Goal: Task Accomplishment & Management: Use online tool/utility

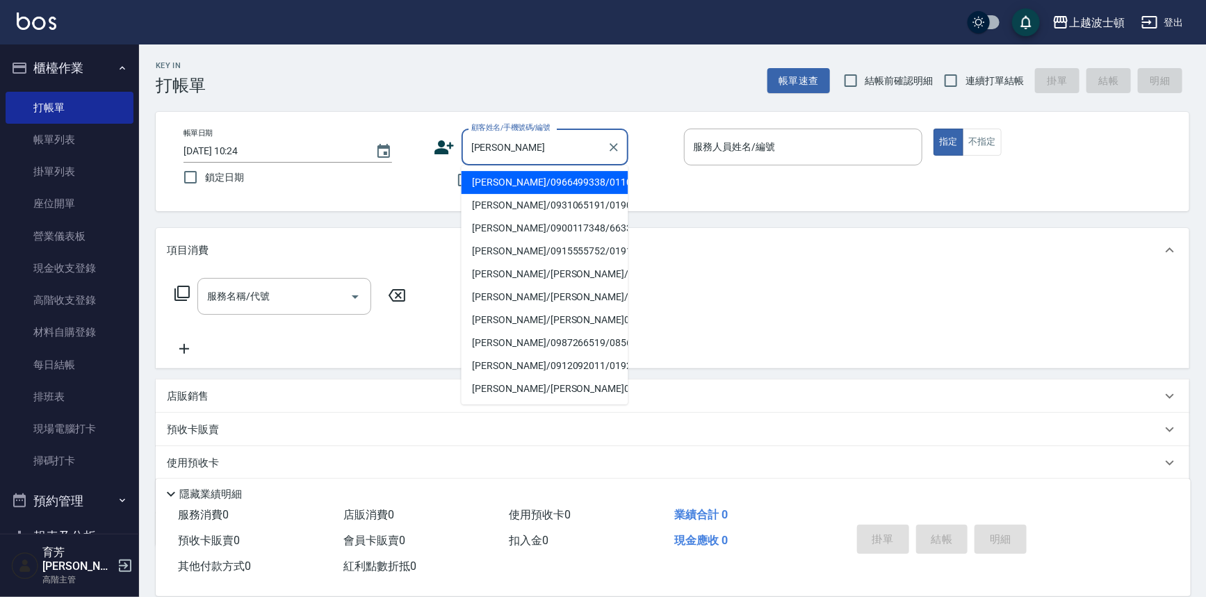
click at [542, 188] on li "[PERSON_NAME]/0966499338/0110319" at bounding box center [544, 182] width 167 height 23
type input "[PERSON_NAME]/0966499338/0110319"
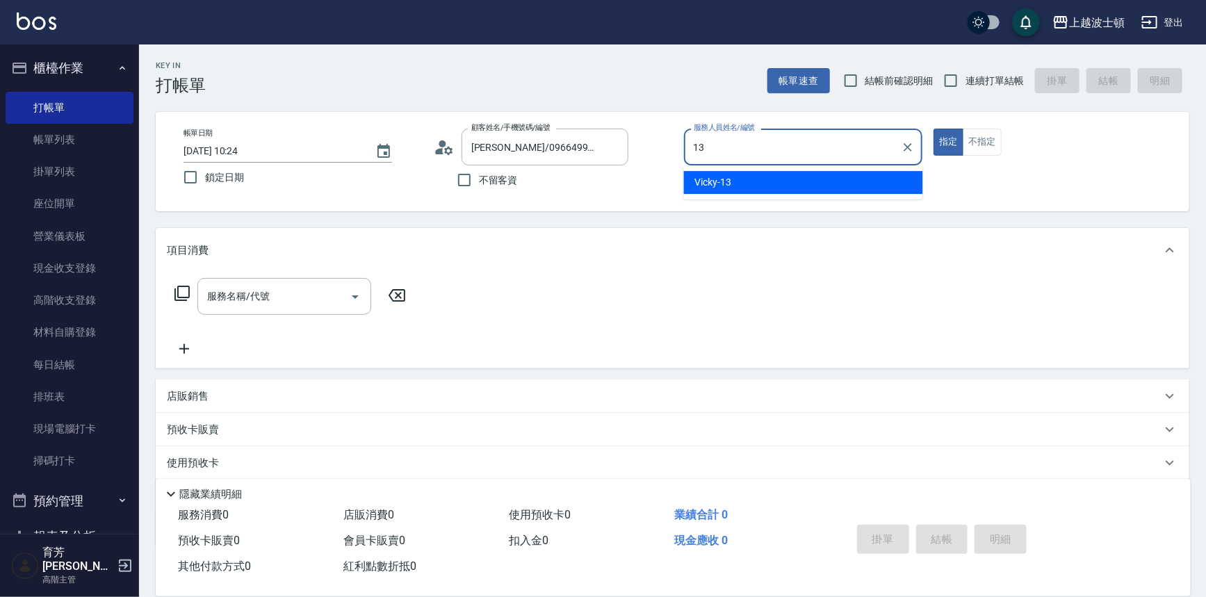
type input "Vicky-13"
type button "true"
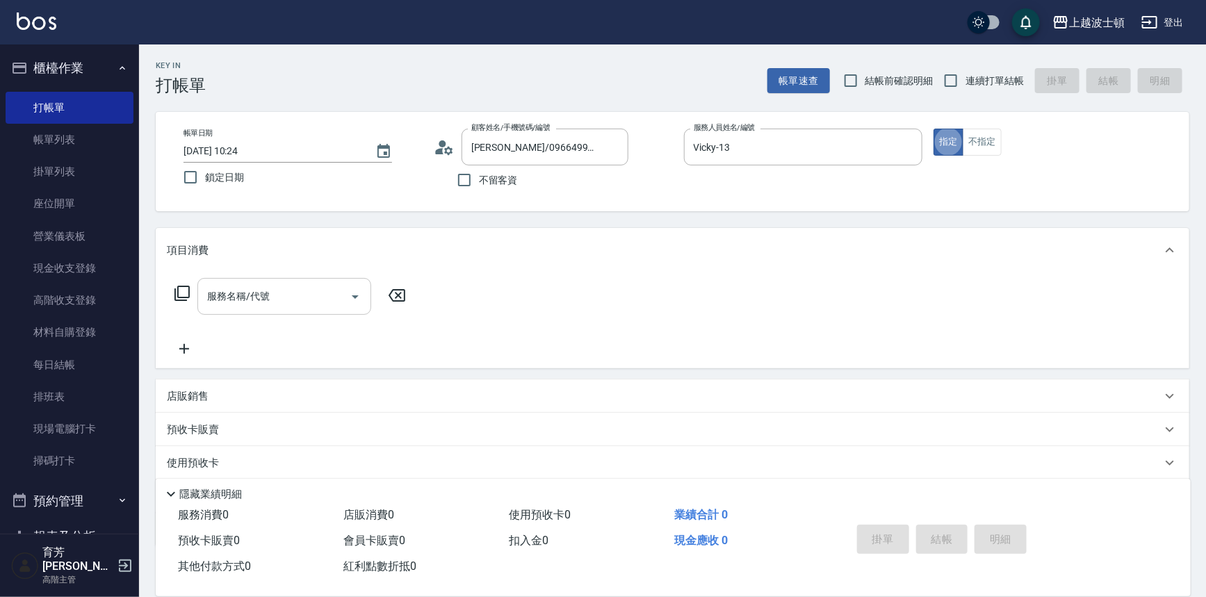
click at [264, 305] on input "服務名稱/代號" at bounding box center [274, 296] width 140 height 24
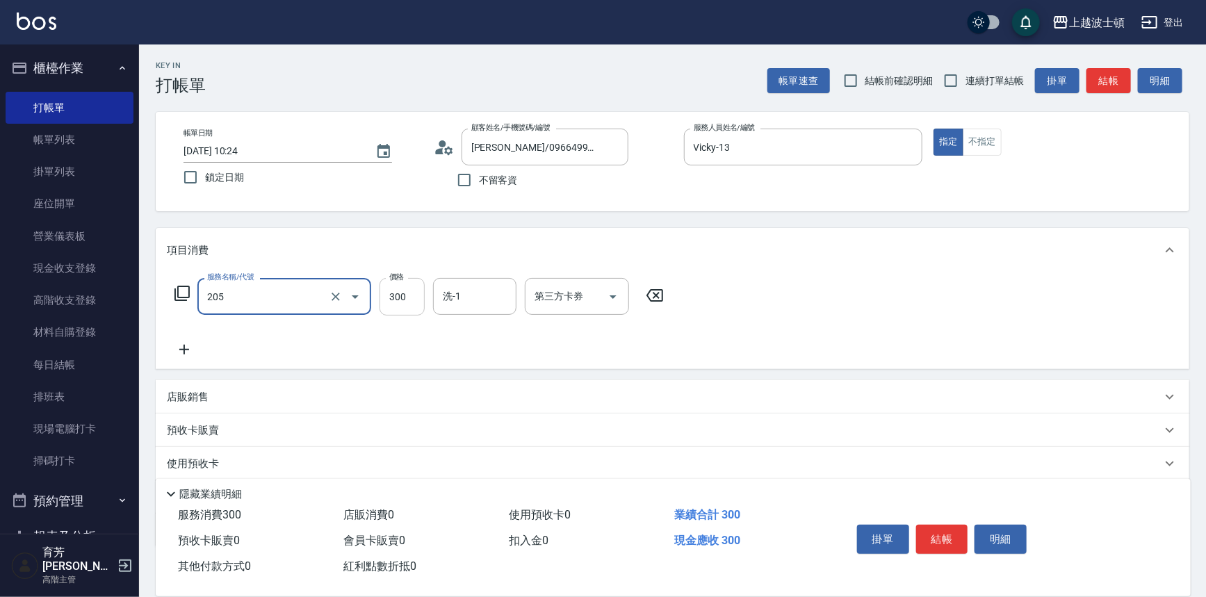
type input "洗髮(205)"
click at [416, 288] on input "300" at bounding box center [401, 297] width 45 height 38
type input "270"
click at [465, 288] on input "洗-1" at bounding box center [474, 296] width 71 height 24
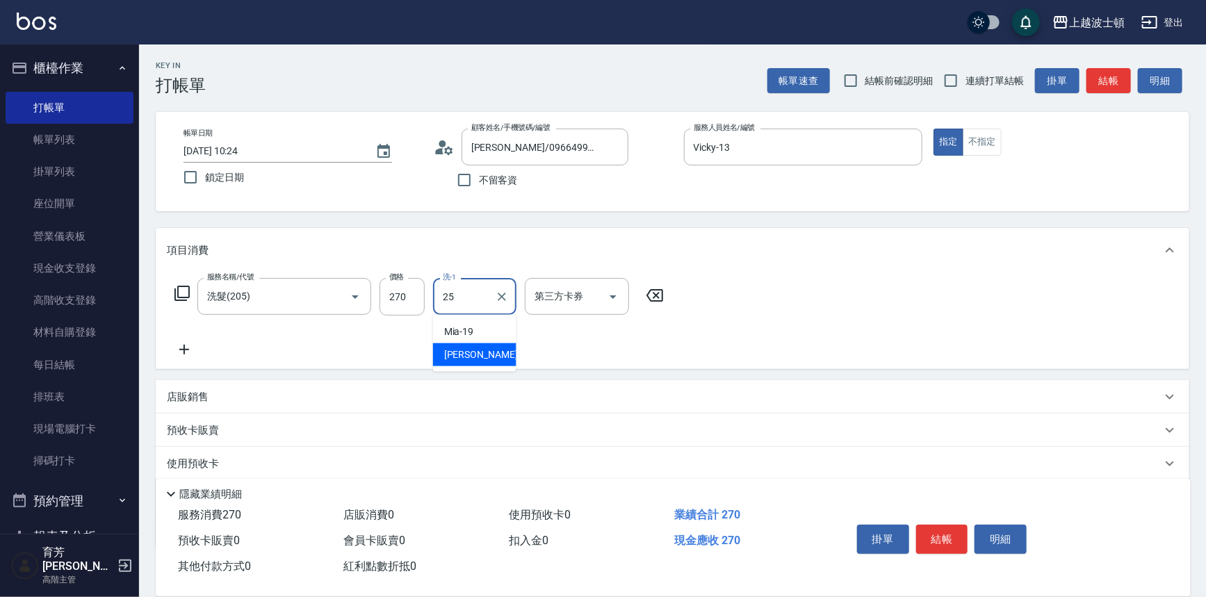
type input "[PERSON_NAME]-25"
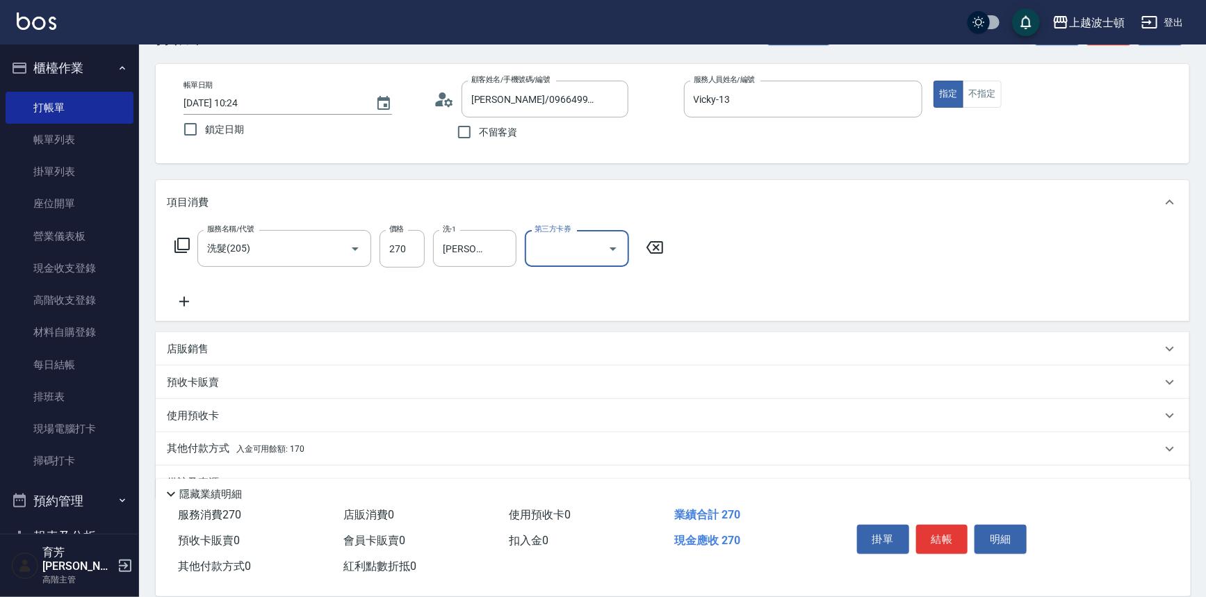
scroll to position [81, 0]
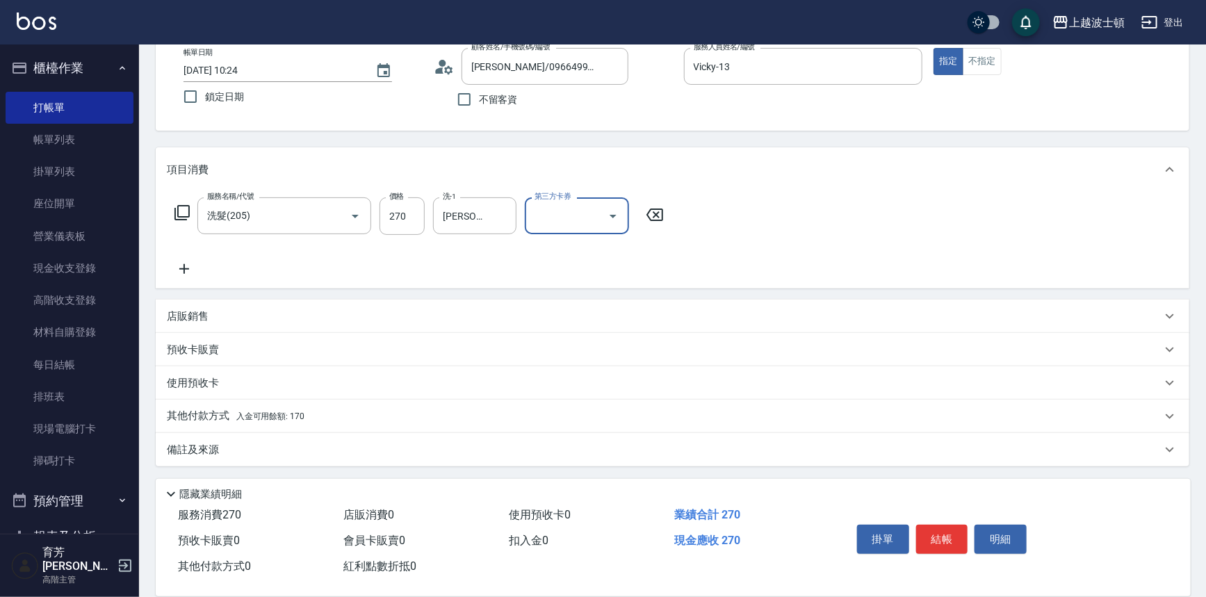
click at [218, 404] on div "其他付款方式 入金可用餘額: 170" at bounding box center [672, 416] width 1033 height 33
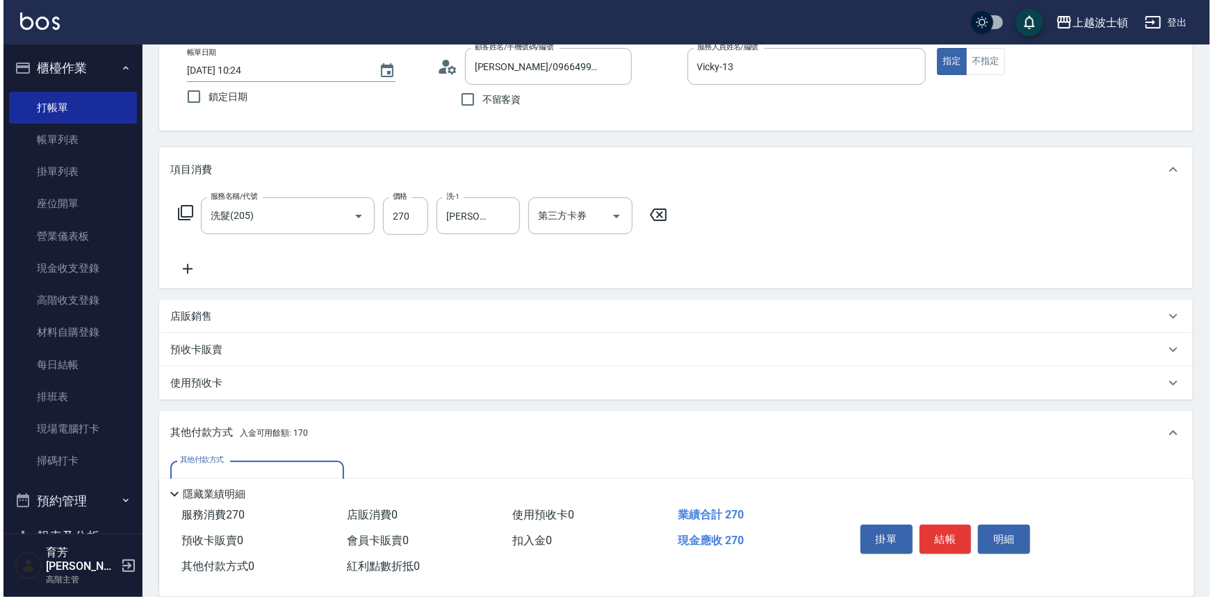
scroll to position [243, 0]
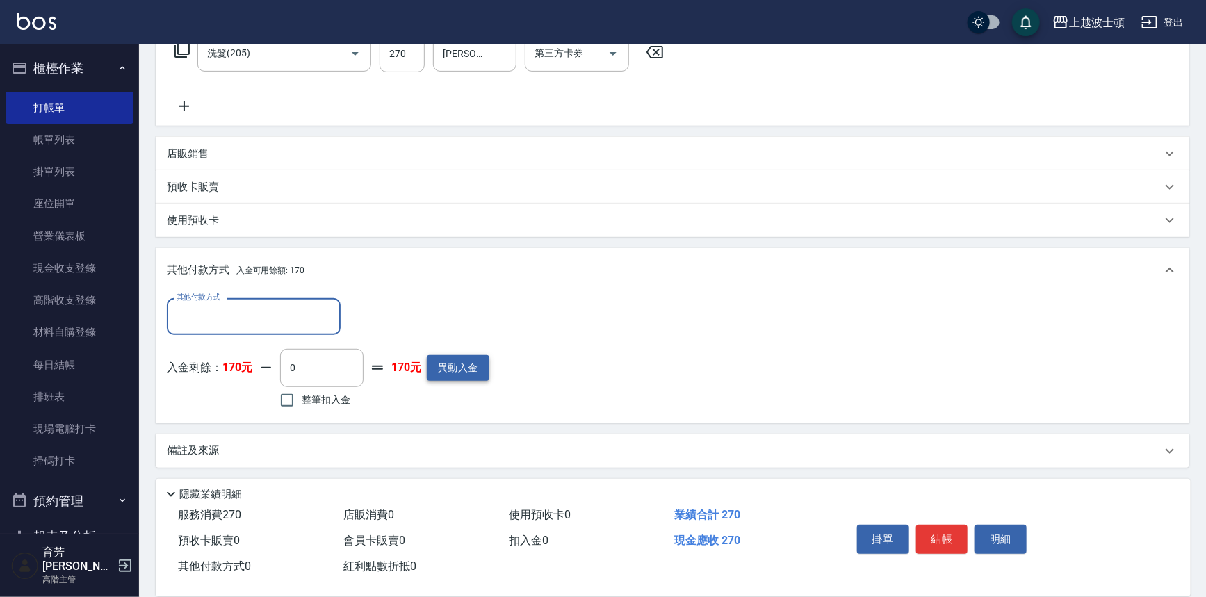
click at [477, 379] on button "異動入金" at bounding box center [458, 368] width 63 height 26
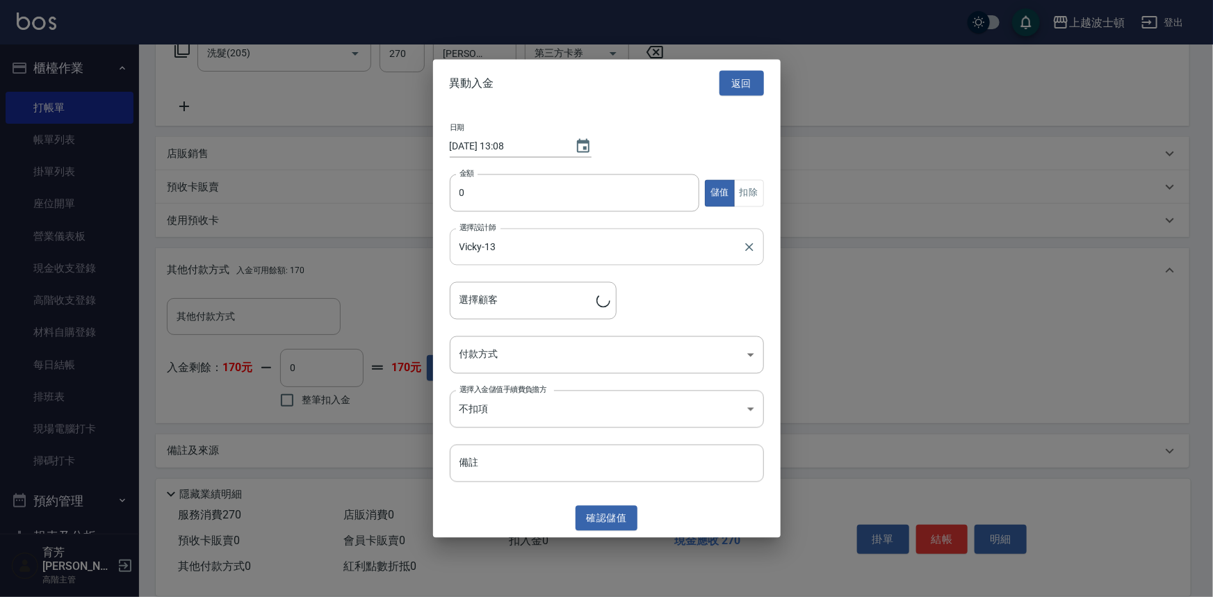
type input "[PERSON_NAME]/0966499338/0110319"
click at [466, 201] on input "0" at bounding box center [575, 193] width 250 height 38
type input "2000"
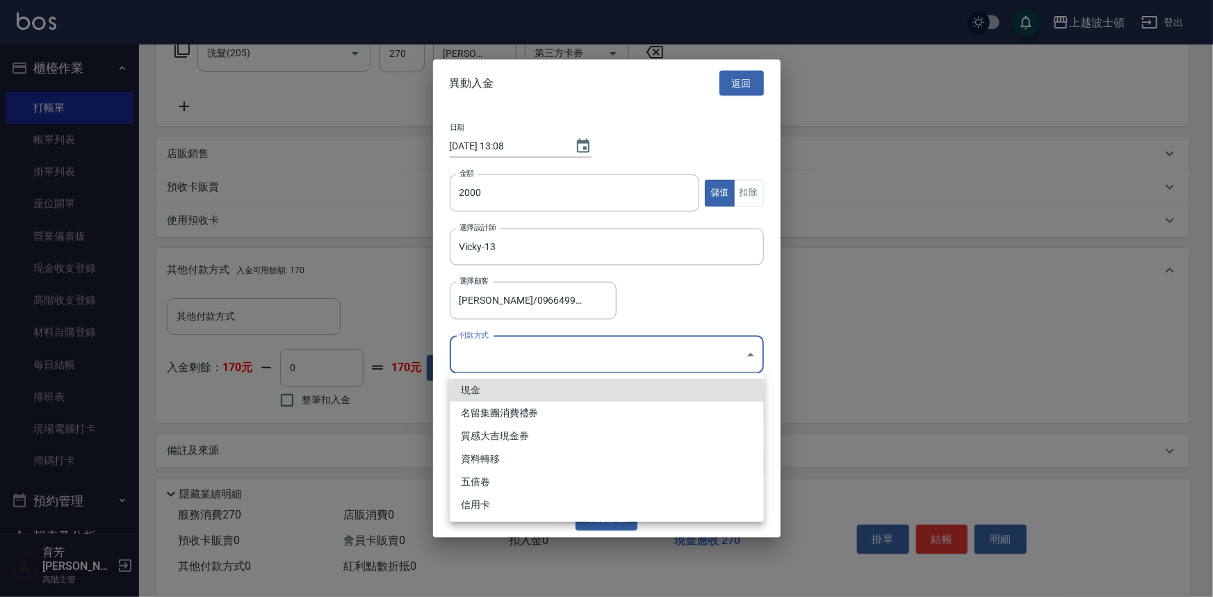
click at [484, 361] on body "上越波士頓 登出 櫃檯作業 打帳單 帳單列表 掛單列表 座位開單 營業儀表板 現金收支登錄 高階收支登錄 材料自購登錄 每日結帳 排班表 現場電腦打卡 掃碼打…" at bounding box center [606, 178] width 1213 height 842
click at [473, 386] on li "現金" at bounding box center [607, 390] width 314 height 23
type input "現金"
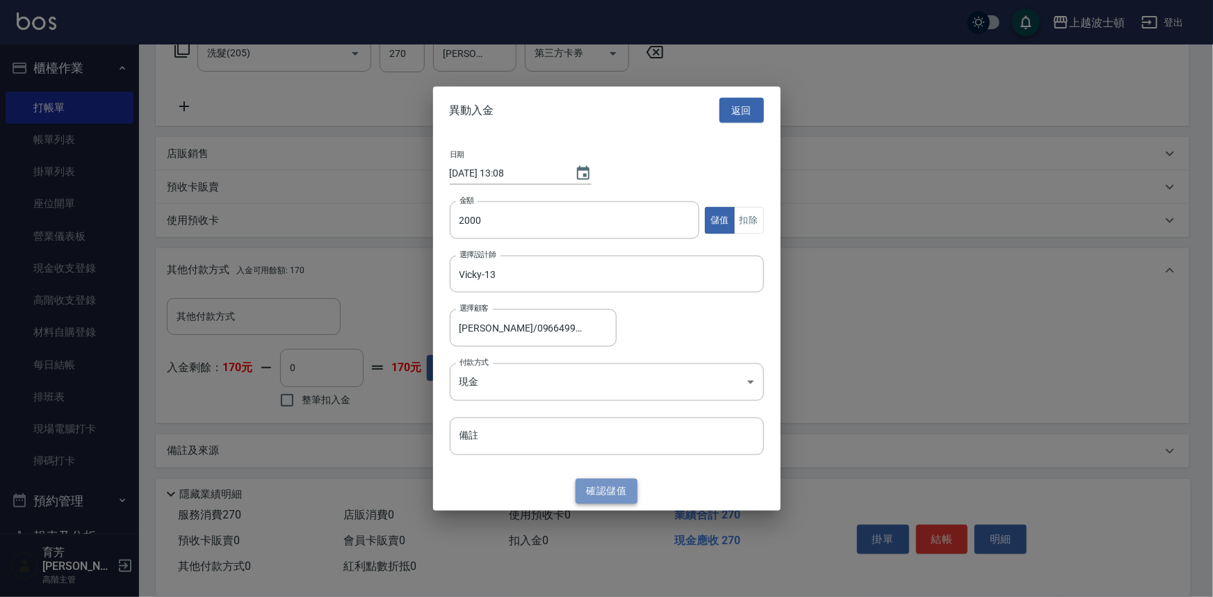
click at [596, 496] on button "確認 儲值" at bounding box center [606, 491] width 63 height 26
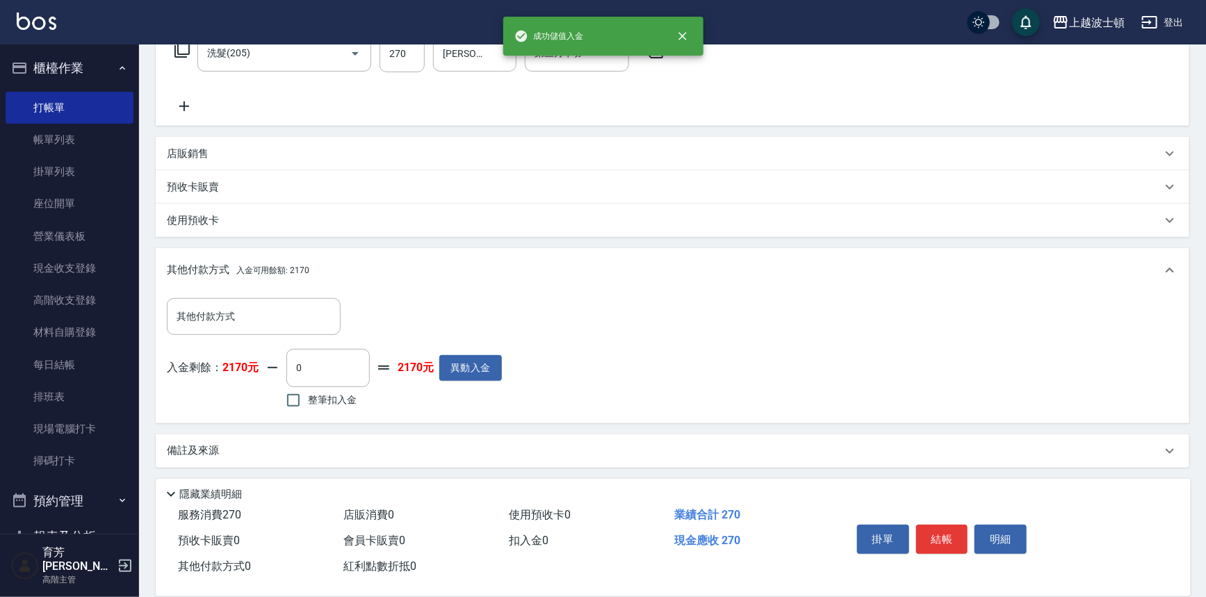
click at [328, 400] on span "整筆扣入金" at bounding box center [332, 400] width 49 height 15
click at [308, 400] on input "整筆扣入金" at bounding box center [293, 400] width 29 height 29
checkbox input "true"
type input "270"
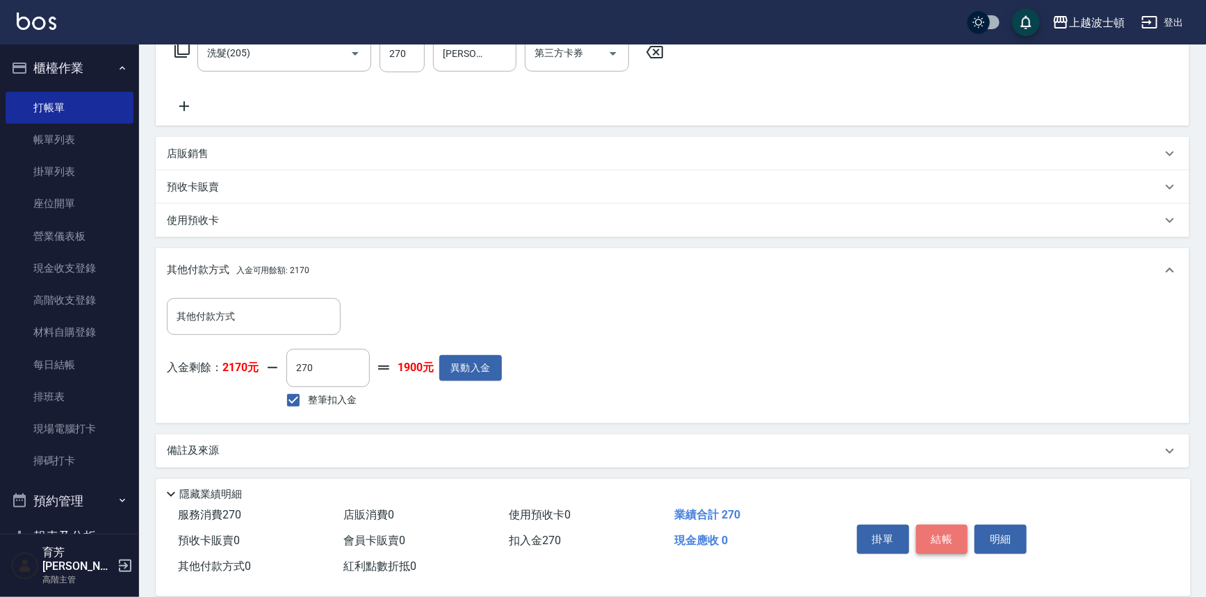
click at [935, 534] on button "結帳" at bounding box center [942, 539] width 52 height 29
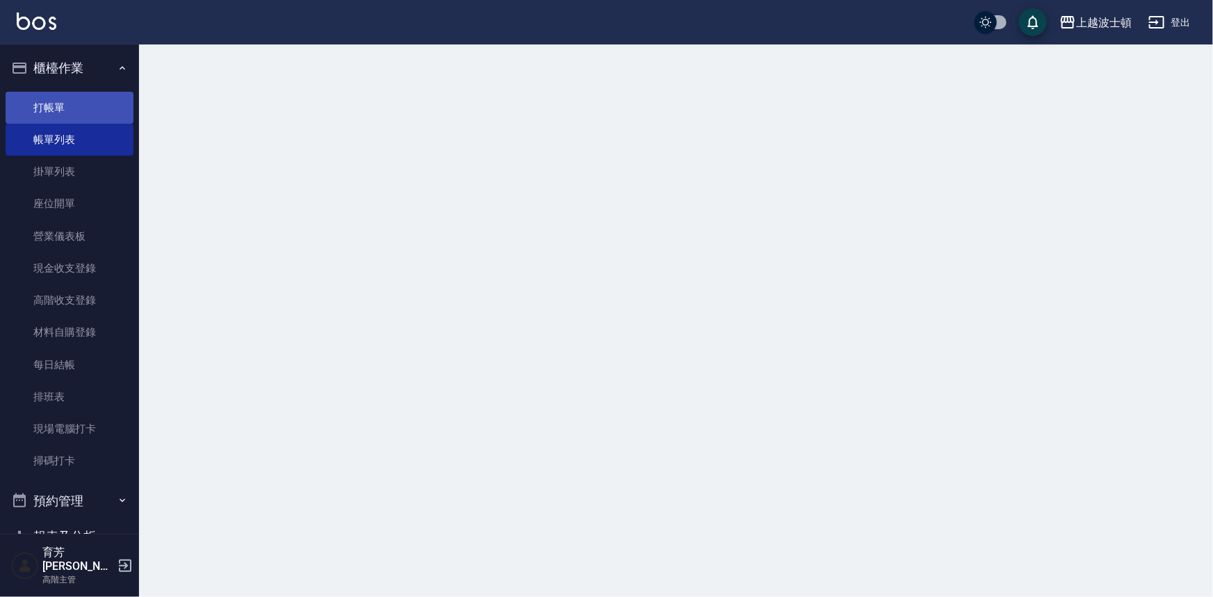
click at [49, 105] on link "打帳單" at bounding box center [70, 108] width 128 height 32
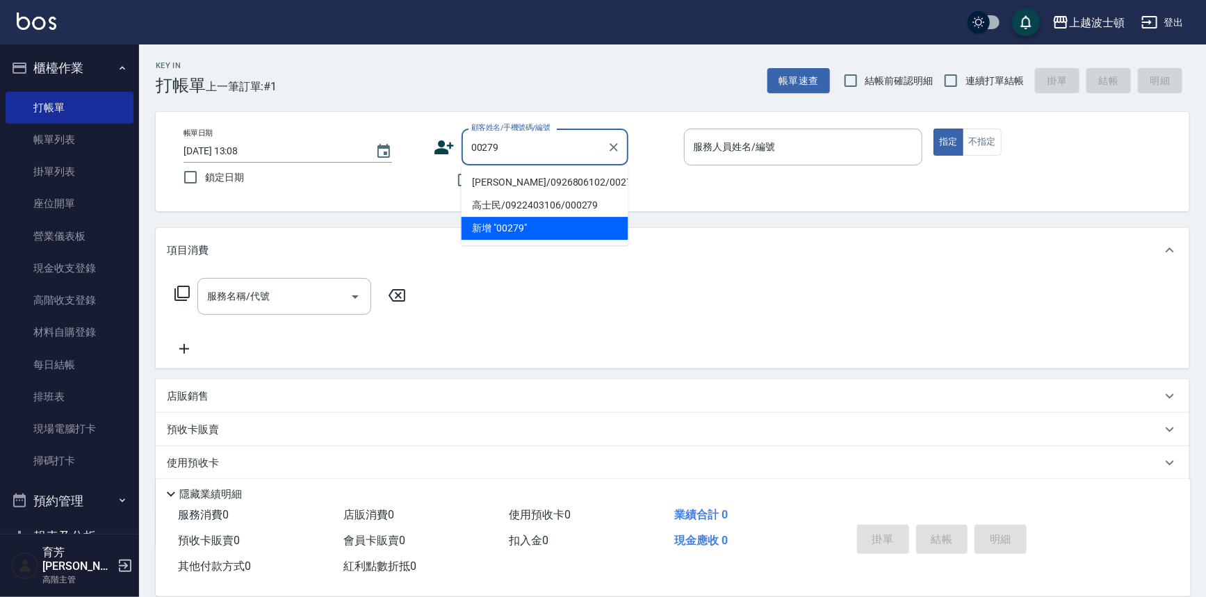
click at [527, 181] on ul "[PERSON_NAME]/0926806102/00279 高士民/0922403106/000279 新增 "00279"" at bounding box center [544, 205] width 167 height 80
click at [561, 183] on li "[PERSON_NAME]/0926806102/00279" at bounding box center [544, 182] width 167 height 23
type input "[PERSON_NAME]/0926806102/00279"
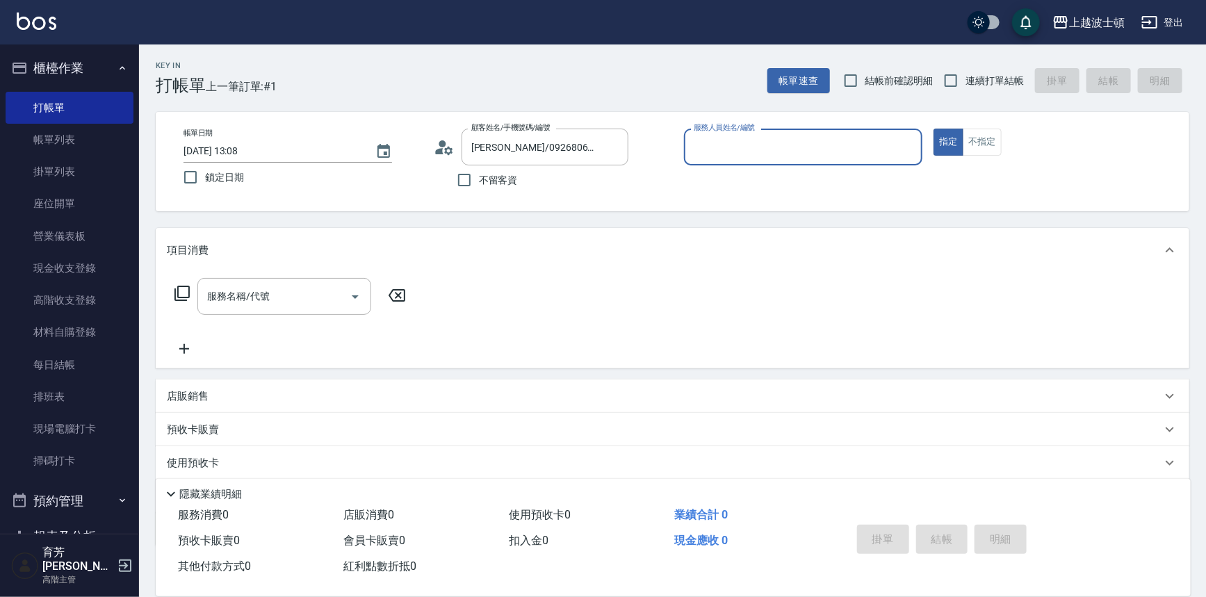
type input "Vicky-13"
click at [323, 281] on div "服務名稱/代號" at bounding box center [284, 296] width 174 height 37
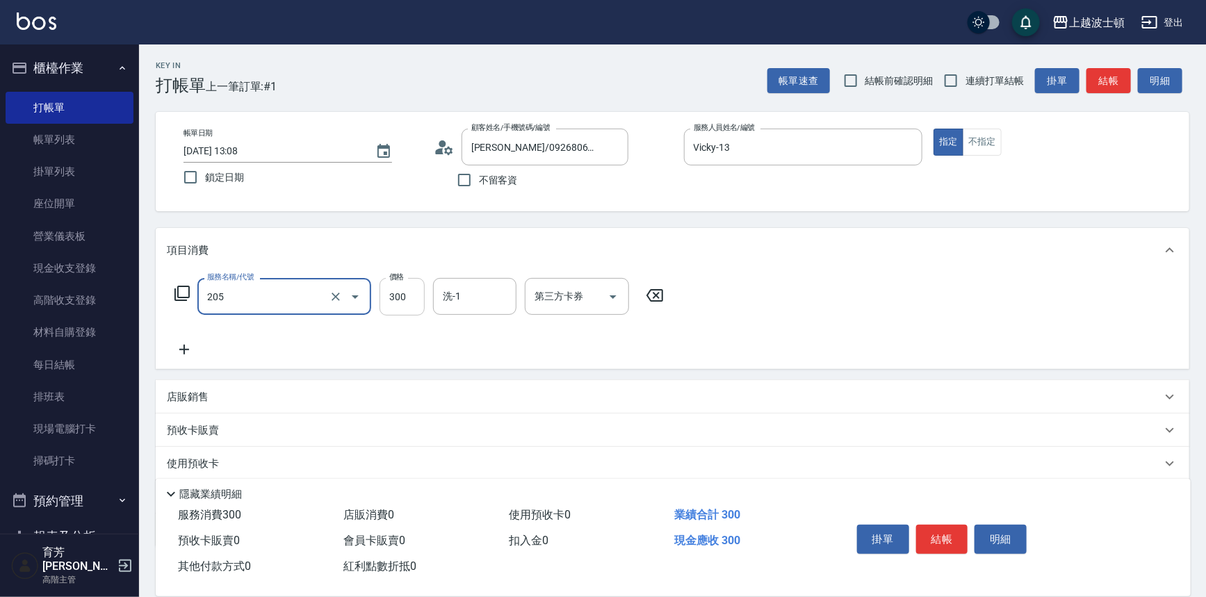
type input "洗髮(205)"
click at [410, 296] on input "300" at bounding box center [401, 297] width 45 height 38
type input "250"
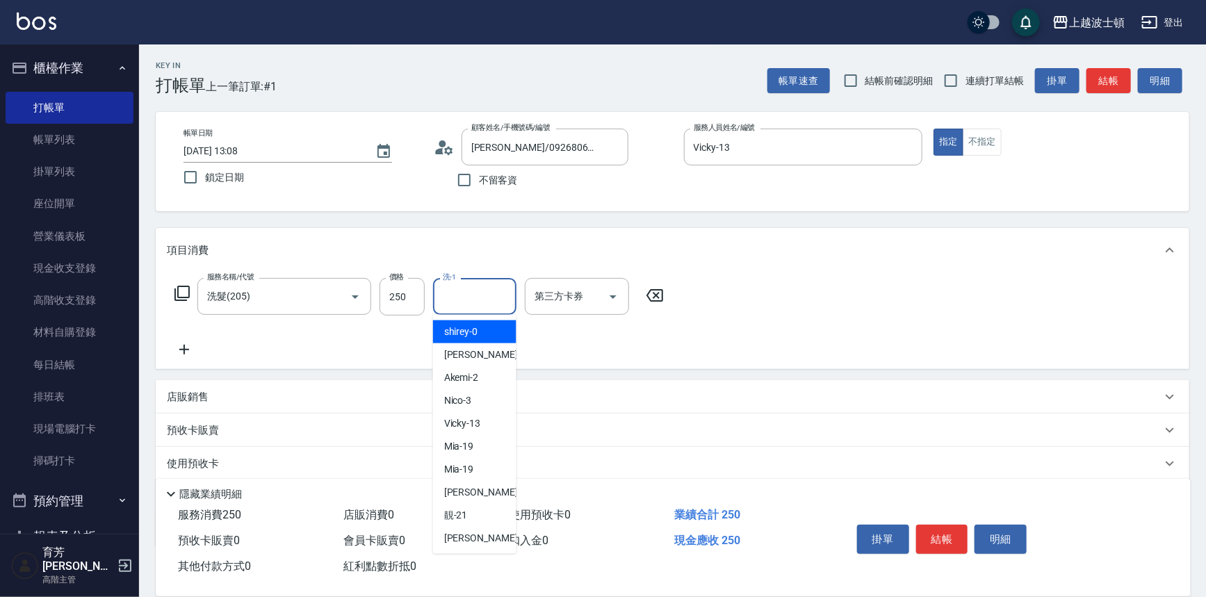
click at [453, 293] on input "洗-1" at bounding box center [474, 296] width 71 height 24
drag, startPoint x: 453, startPoint y: 294, endPoint x: 423, endPoint y: 305, distance: 32.5
click at [423, 305] on div "服務名稱/代號 洗髮(205) 服務名稱/代號 價格 250 價格 洗-1 1 洗-1 第三方卡券 第三方卡券" at bounding box center [419, 297] width 505 height 38
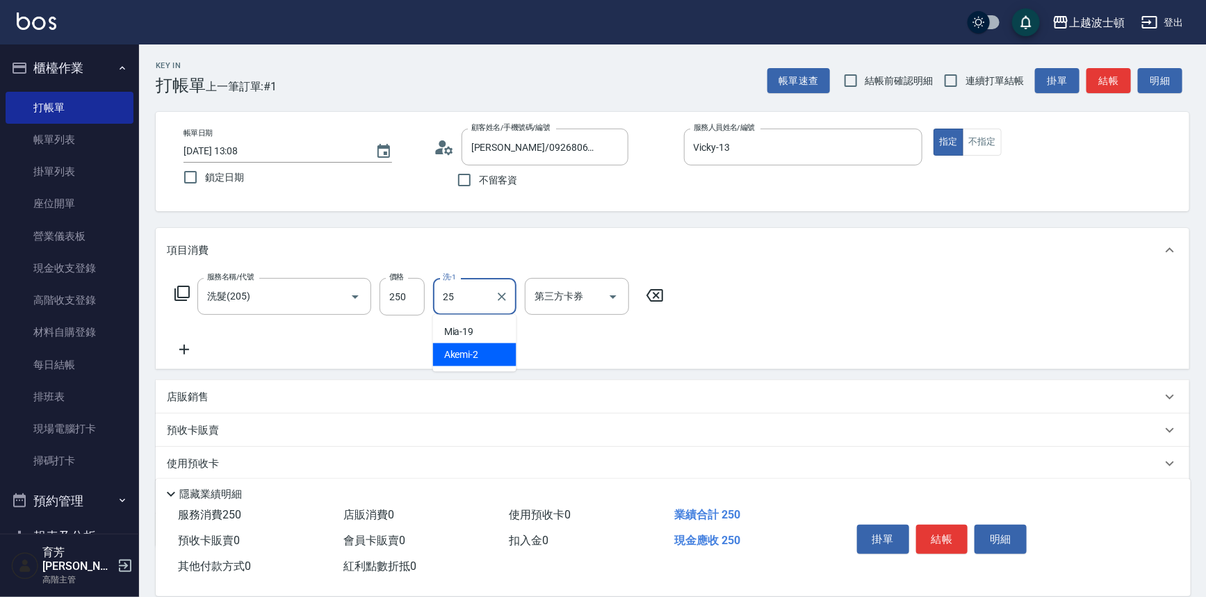
type input "[PERSON_NAME]-25"
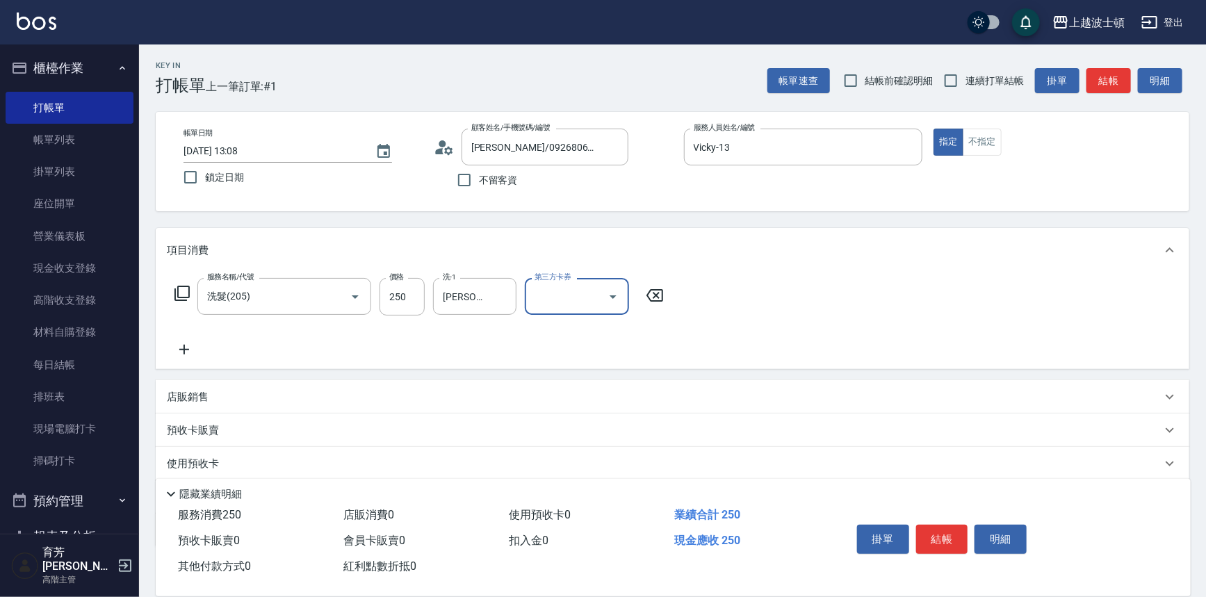
scroll to position [81, 0]
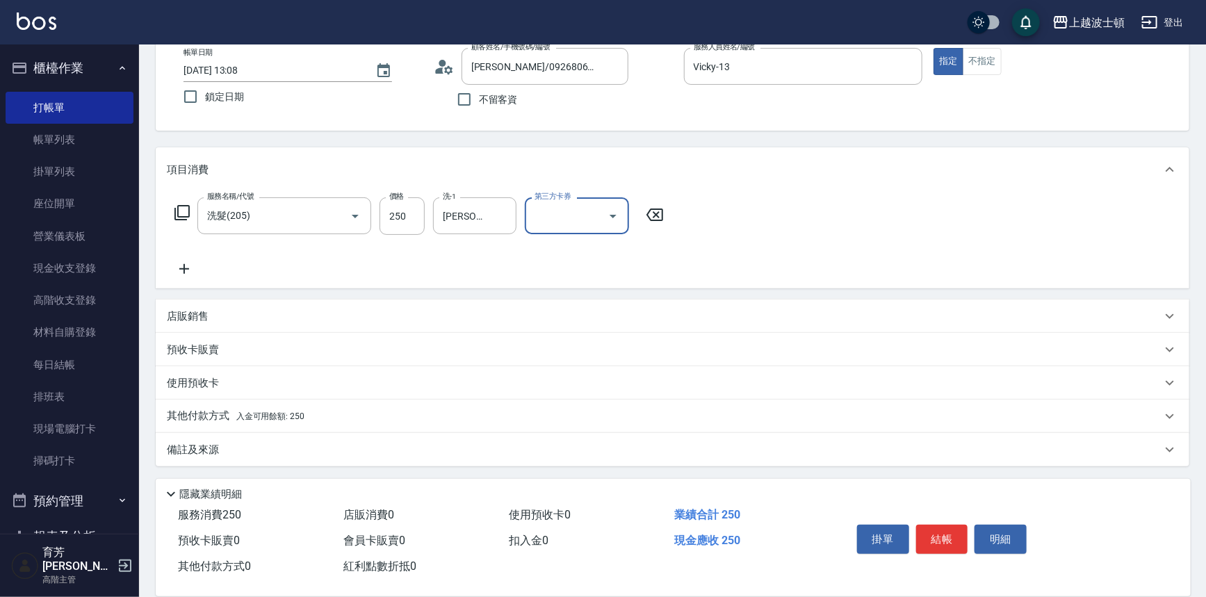
click at [217, 409] on p "其他付款方式 入金可用餘額: 250" at bounding box center [236, 416] width 138 height 15
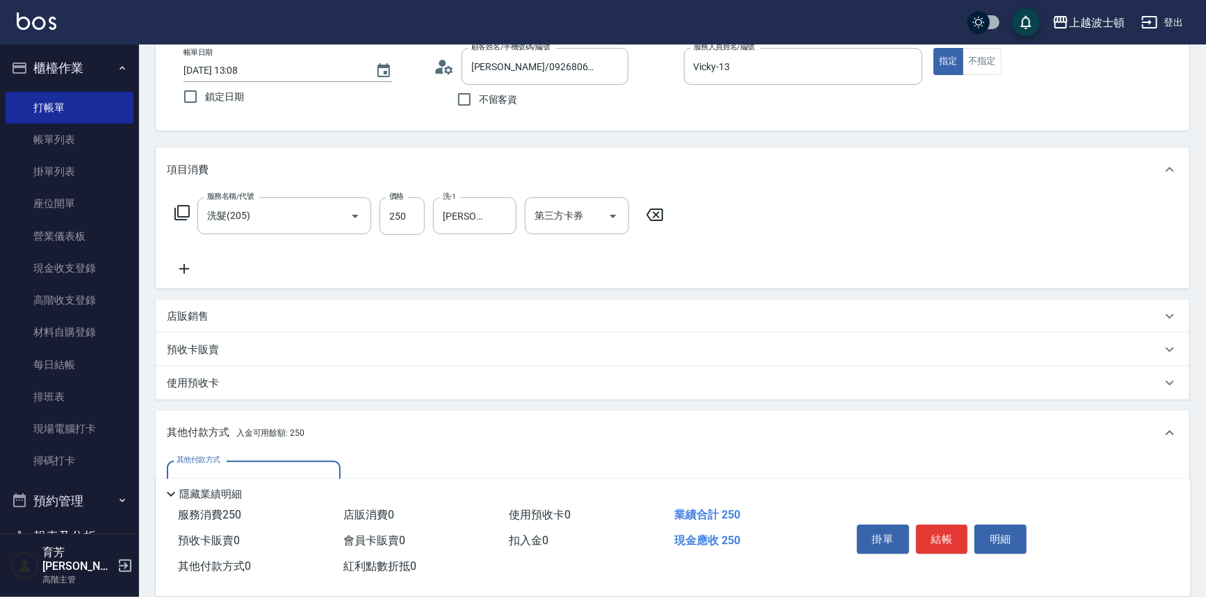
scroll to position [243, 0]
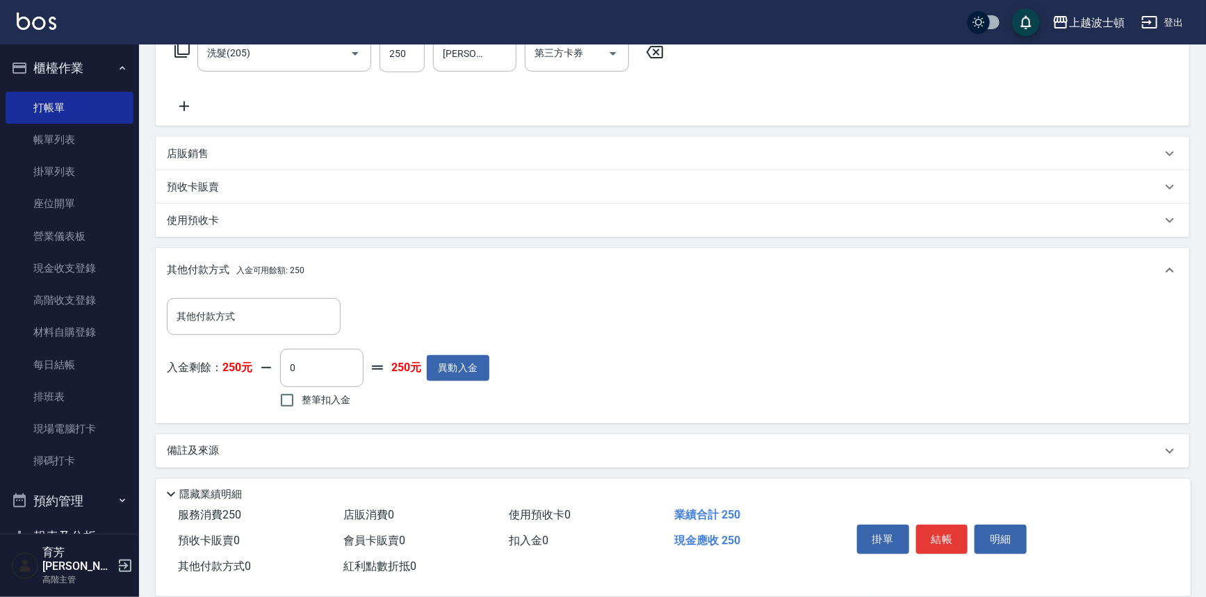
click at [331, 393] on span "整筆扣入金" at bounding box center [326, 400] width 49 height 15
click at [302, 393] on input "整筆扣入金" at bounding box center [286, 400] width 29 height 29
checkbox input "true"
type input "250"
click at [955, 533] on button "結帳" at bounding box center [942, 539] width 52 height 29
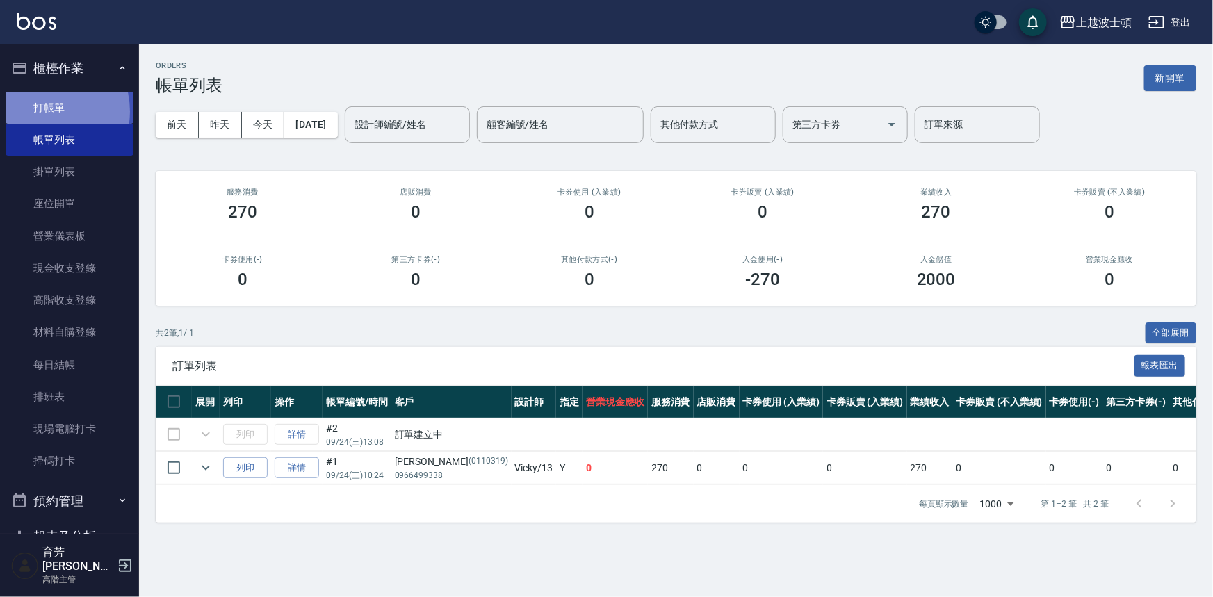
click at [40, 111] on link "打帳單" at bounding box center [70, 108] width 128 height 32
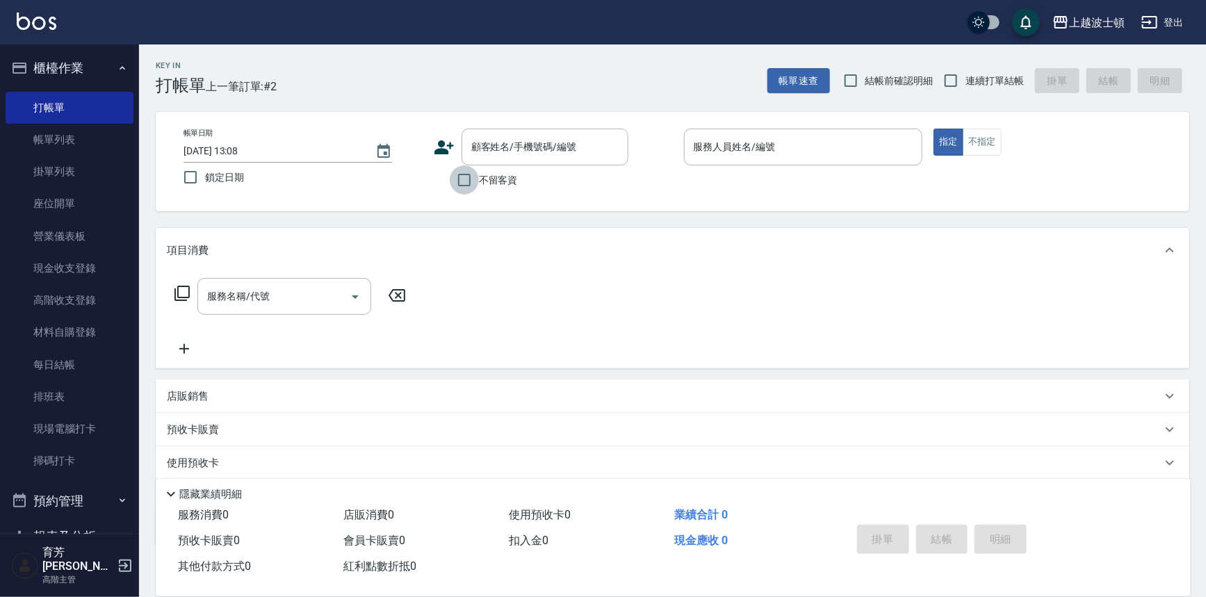
click at [477, 174] on input "不留客資" at bounding box center [464, 179] width 29 height 29
checkbox input "true"
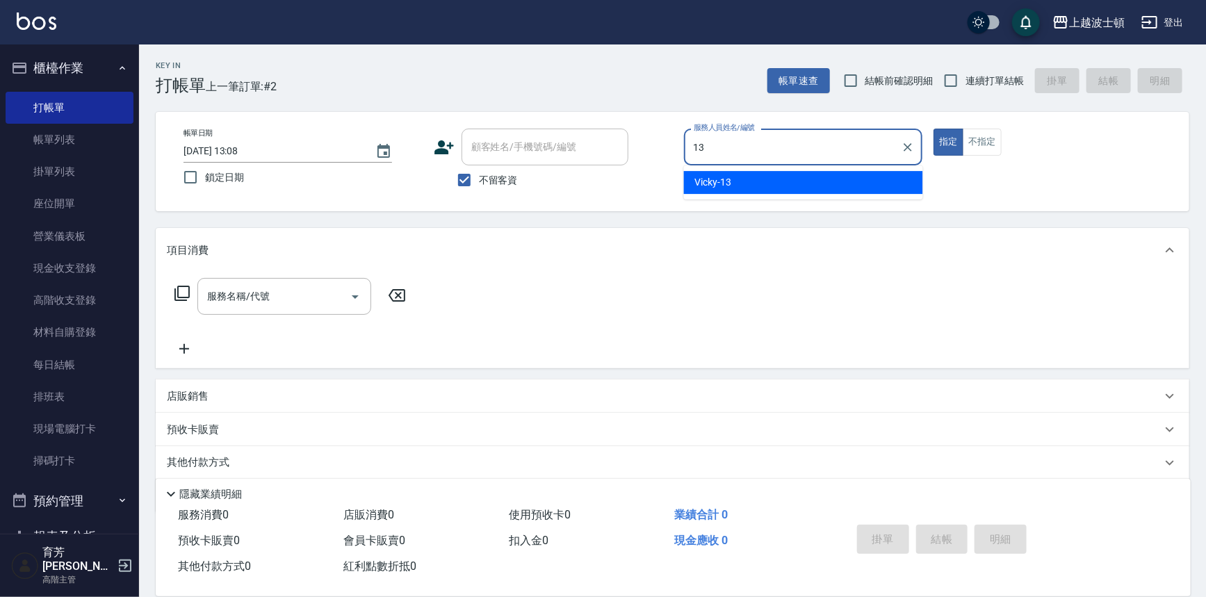
type input "Vicky-13"
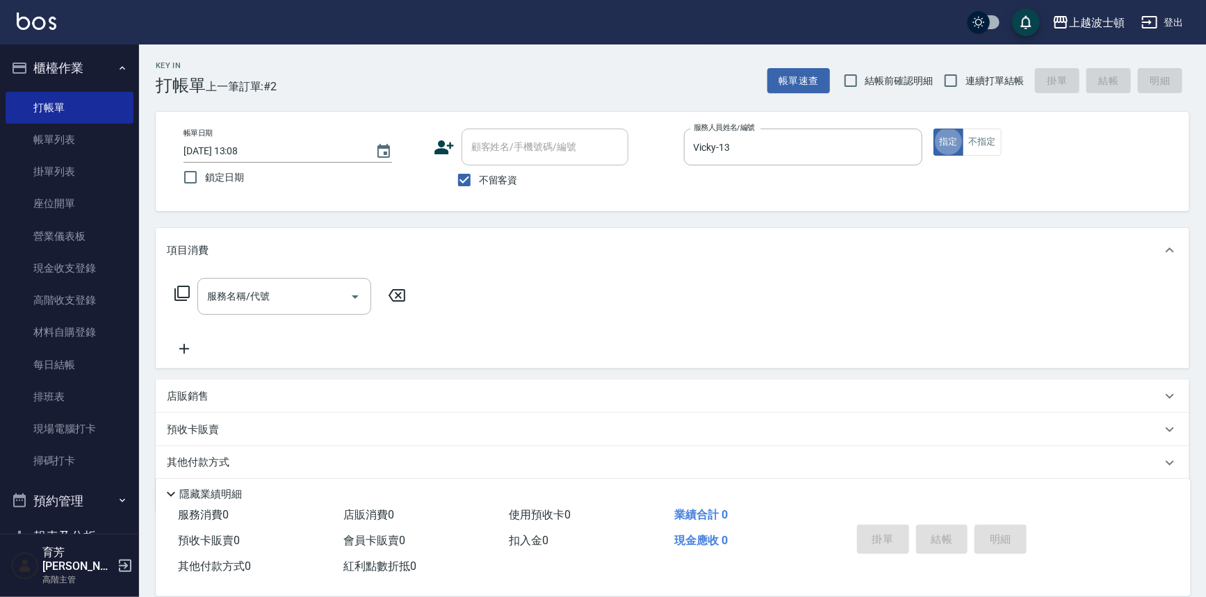
type button "true"
click at [327, 306] on input "服務名稱/代號" at bounding box center [274, 296] width 140 height 24
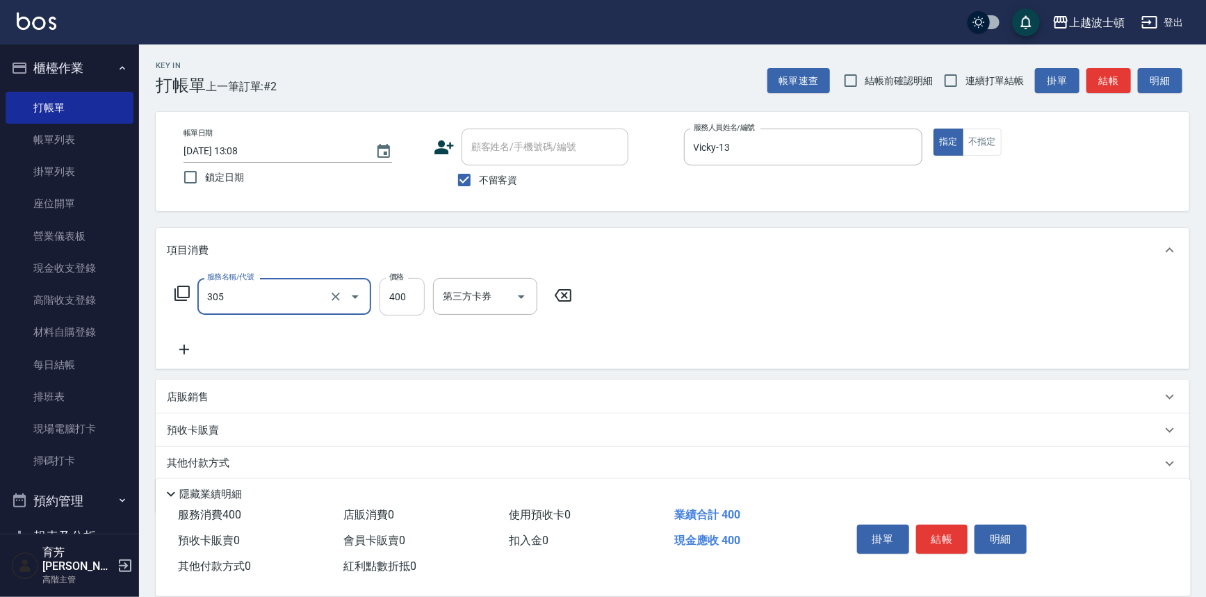
type input "剪髮(305)"
click at [407, 300] on input "400" at bounding box center [401, 297] width 45 height 38
type input "350"
click at [178, 349] on icon at bounding box center [184, 349] width 35 height 17
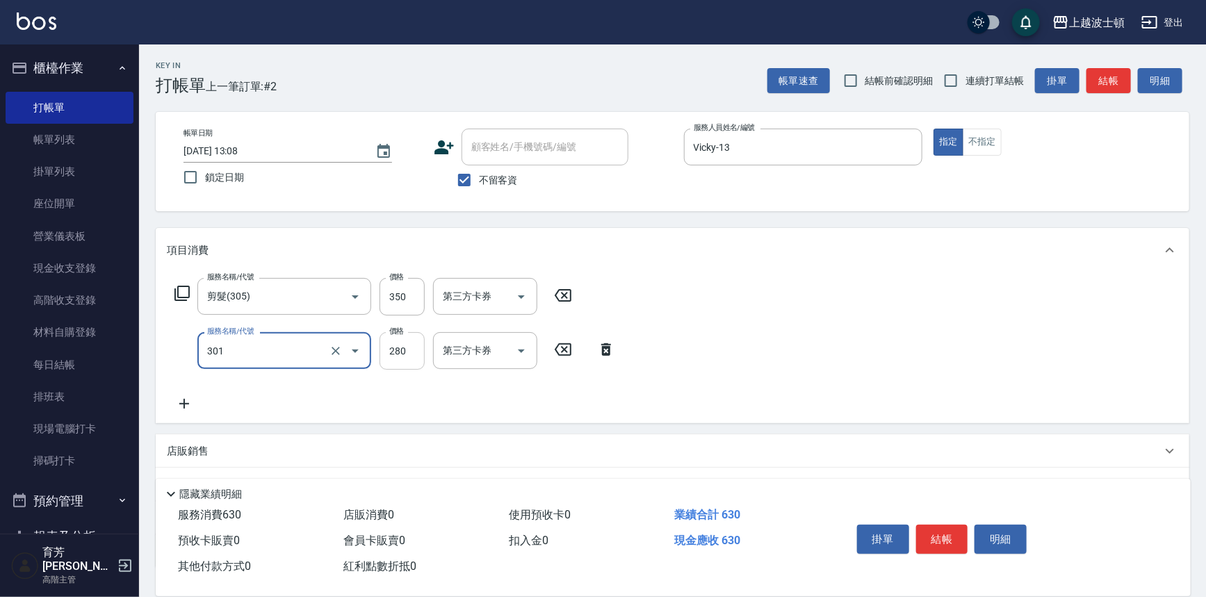
type input "學生剪髮(301)"
click at [404, 345] on input "280" at bounding box center [401, 351] width 45 height 38
type input "100"
click at [937, 532] on button "結帳" at bounding box center [942, 539] width 52 height 29
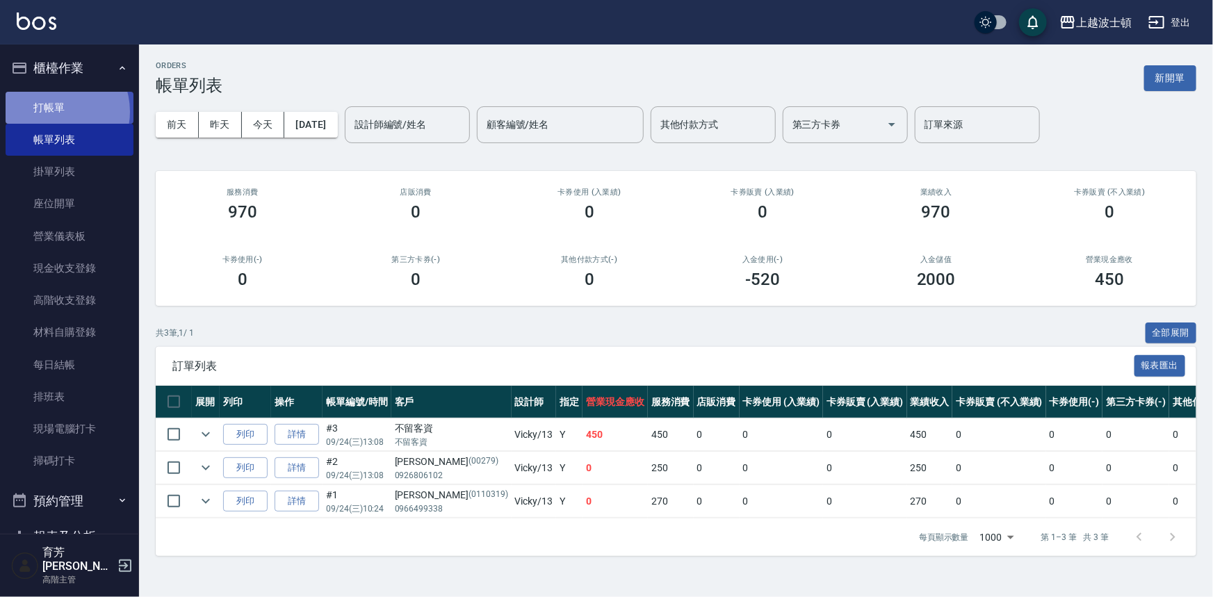
click at [55, 111] on link "打帳單" at bounding box center [70, 108] width 128 height 32
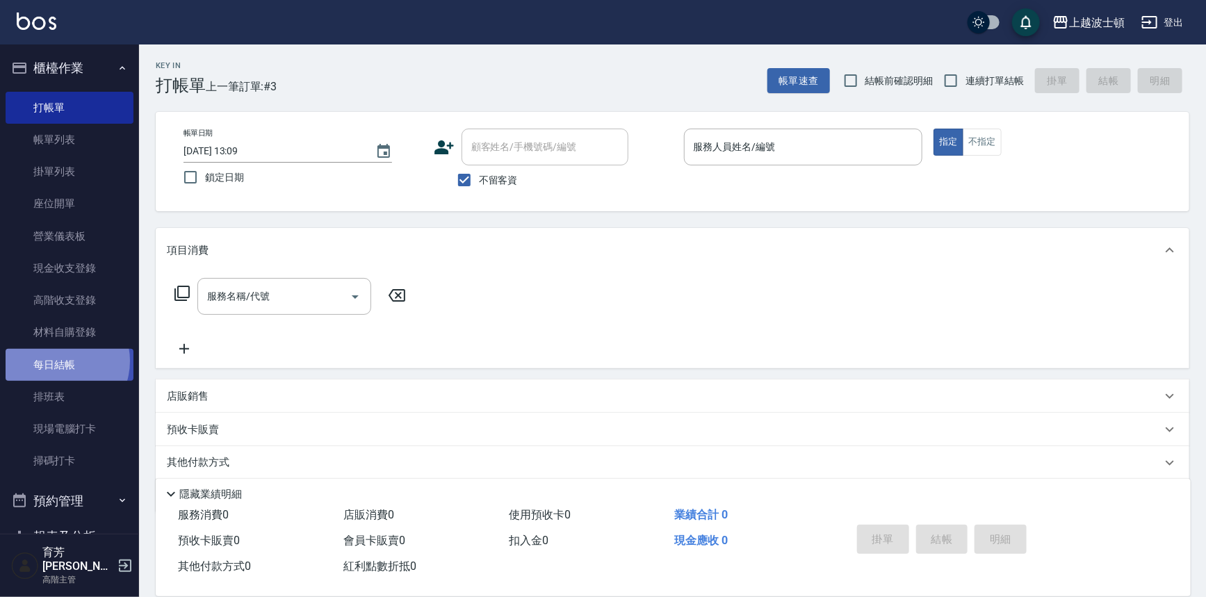
click at [59, 361] on link "每日結帳" at bounding box center [70, 365] width 128 height 32
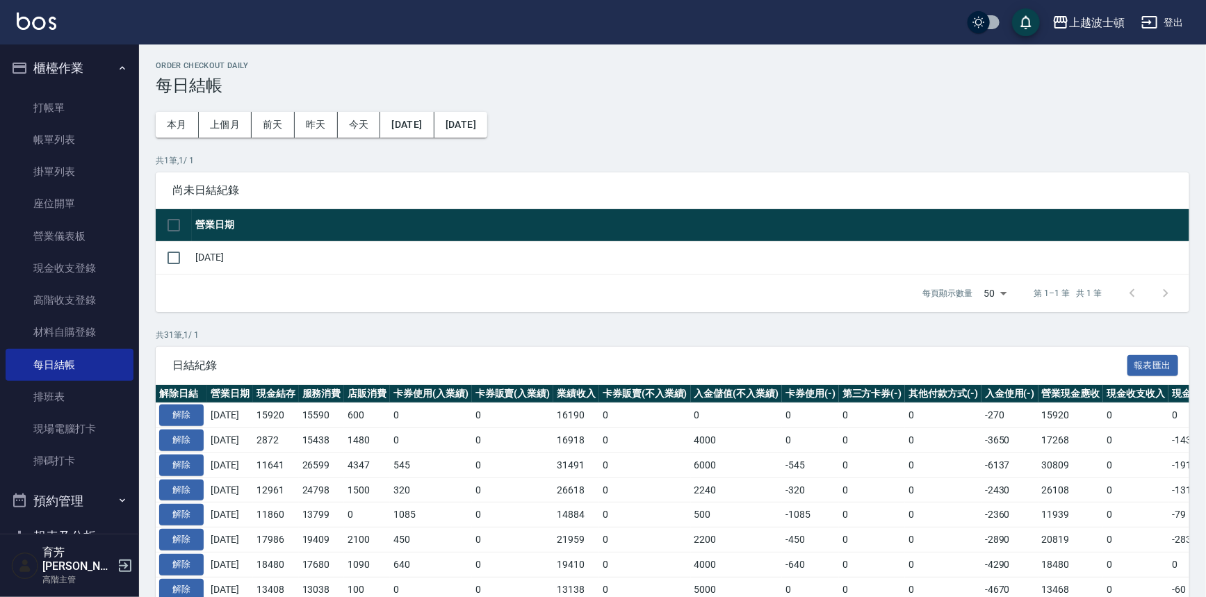
click at [295, 347] on div "日結紀錄 報表匯出" at bounding box center [672, 366] width 1033 height 38
click at [290, 347] on div "日結紀錄 報表匯出" at bounding box center [672, 366] width 1033 height 38
click at [290, 353] on div "日結紀錄 報表匯出" at bounding box center [672, 366] width 1033 height 38
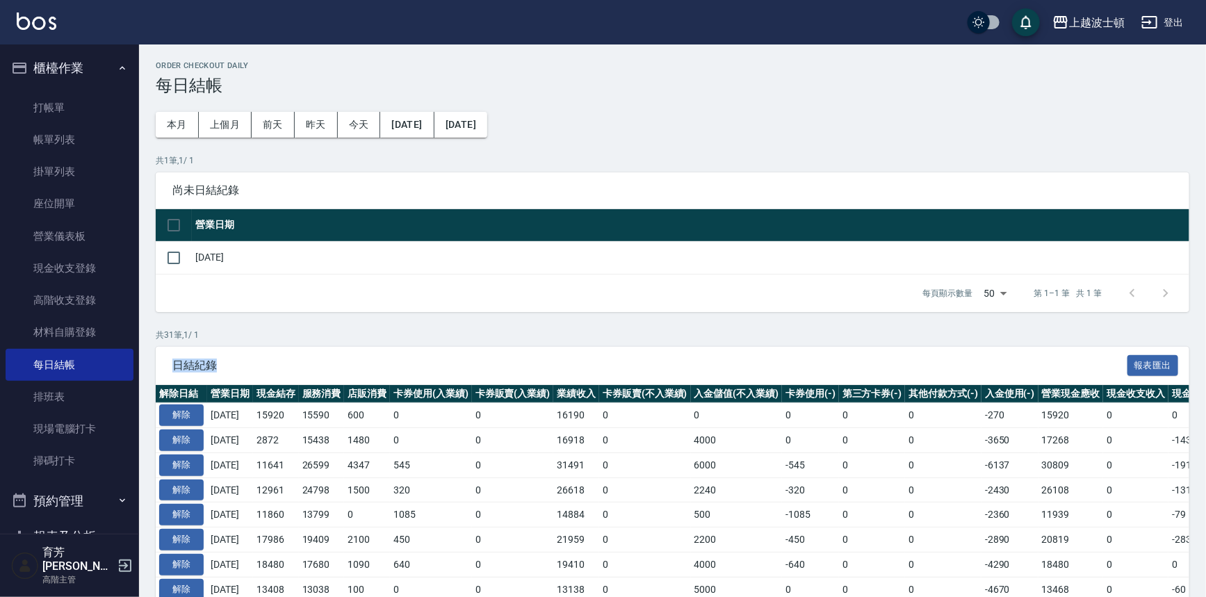
click at [292, 354] on div "日結紀錄 報表匯出" at bounding box center [672, 366] width 1033 height 38
click at [292, 355] on div "日結紀錄 報表匯出" at bounding box center [672, 366] width 1033 height 38
click at [59, 100] on link "打帳單" at bounding box center [70, 108] width 128 height 32
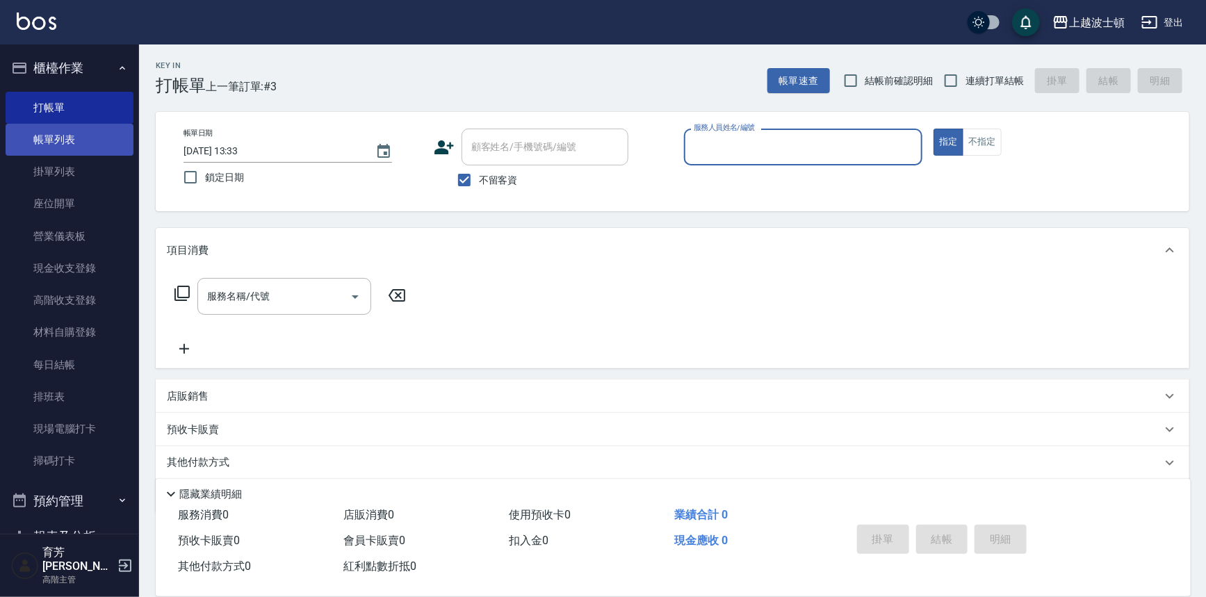
click at [67, 147] on link "帳單列表" at bounding box center [70, 140] width 128 height 32
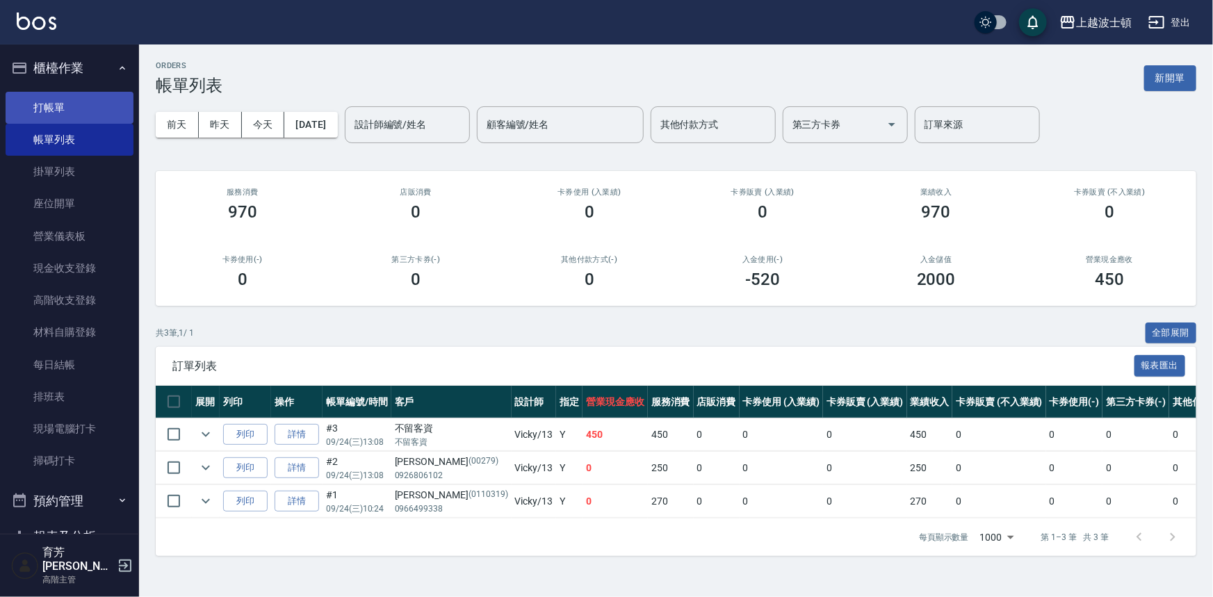
click at [101, 108] on link "打帳單" at bounding box center [70, 108] width 128 height 32
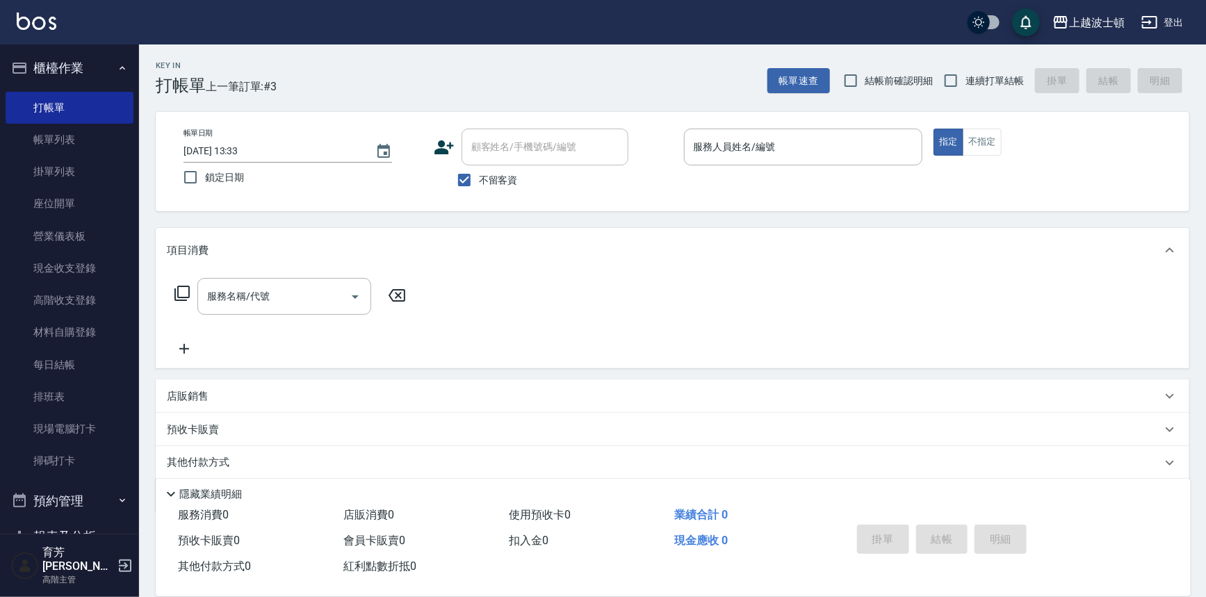
drag, startPoint x: 500, startPoint y: 175, endPoint x: 500, endPoint y: 158, distance: 16.7
click at [500, 175] on span "不留客資" at bounding box center [498, 180] width 39 height 15
click at [479, 175] on input "不留客資" at bounding box center [464, 179] width 29 height 29
checkbox input "false"
click at [501, 151] on input "顧客姓名/手機號碼/編號" at bounding box center [534, 147] width 133 height 24
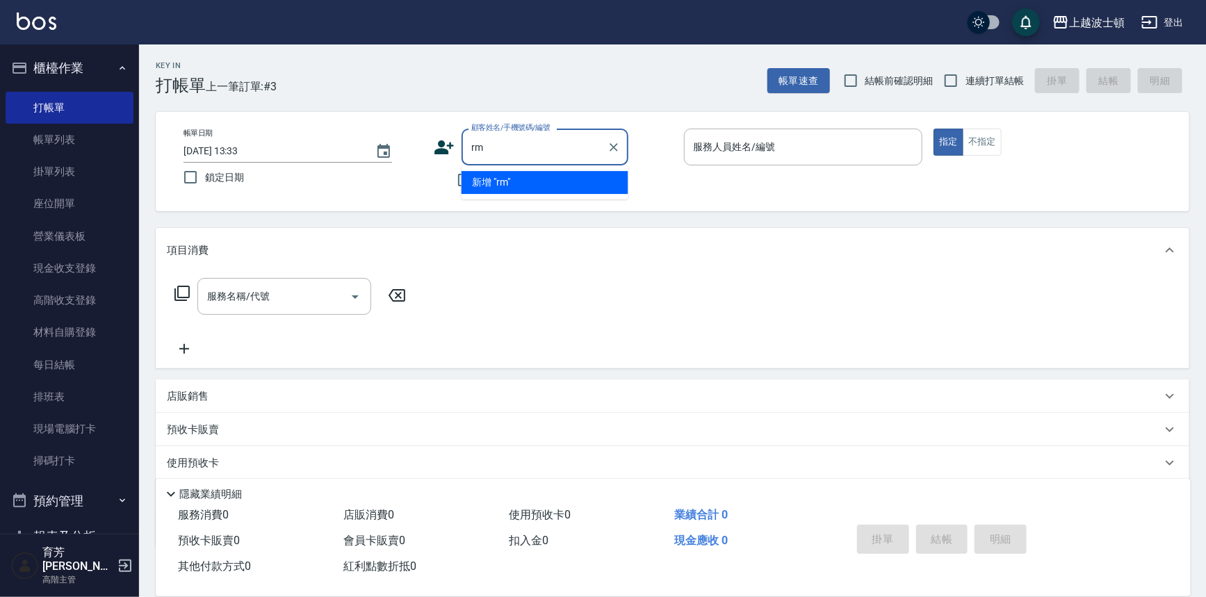
type input "r"
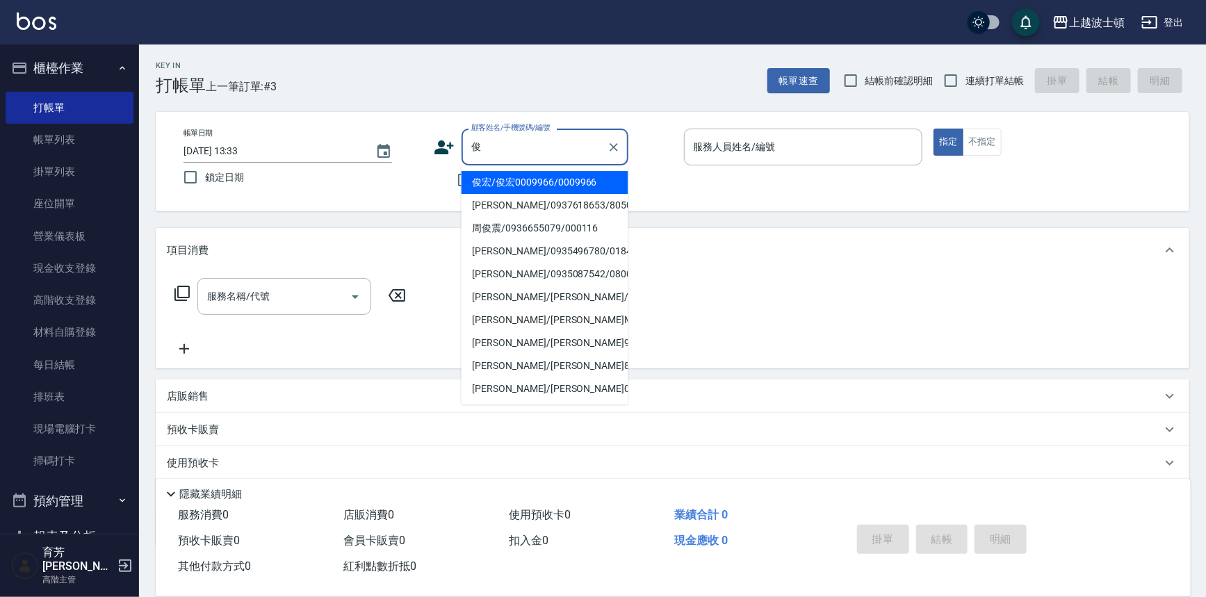
click at [505, 186] on li "俊宏/俊宏0009966/0009966" at bounding box center [544, 182] width 167 height 23
type input "俊宏/俊宏0009966/0009966"
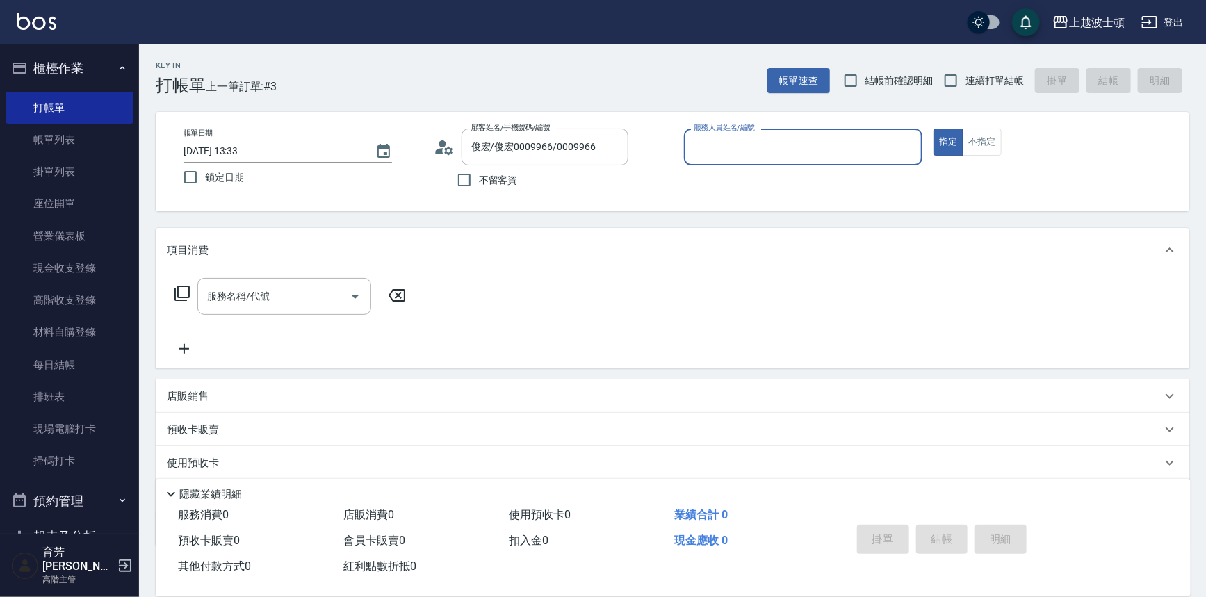
click at [778, 147] on input "服務人員姓名/編號" at bounding box center [803, 147] width 227 height 24
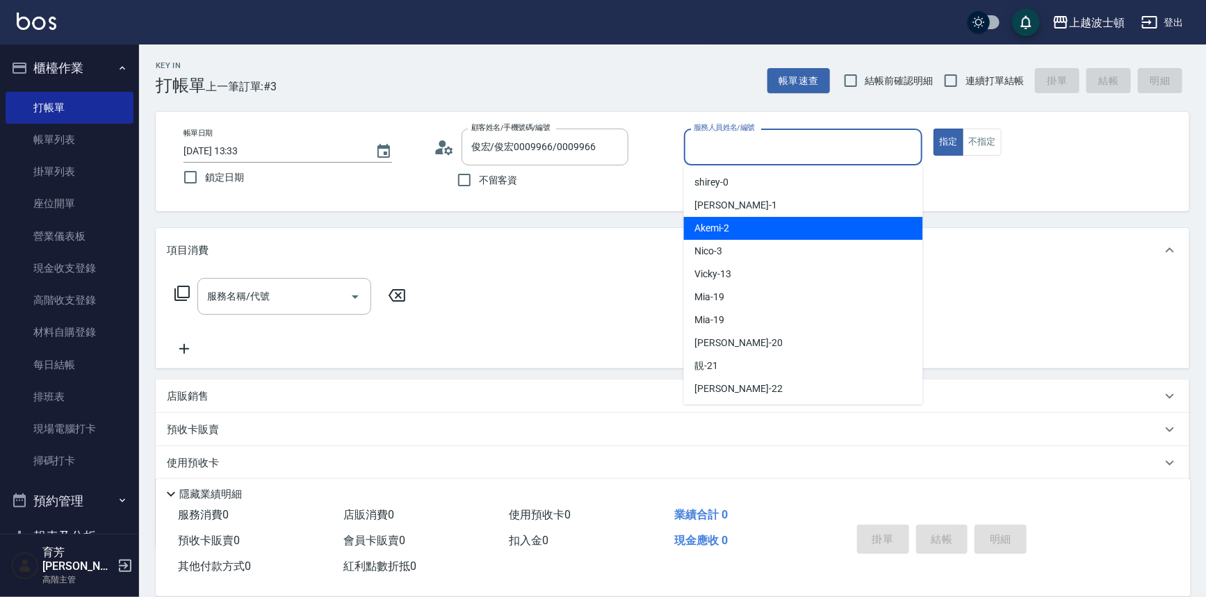
click at [790, 225] on div "Akemi -2" at bounding box center [803, 228] width 239 height 23
type input "Akemi-2"
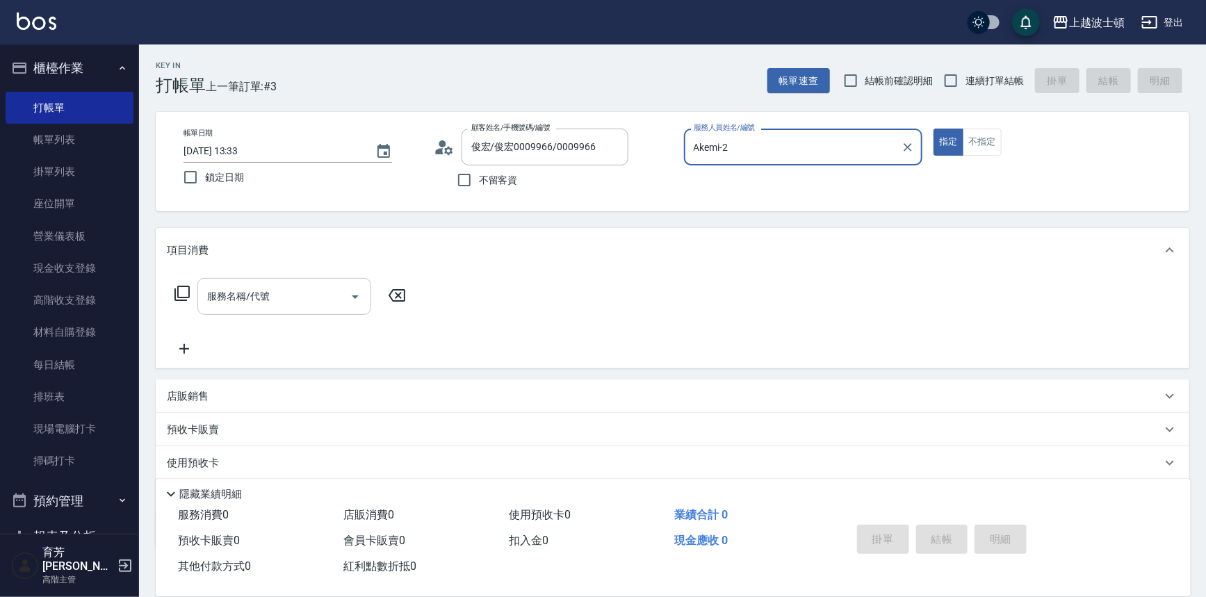
click at [310, 303] on input "服務名稱/代號" at bounding box center [274, 296] width 140 height 24
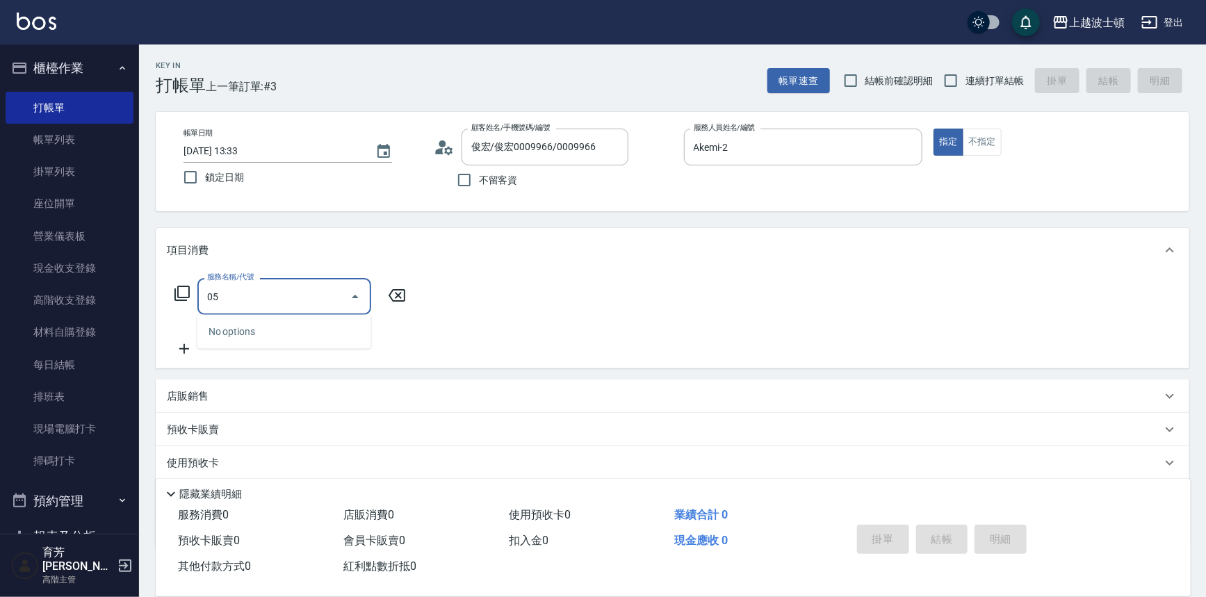
type input "0"
click at [287, 333] on span "剪髮 - 400" at bounding box center [284, 331] width 174 height 23
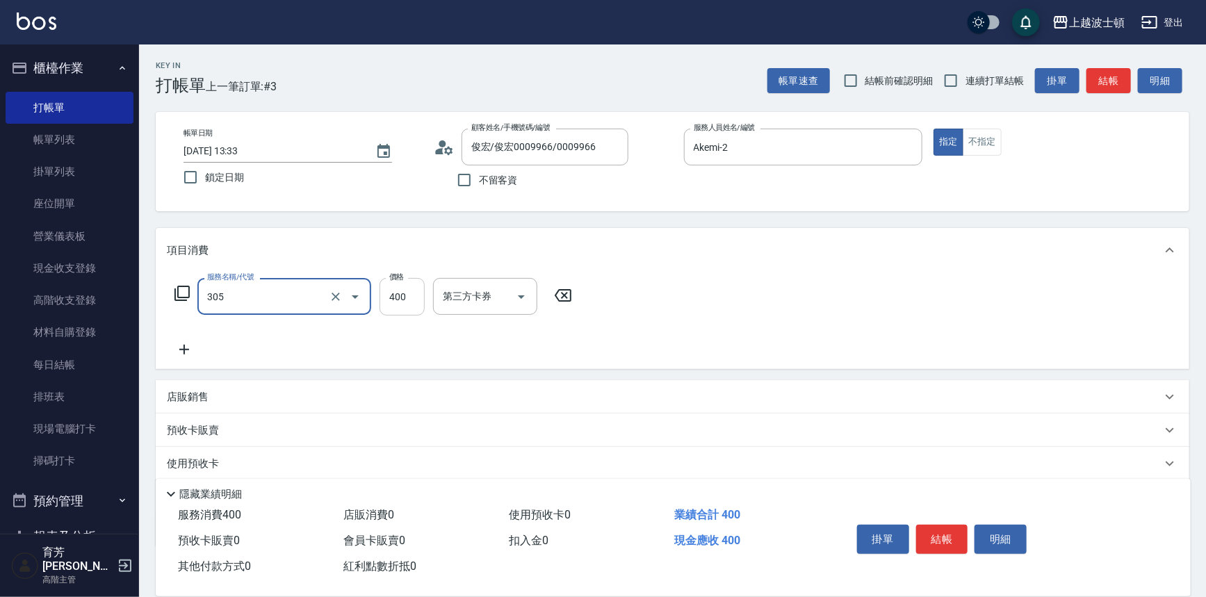
type input "剪髮(305)"
click at [389, 304] on input "400" at bounding box center [401, 297] width 45 height 38
type input "350"
click at [876, 261] on div "項目消費" at bounding box center [672, 250] width 1033 height 44
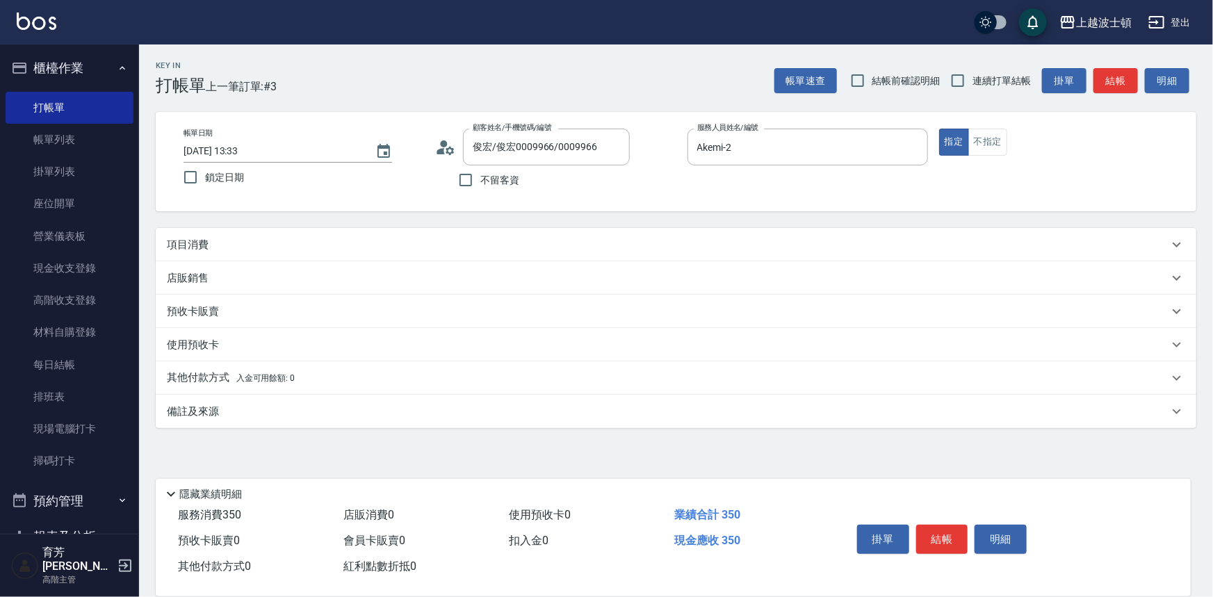
click at [373, 233] on div "項目消費" at bounding box center [676, 244] width 1040 height 33
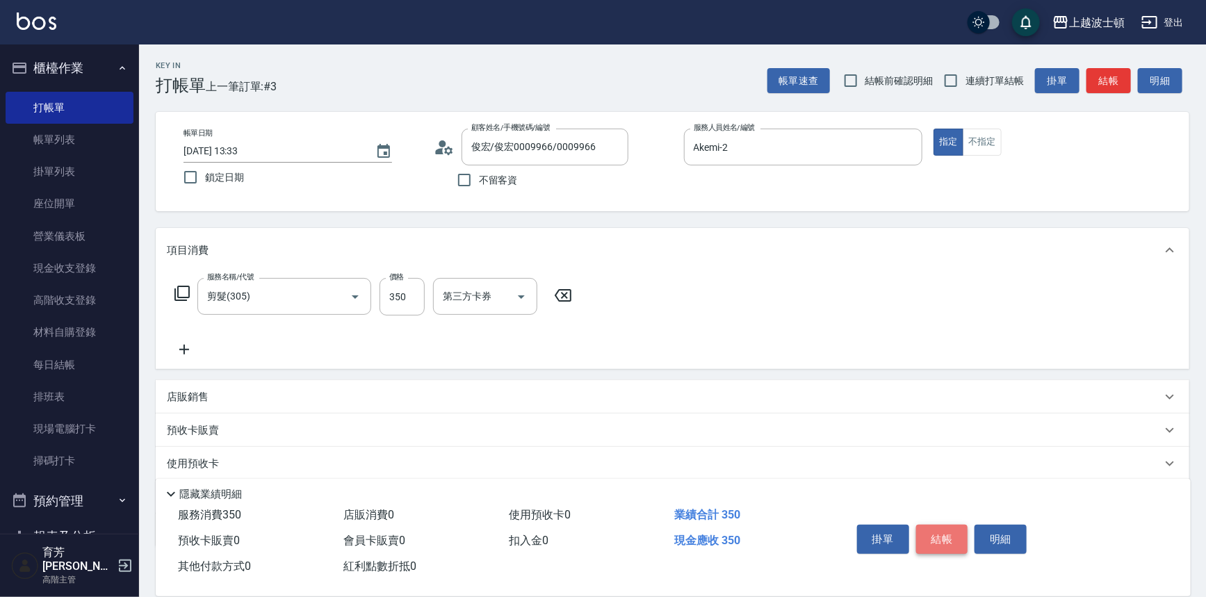
click at [949, 531] on button "結帳" at bounding box center [942, 539] width 52 height 29
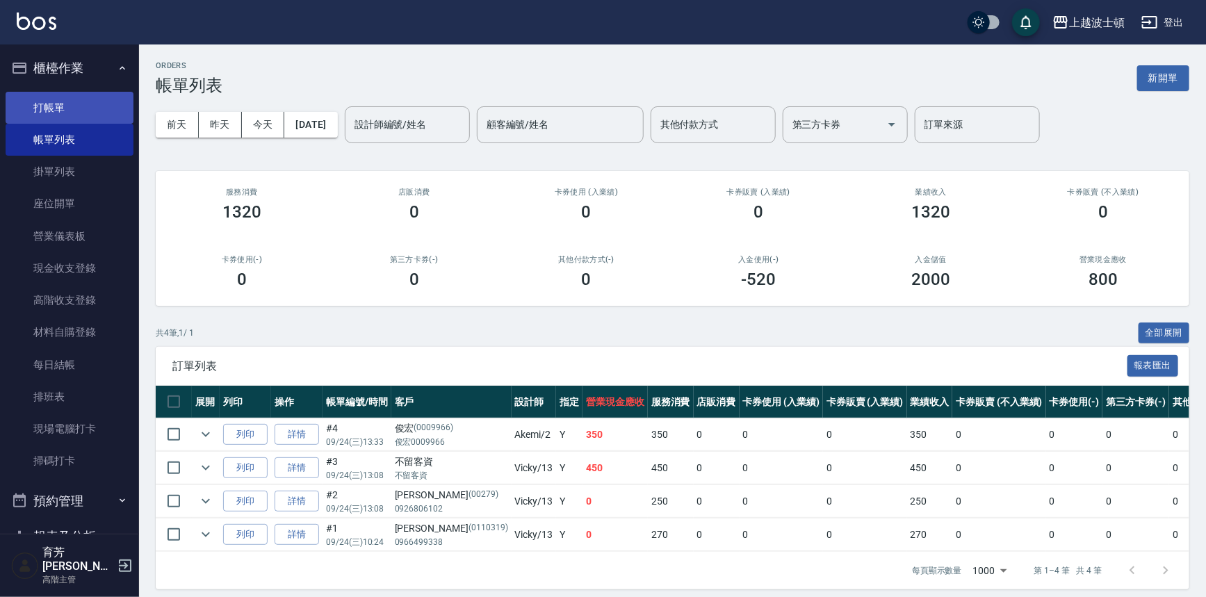
click at [53, 101] on link "打帳單" at bounding box center [70, 108] width 128 height 32
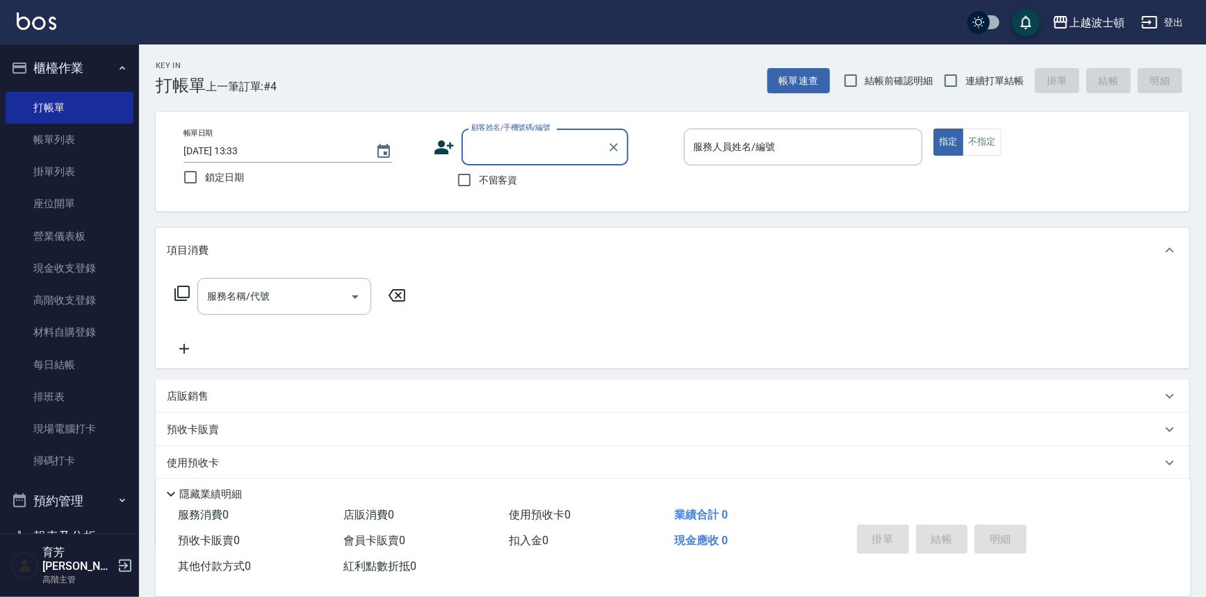
click at [505, 179] on span "不留客資" at bounding box center [498, 180] width 39 height 15
click at [479, 179] on input "不留客資" at bounding box center [464, 179] width 29 height 29
checkbox input "true"
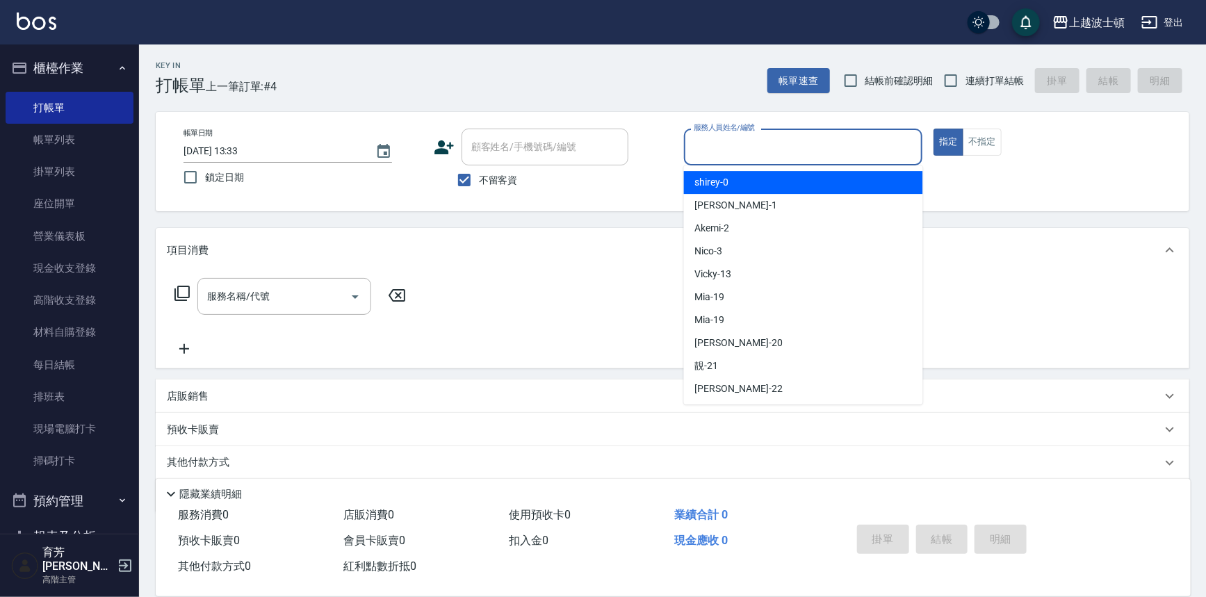
click at [721, 140] on input "服務人員姓名/編號" at bounding box center [803, 147] width 227 height 24
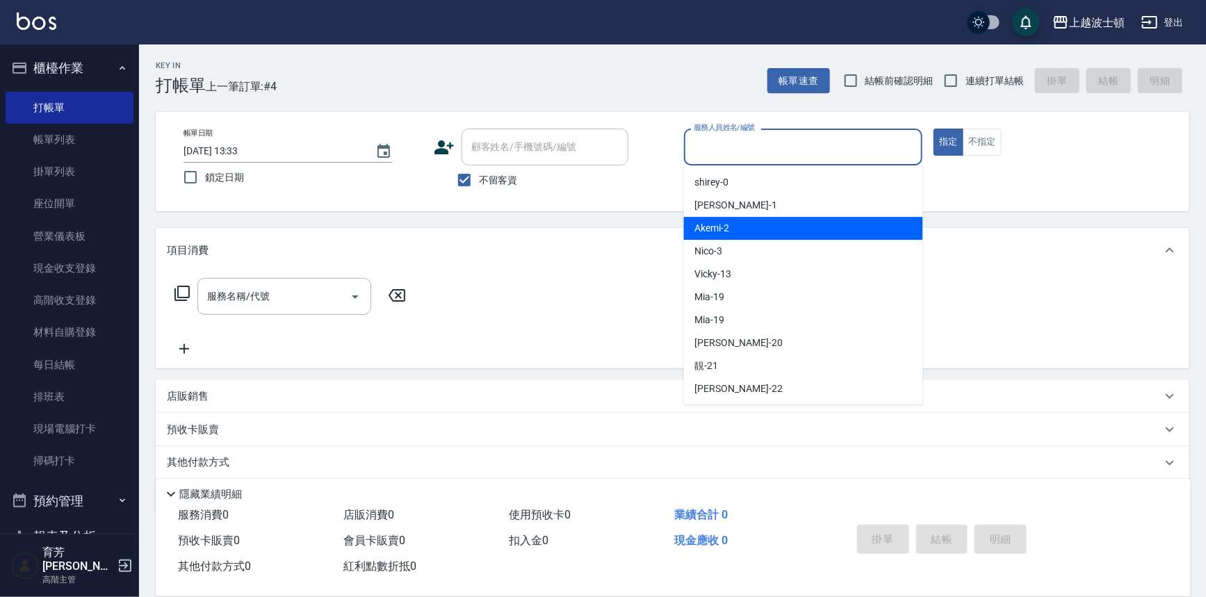
click at [757, 224] on div "Akemi -2" at bounding box center [803, 228] width 239 height 23
type input "Akemi-2"
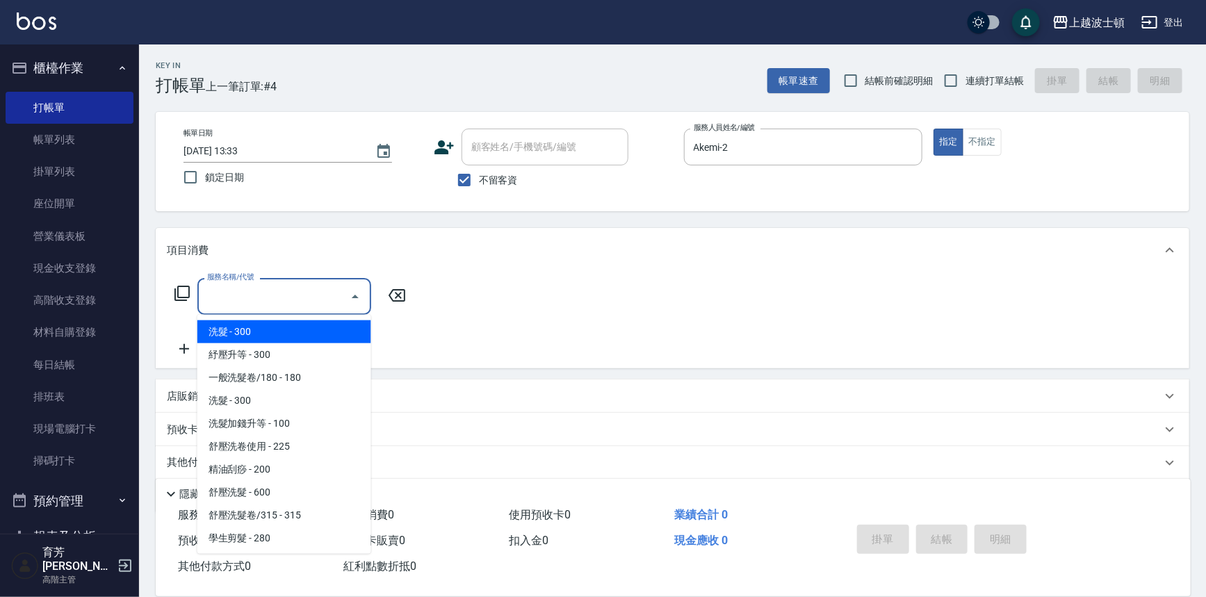
click at [245, 292] on input "服務名稱/代號" at bounding box center [274, 296] width 140 height 24
click at [289, 328] on span "洗髮 - 300" at bounding box center [284, 331] width 174 height 23
type input "洗髮(201)"
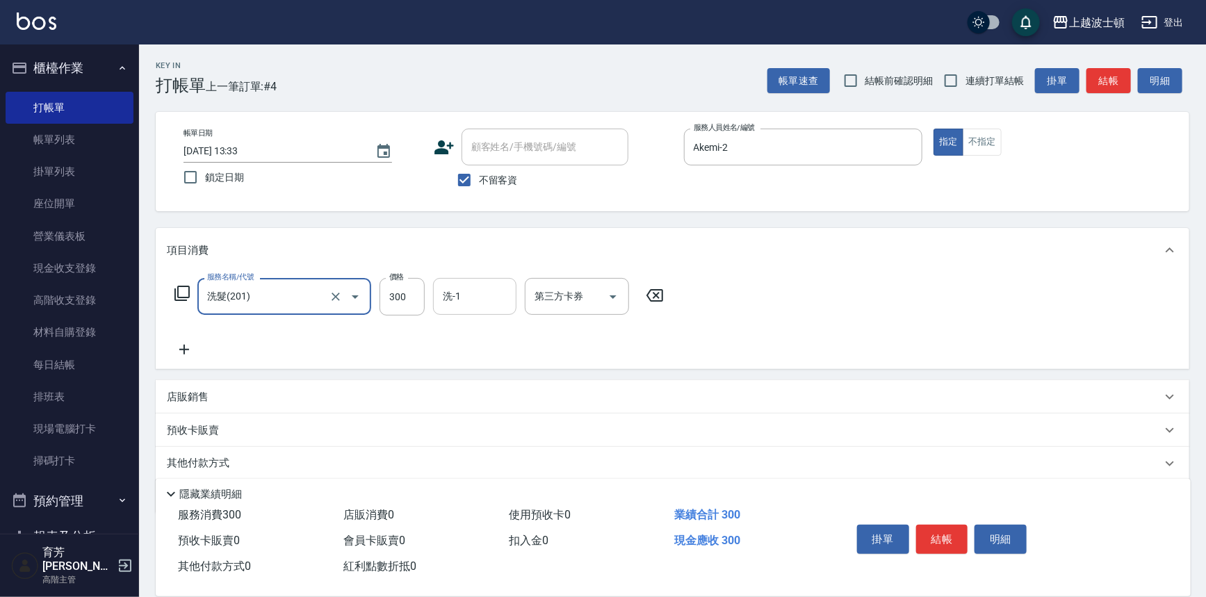
click at [479, 299] on input "洗-1" at bounding box center [474, 296] width 71 height 24
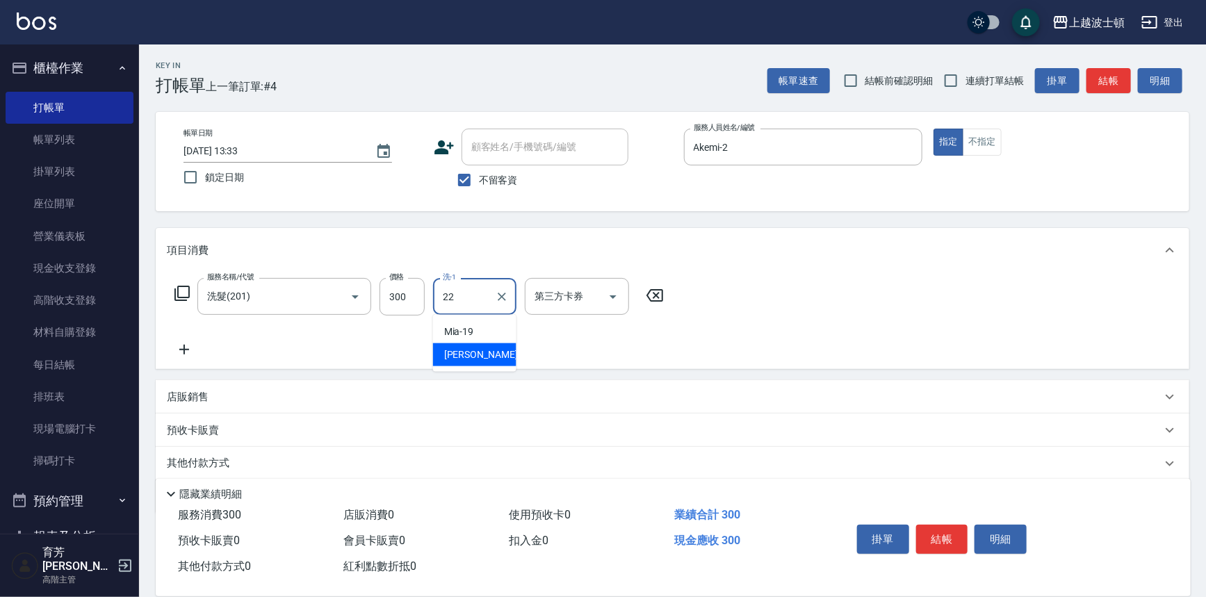
click at [488, 350] on div "雅如 -22" at bounding box center [474, 354] width 83 height 23
type input "[PERSON_NAME]-22"
click at [184, 345] on icon at bounding box center [184, 350] width 10 height 10
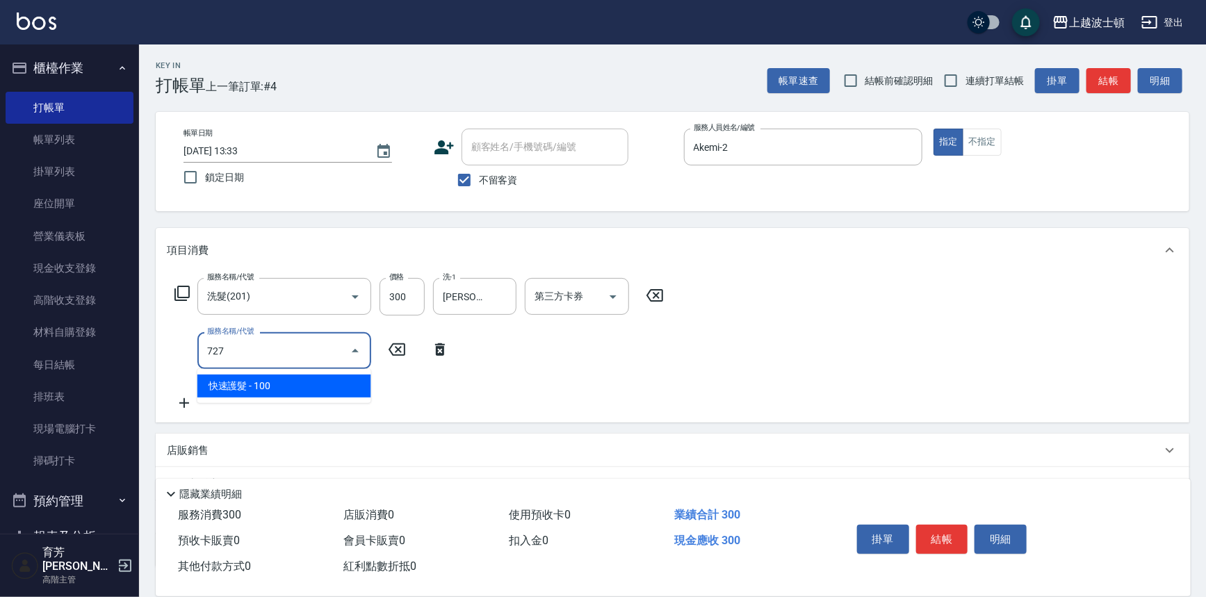
click at [293, 388] on span "快速護髮 - 100" at bounding box center [284, 386] width 174 height 23
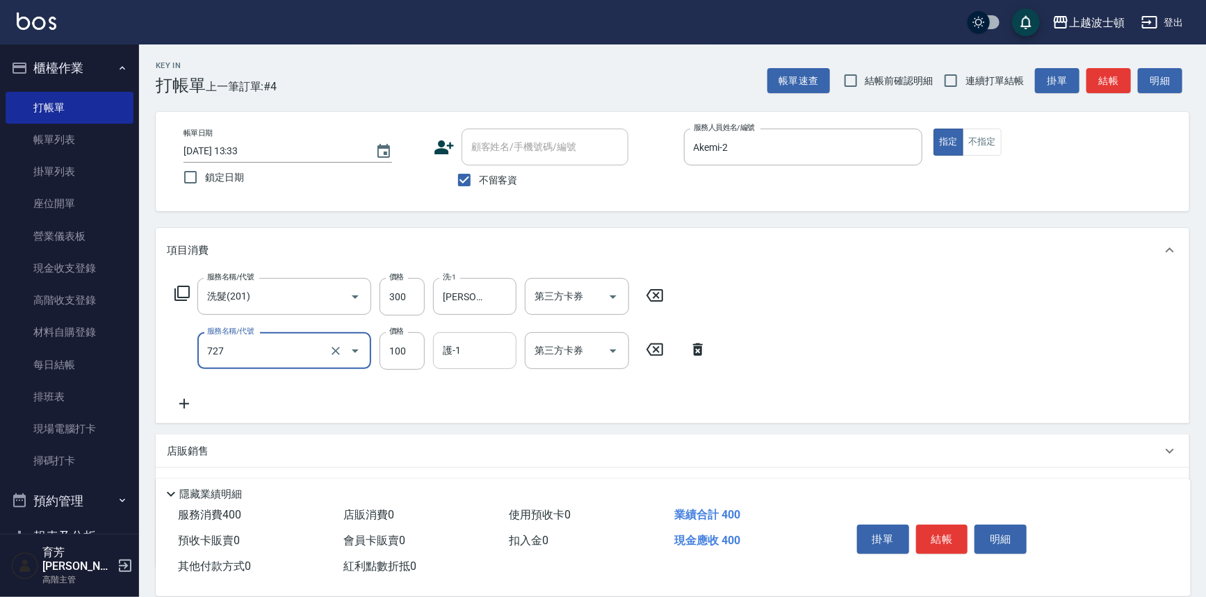
type input "快速護髮(727)"
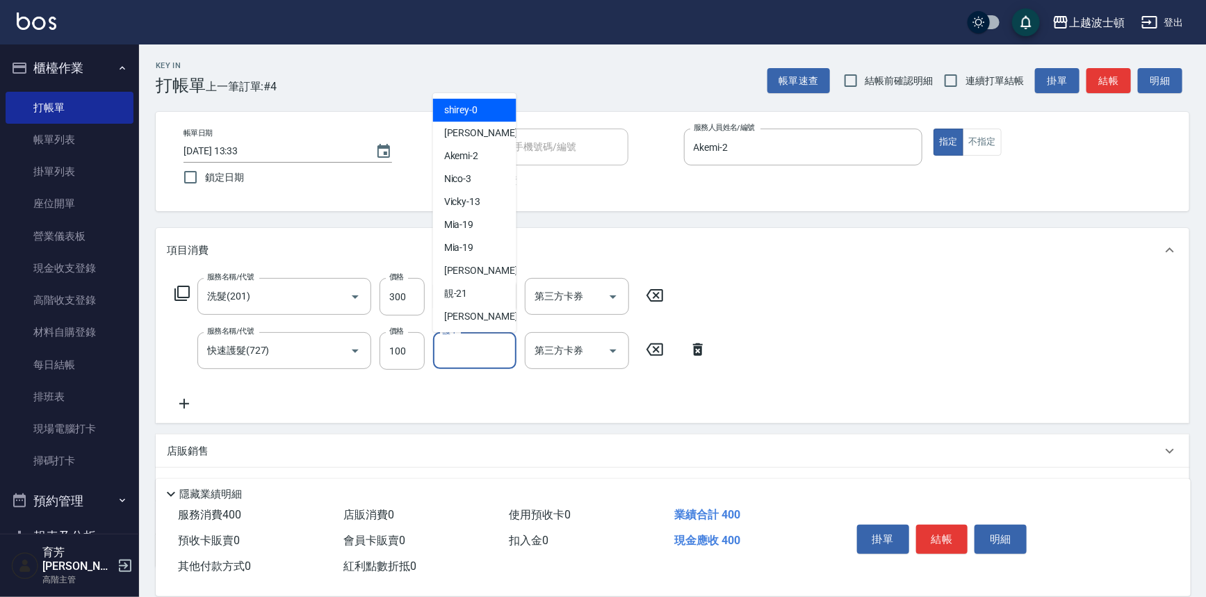
click at [495, 354] on input "護-1" at bounding box center [474, 350] width 71 height 24
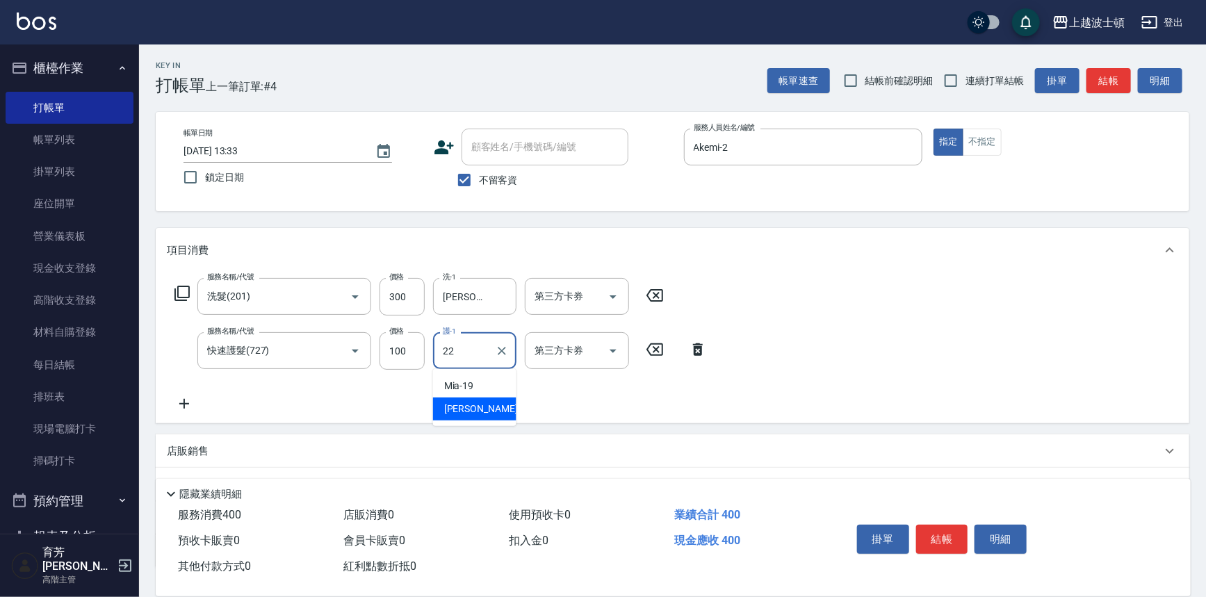
type input "22"
click at [616, 386] on div "服務名稱/代號 洗髮(201) 服務名稱/代號 價格 300 價格 洗-1 雅如-22 洗-1 第三方卡券 第三方卡券 服務名稱/代號 快速護髮(727) 服…" at bounding box center [441, 345] width 548 height 134
click at [447, 347] on input "護-1" at bounding box center [474, 350] width 71 height 24
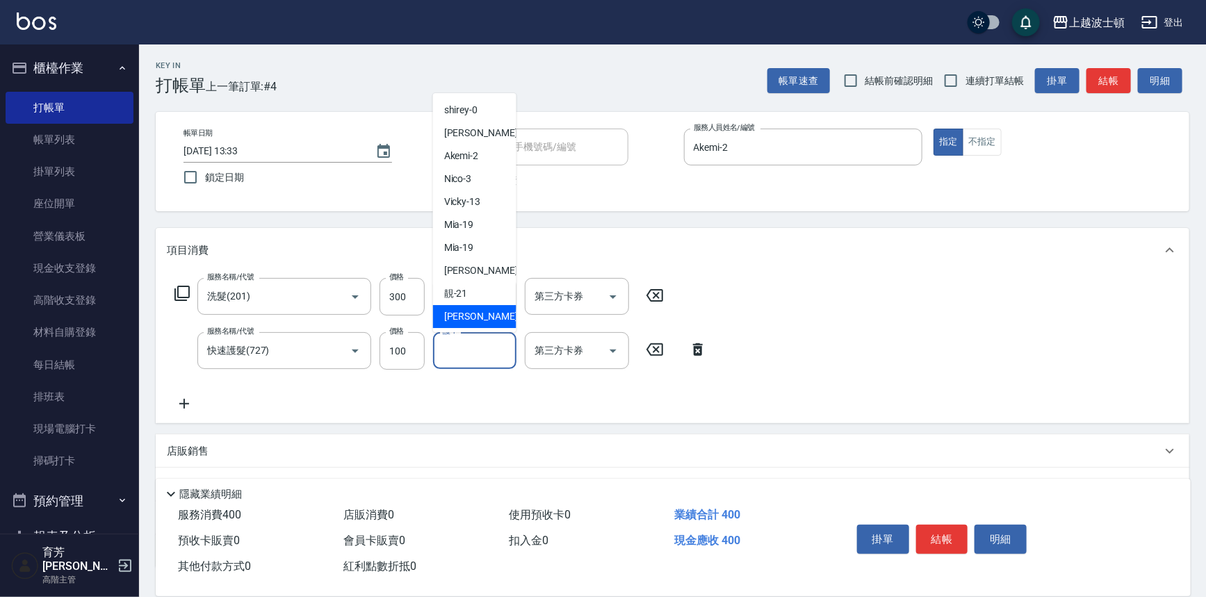
click at [493, 310] on div "雅如 -22" at bounding box center [474, 316] width 83 height 23
type input "[PERSON_NAME]-22"
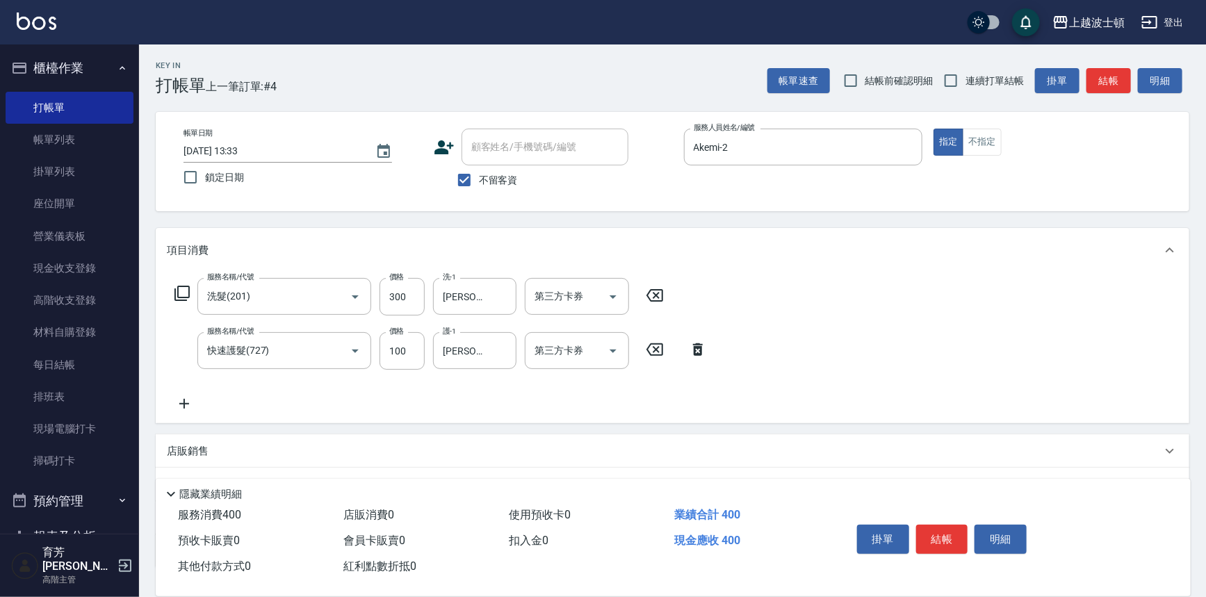
click at [870, 285] on div "服務名稱/代號 洗髮(201) 服務名稱/代號 價格 300 價格 洗-1 雅如-22 洗-1 第三方卡券 第三方卡券 服務名稱/代號 快速護髮(727) 服…" at bounding box center [672, 347] width 1033 height 151
click at [943, 539] on button "結帳" at bounding box center [942, 539] width 52 height 29
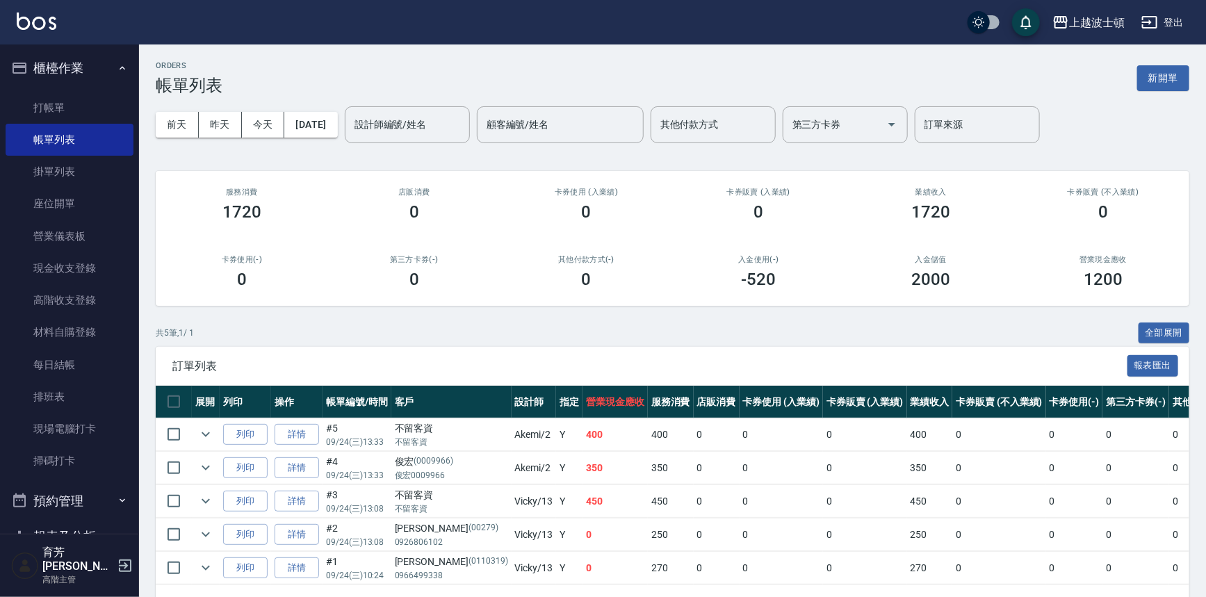
click at [416, 113] on div "設計師編號/姓名 設計師編號/姓名" at bounding box center [407, 124] width 125 height 37
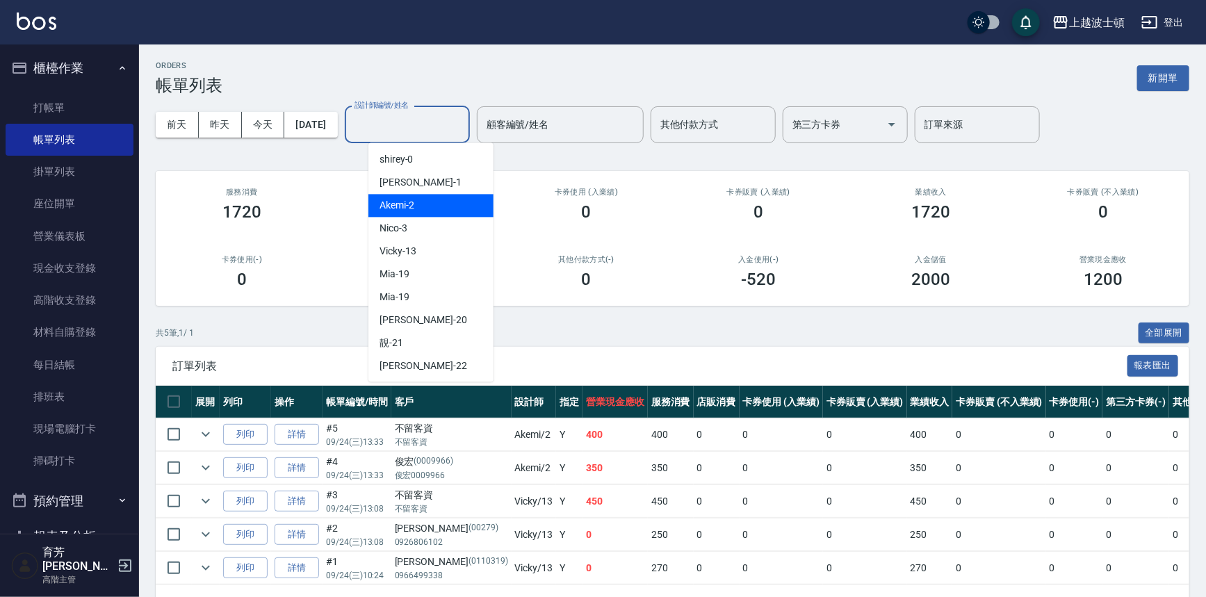
click at [430, 204] on div "Akemi -2" at bounding box center [430, 205] width 125 height 23
type input "Akemi-2"
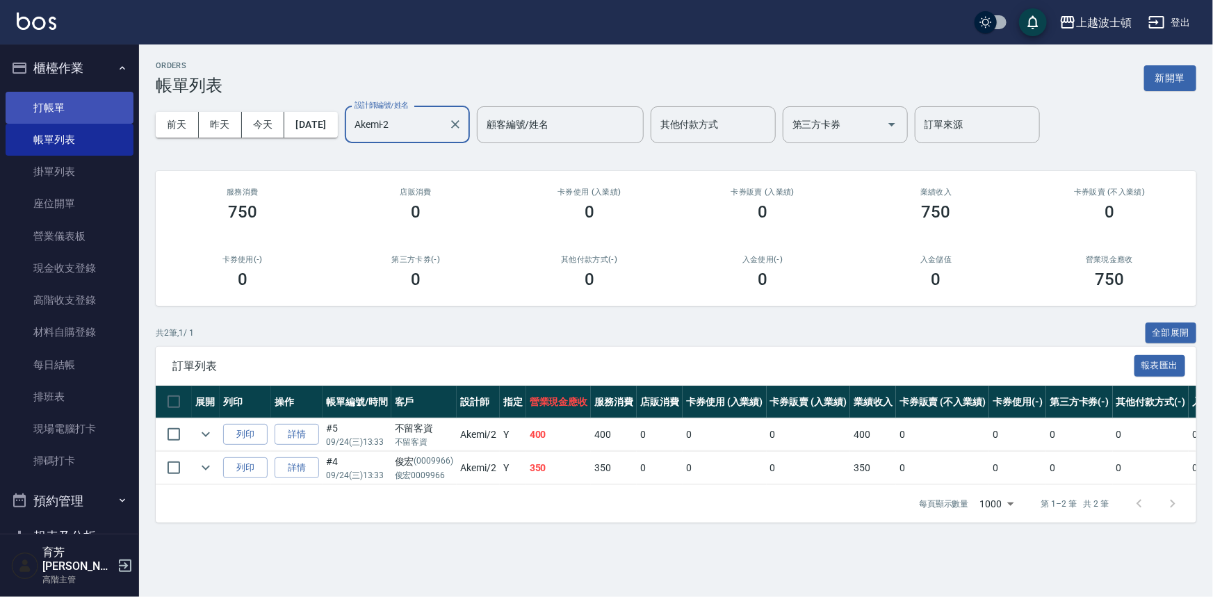
click at [90, 109] on link "打帳單" at bounding box center [70, 108] width 128 height 32
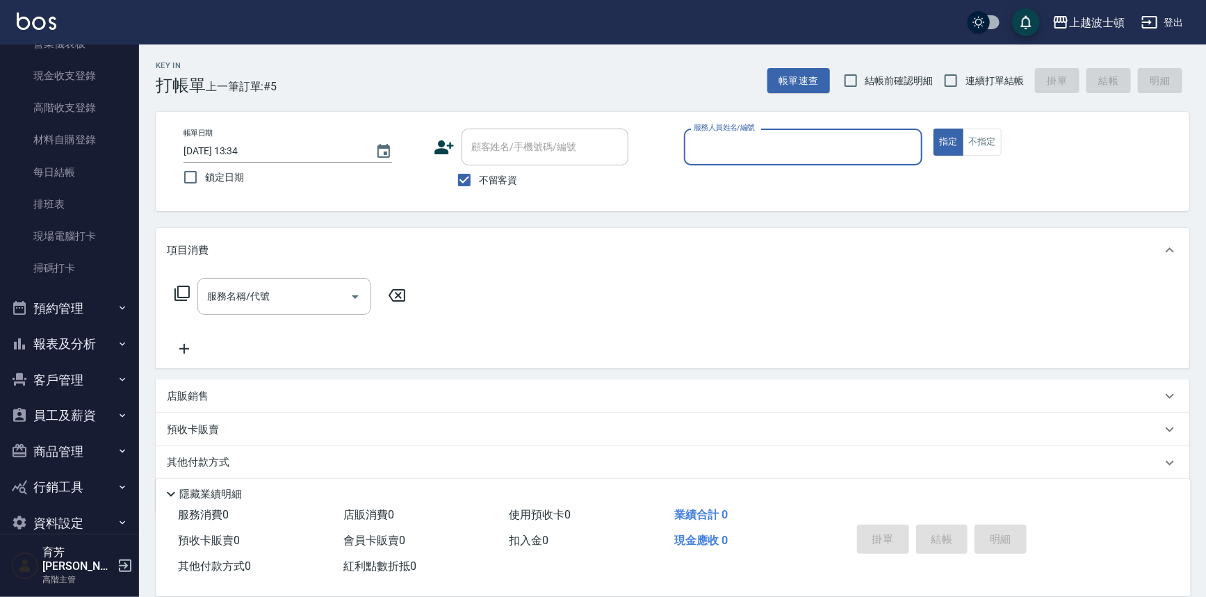
scroll to position [203, 0]
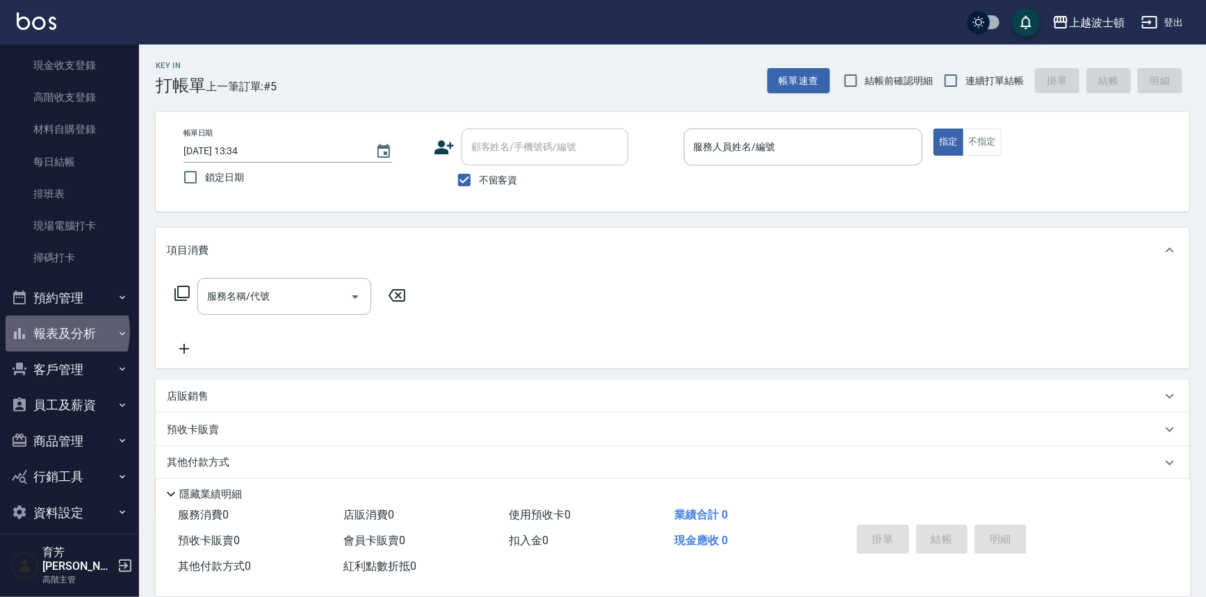
click at [49, 331] on button "報表及分析" at bounding box center [70, 334] width 128 height 36
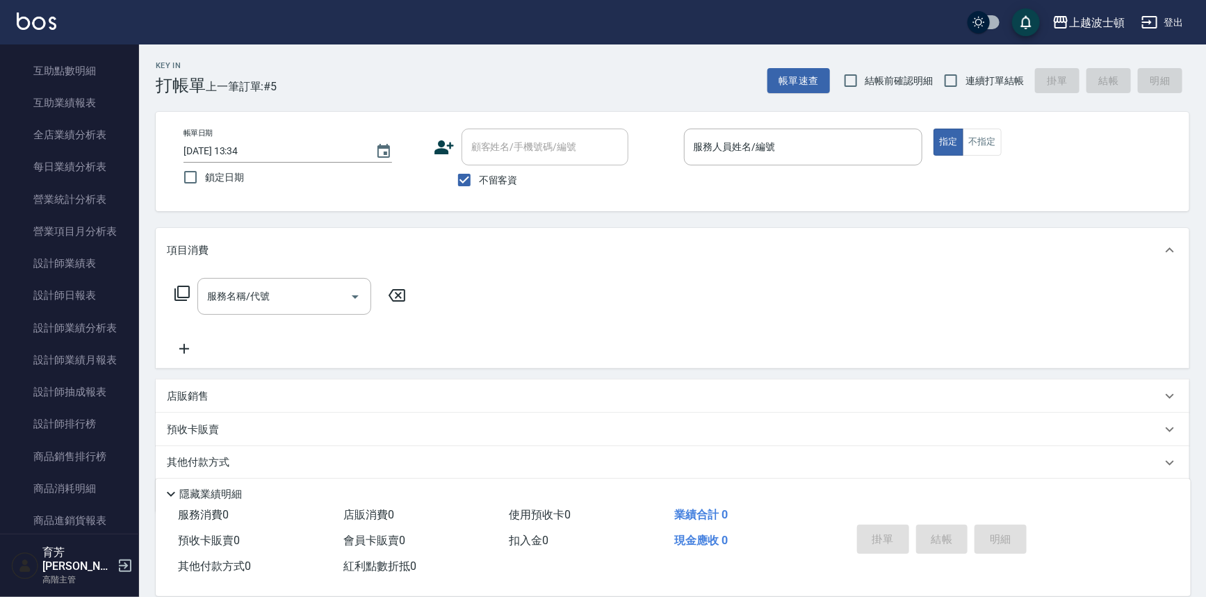
scroll to position [768, 0]
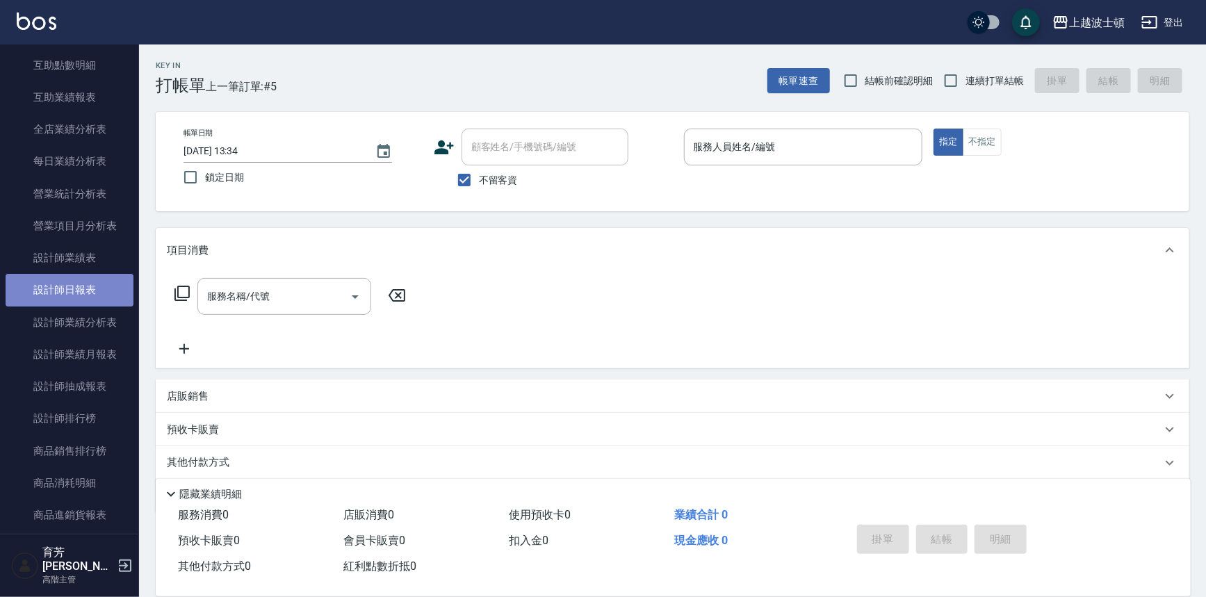
click at [81, 292] on link "設計師日報表" at bounding box center [70, 290] width 128 height 32
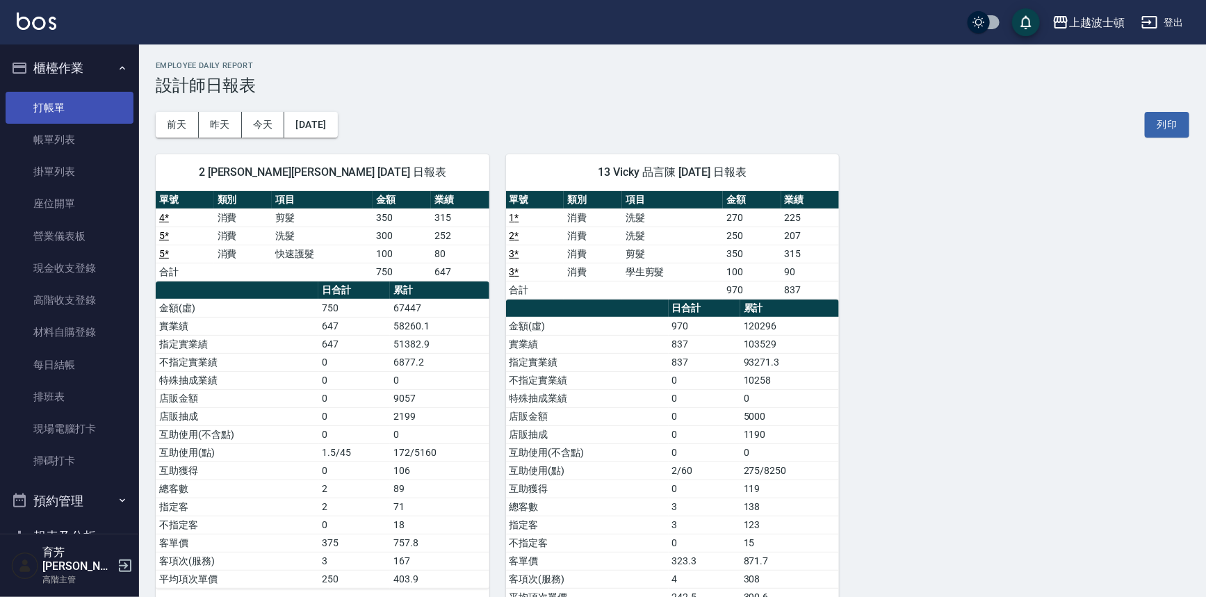
click at [44, 101] on link "打帳單" at bounding box center [70, 108] width 128 height 32
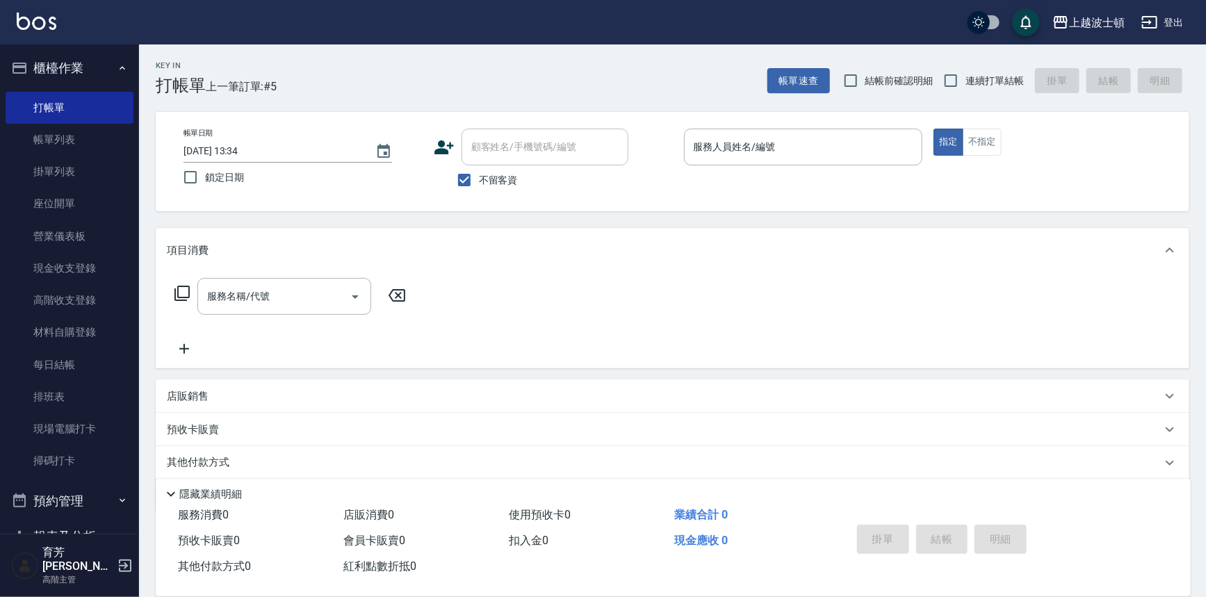
click at [480, 174] on span "不留客資" at bounding box center [498, 180] width 39 height 15
click at [479, 174] on input "不留客資" at bounding box center [464, 179] width 29 height 29
checkbox input "false"
click at [489, 154] on input "顧客姓名/手機號碼/編號" at bounding box center [534, 147] width 133 height 24
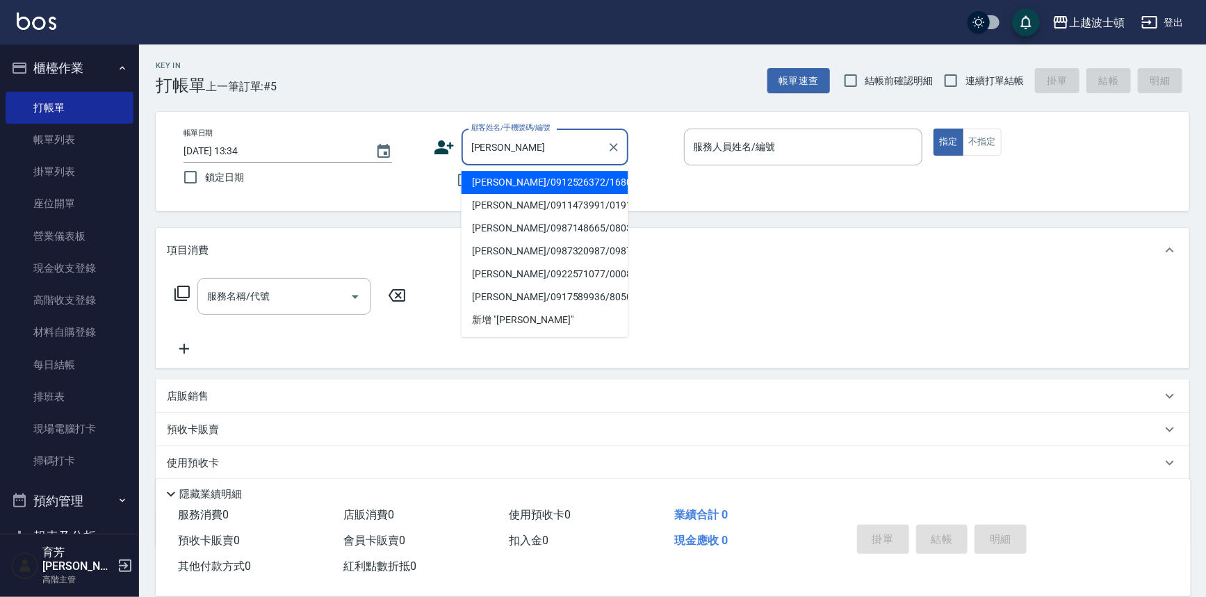
click at [482, 184] on li "[PERSON_NAME]/0912526372/168000" at bounding box center [544, 182] width 167 height 23
type input "[PERSON_NAME]/0912526372/168000"
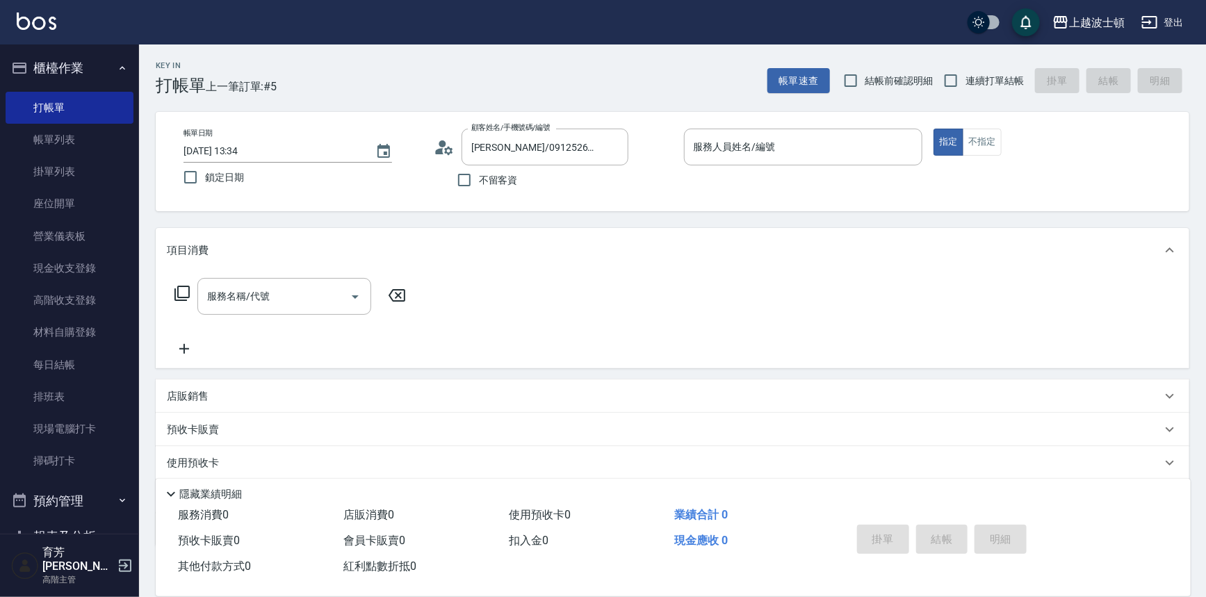
click at [448, 149] on icon at bounding box center [444, 147] width 21 height 21
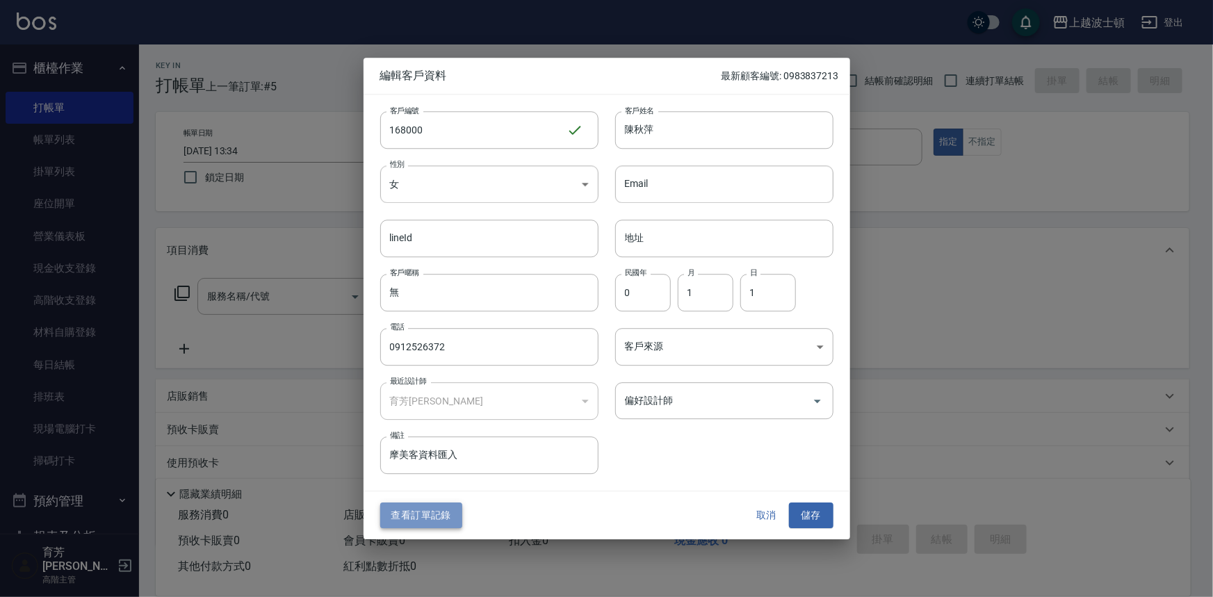
click at [434, 511] on button "查看訂單記錄" at bounding box center [421, 516] width 82 height 26
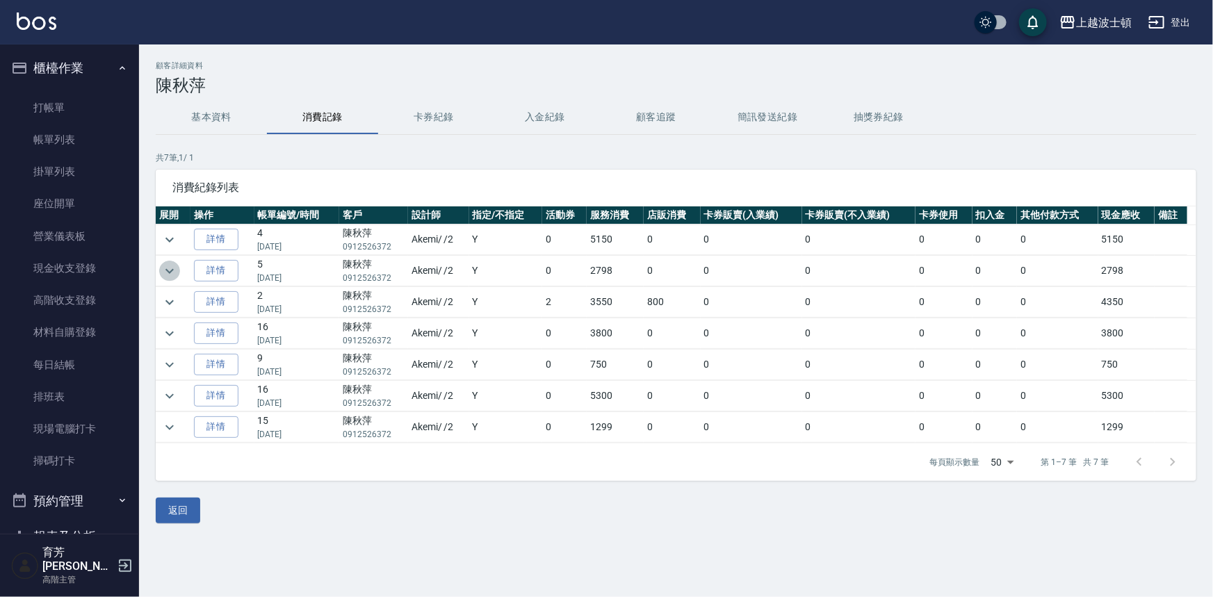
click at [162, 270] on icon "expand row" at bounding box center [169, 271] width 17 height 17
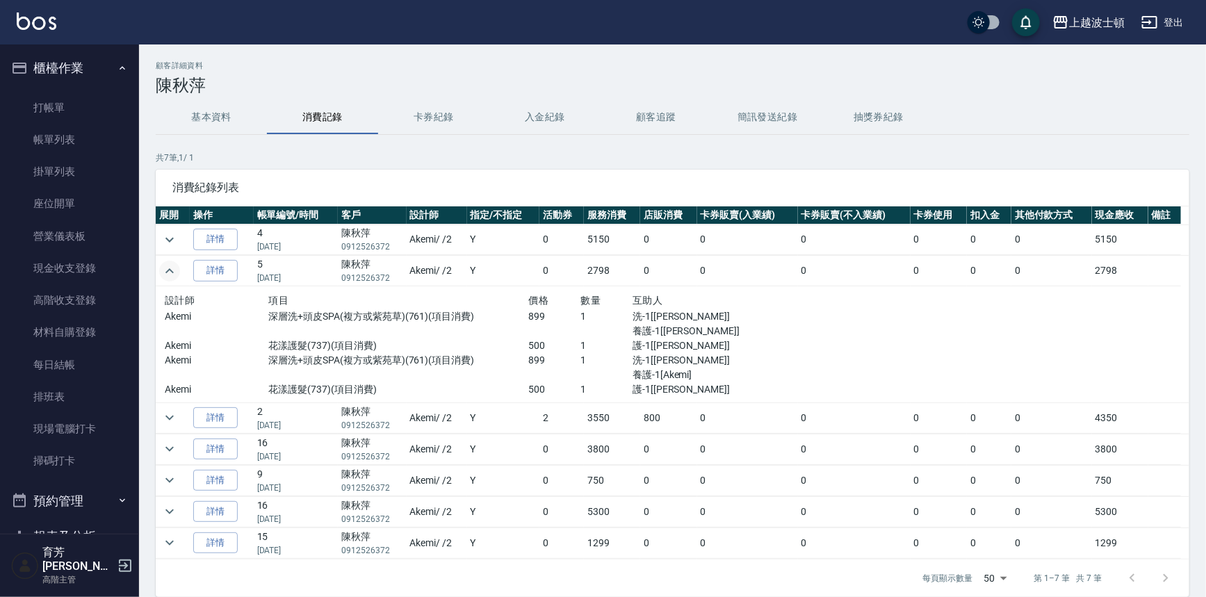
click at [163, 271] on icon "expand row" at bounding box center [169, 271] width 17 height 17
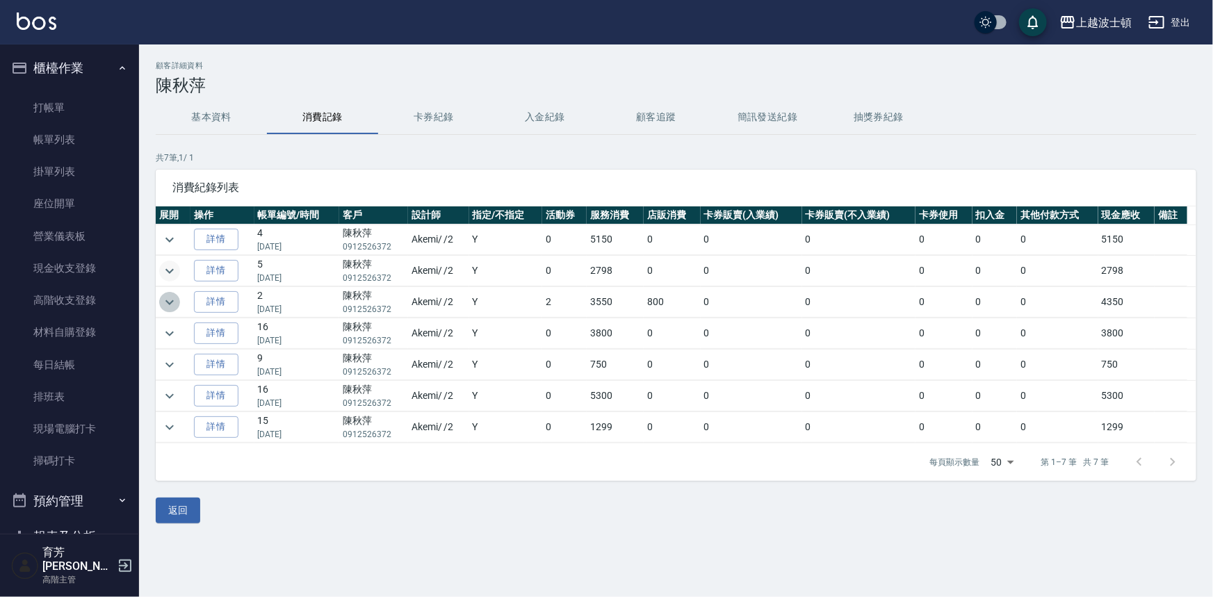
click at [168, 302] on icon "expand row" at bounding box center [169, 302] width 8 height 5
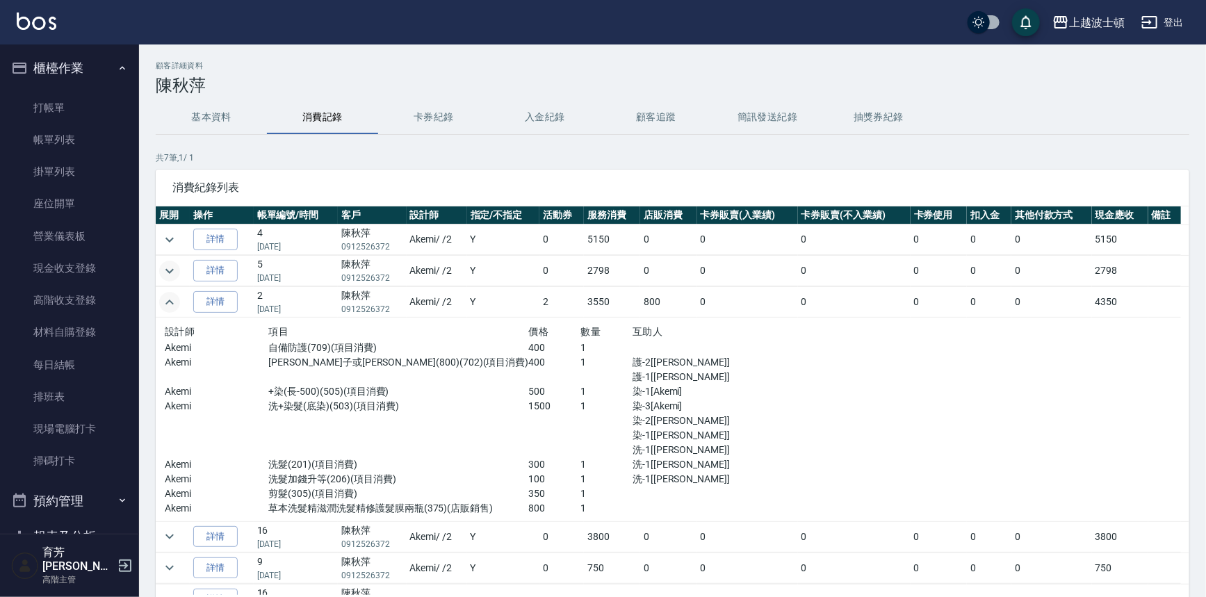
click at [168, 302] on icon "expand row" at bounding box center [169, 302] width 17 height 17
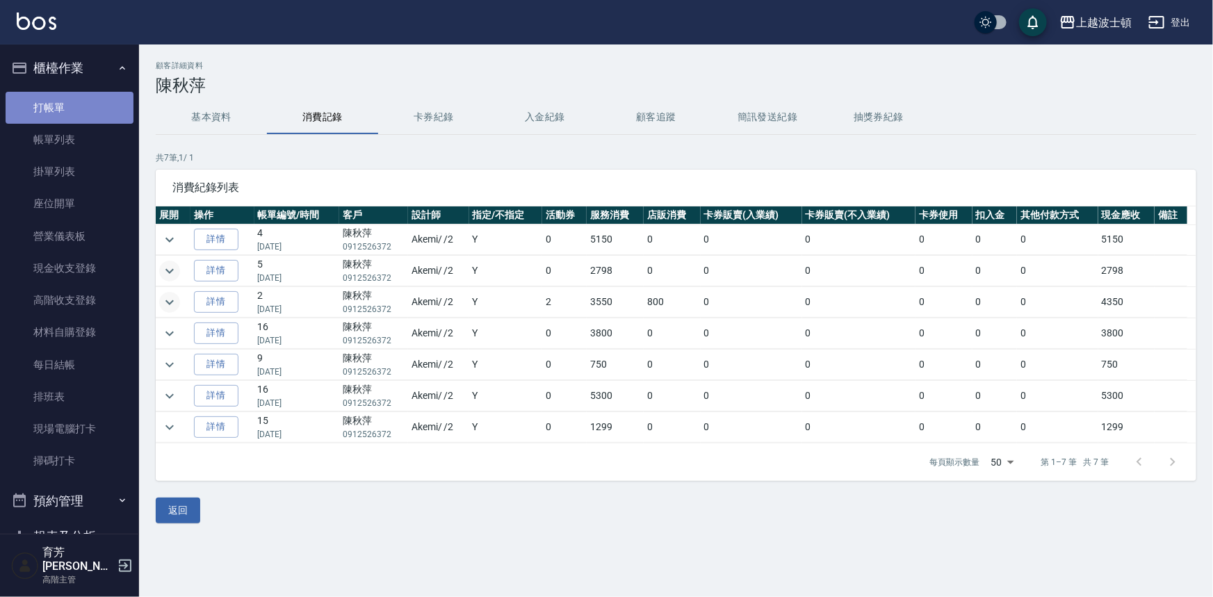
click at [76, 97] on link "打帳單" at bounding box center [70, 108] width 128 height 32
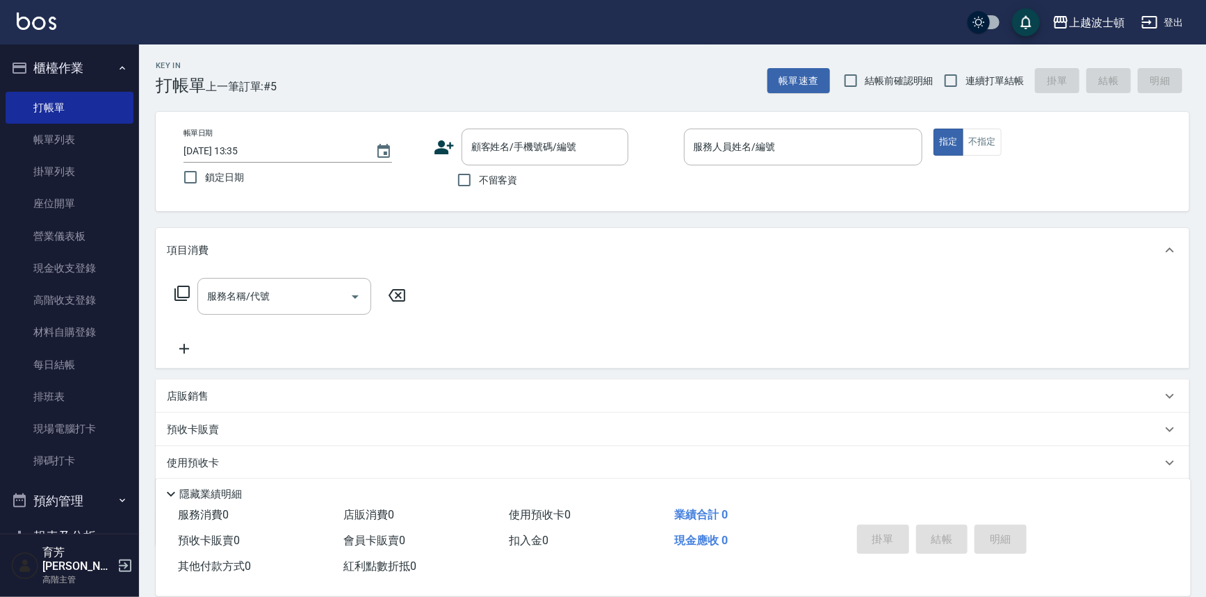
click at [304, 163] on label "鎖定日期" at bounding box center [294, 177] width 236 height 29
click at [205, 163] on input "鎖定日期" at bounding box center [190, 177] width 29 height 29
click at [316, 173] on label "鎖定日期" at bounding box center [294, 177] width 236 height 29
click at [205, 173] on input "鎖定日期" at bounding box center [190, 177] width 29 height 29
checkbox input "false"
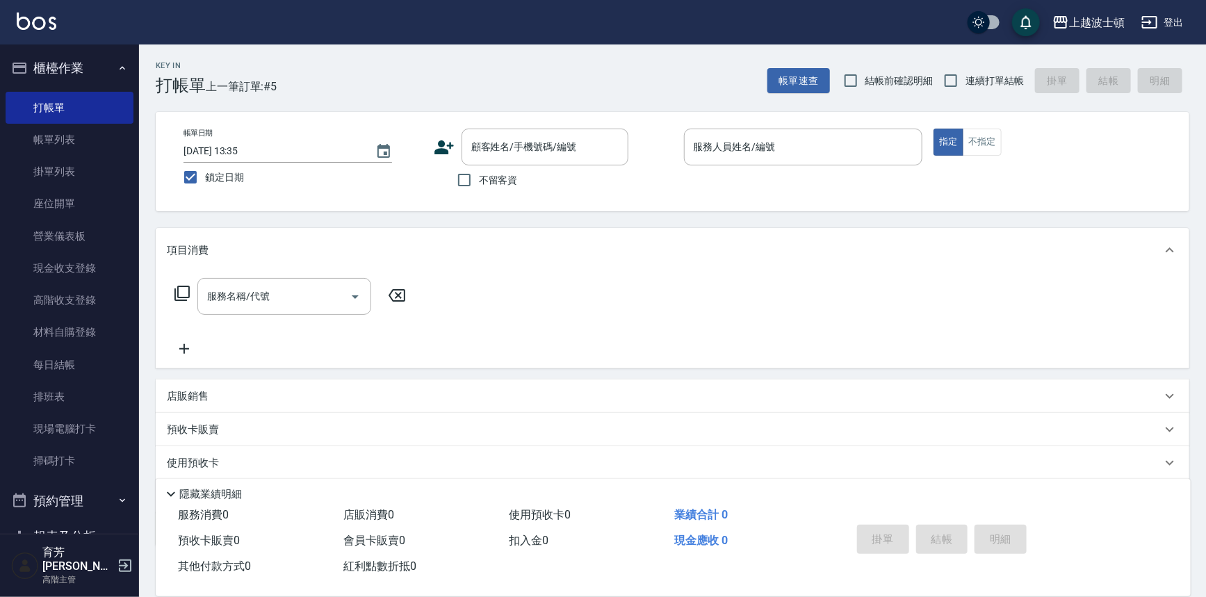
type input "[DATE] 14:00"
click at [320, 173] on label "鎖定日期" at bounding box center [294, 177] width 236 height 29
click at [205, 173] on input "鎖定日期" at bounding box center [190, 177] width 29 height 29
click at [327, 172] on label "鎖定日期" at bounding box center [294, 177] width 236 height 29
click at [205, 172] on input "鎖定日期" at bounding box center [190, 177] width 29 height 29
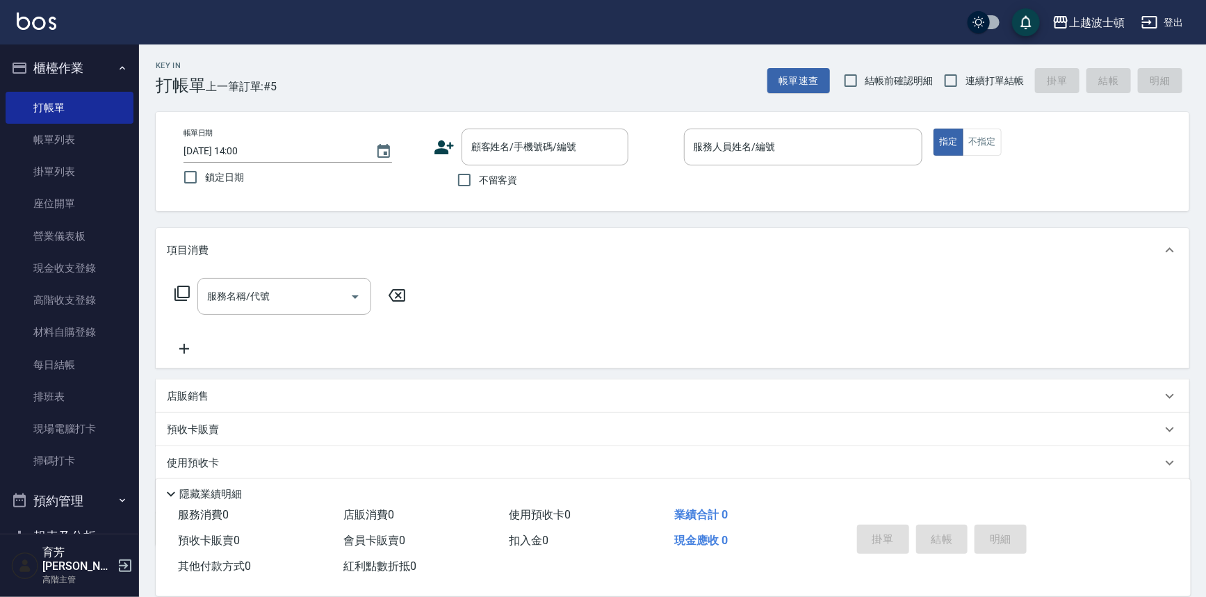
click at [340, 173] on label "鎖定日期" at bounding box center [294, 177] width 236 height 29
click at [205, 173] on input "鎖定日期" at bounding box center [190, 177] width 29 height 29
click at [340, 173] on label "鎖定日期" at bounding box center [294, 177] width 236 height 29
click at [205, 173] on input "鎖定日期" at bounding box center [190, 177] width 29 height 29
click at [342, 175] on label "鎖定日期" at bounding box center [294, 177] width 236 height 29
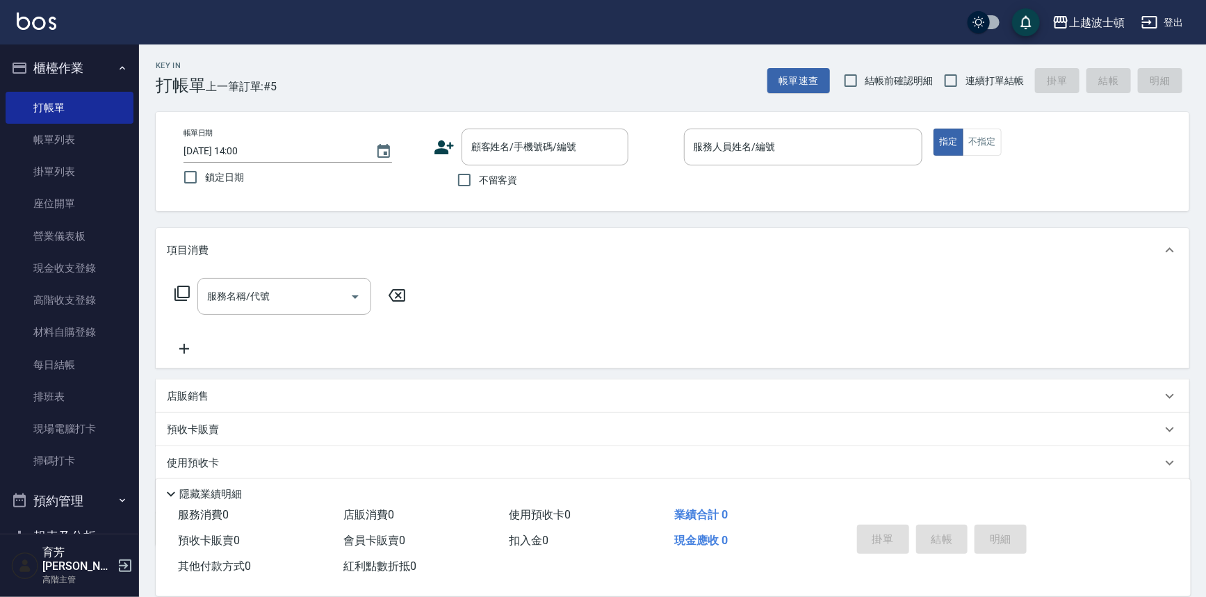
click at [205, 175] on input "鎖定日期" at bounding box center [190, 177] width 29 height 29
checkbox input "true"
click at [486, 163] on div "顧客姓名/手機號碼/編號" at bounding box center [544, 147] width 167 height 37
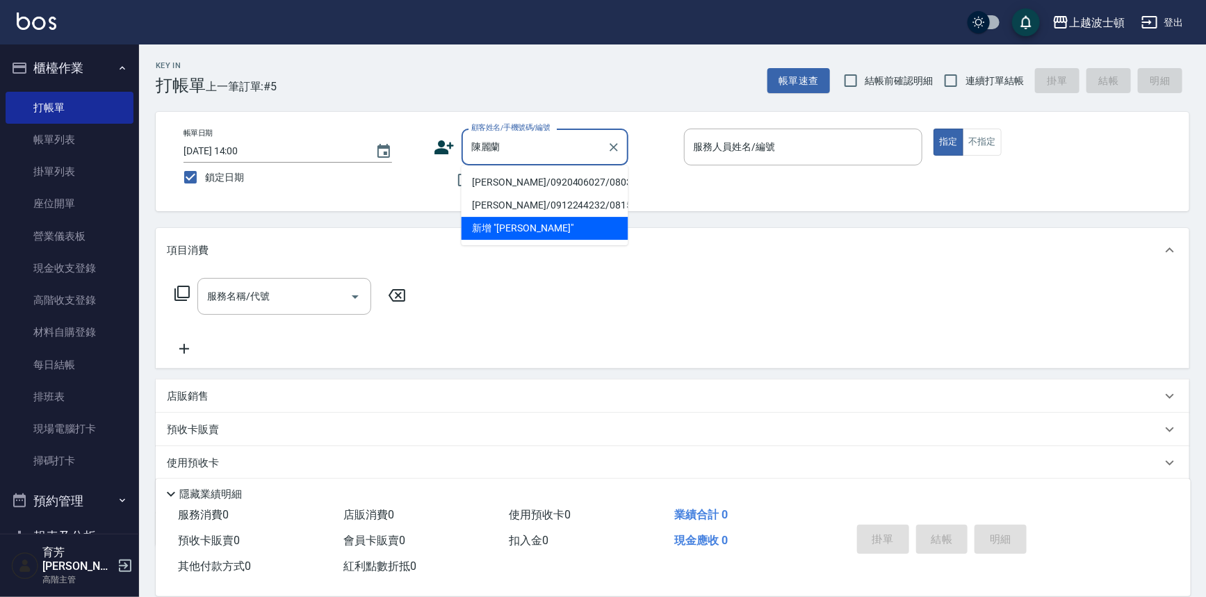
click at [487, 177] on li "[PERSON_NAME]/0920406027/080317" at bounding box center [544, 182] width 167 height 23
type input "[PERSON_NAME]/0920406027/080317"
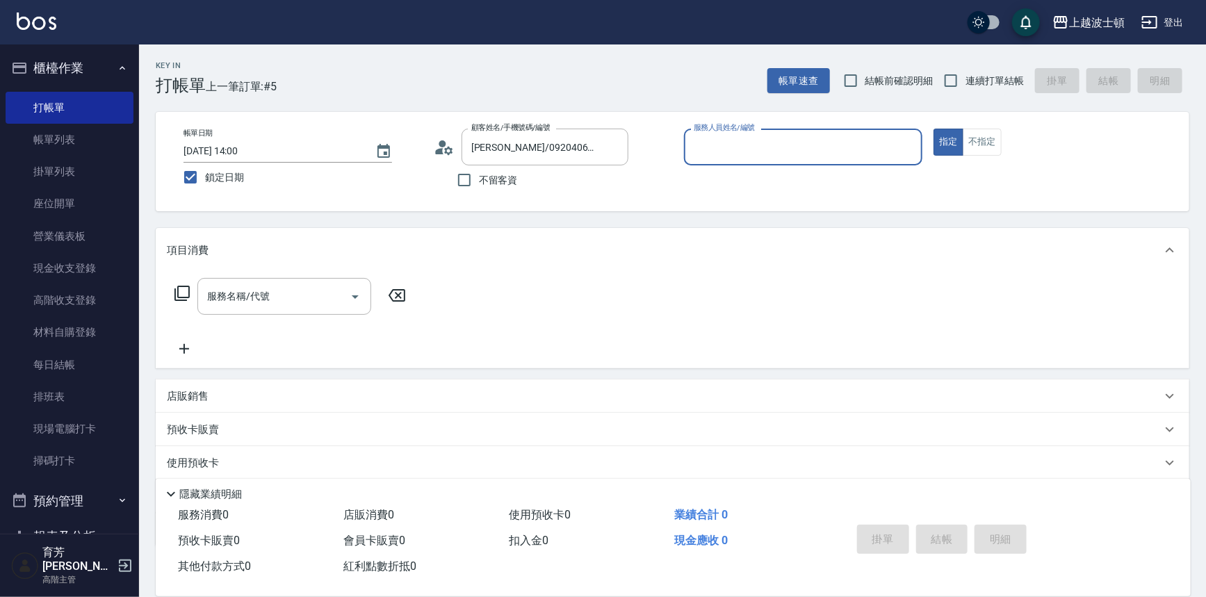
type input "Akemi-2"
click at [245, 280] on div "服務名稱/代號" at bounding box center [284, 296] width 174 height 37
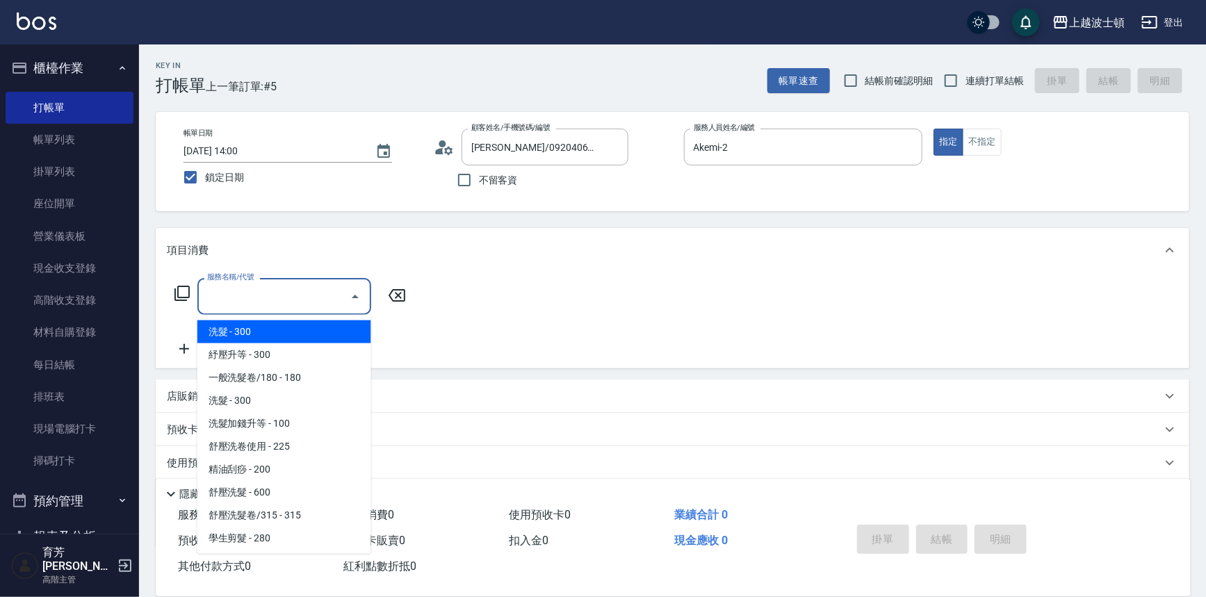
click at [271, 332] on span "洗髮 - 300" at bounding box center [284, 331] width 174 height 23
type input "洗髮(201)"
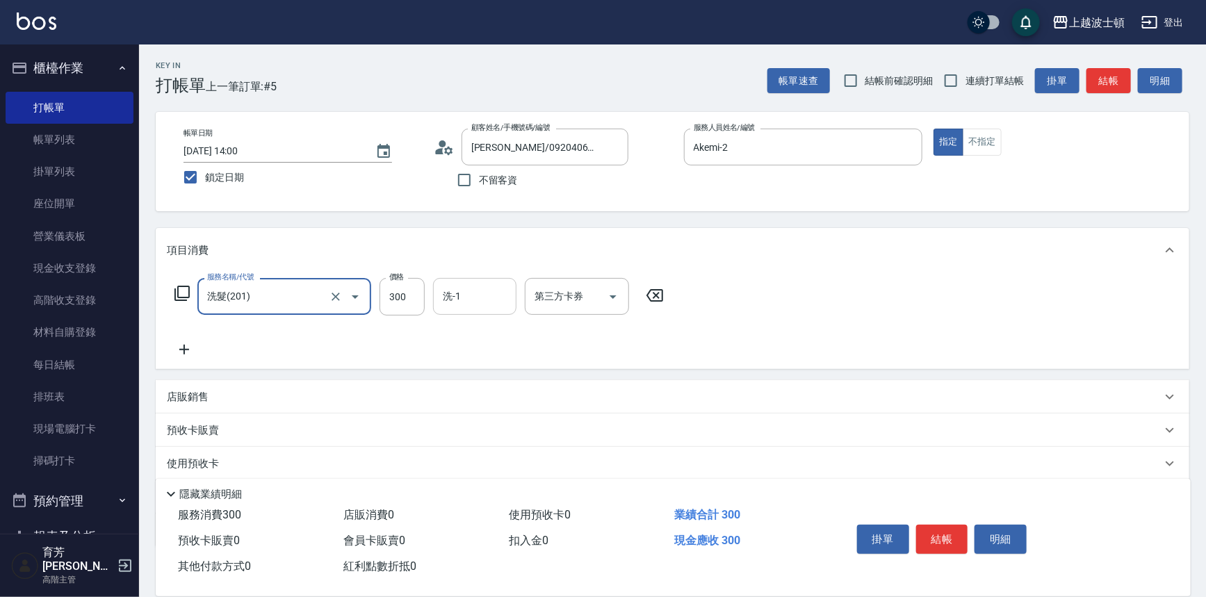
click at [473, 300] on input "洗-1" at bounding box center [474, 296] width 71 height 24
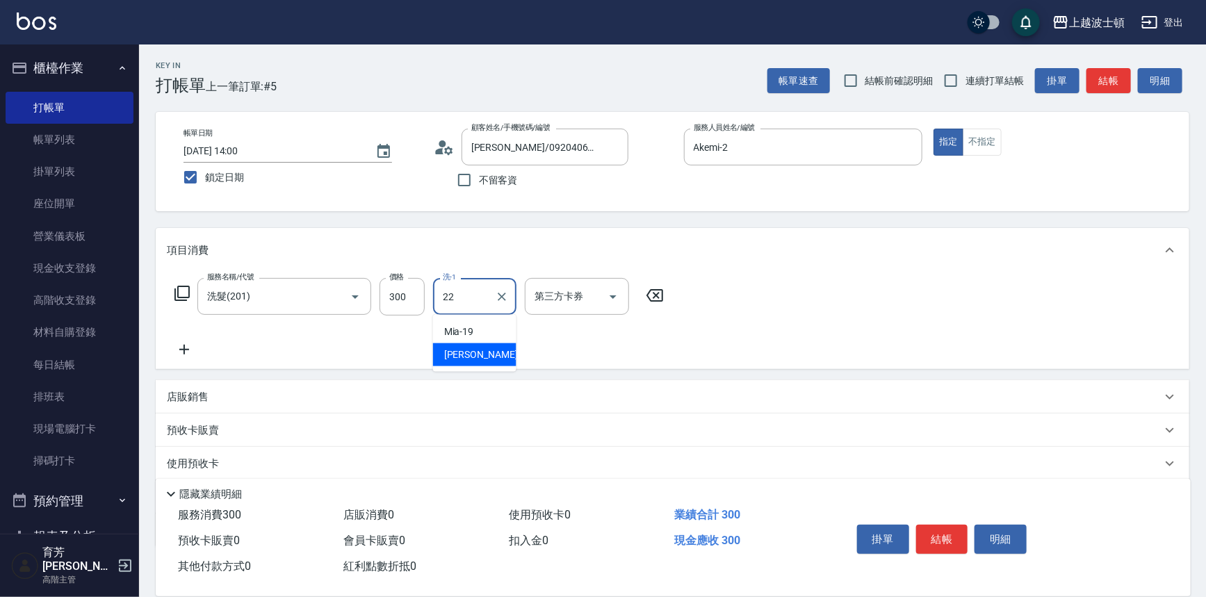
click at [484, 352] on div "雅如 -22" at bounding box center [474, 354] width 83 height 23
type input "[PERSON_NAME]-22"
click at [182, 350] on icon at bounding box center [184, 350] width 10 height 10
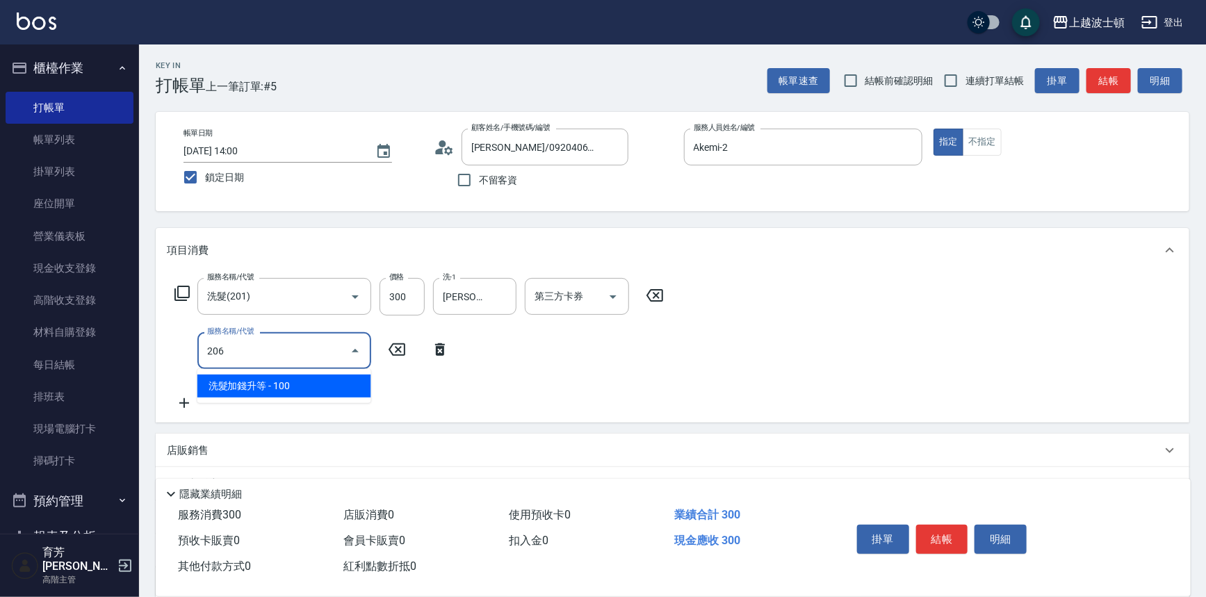
click at [273, 388] on span "洗髮加錢升等 - 100" at bounding box center [284, 386] width 174 height 23
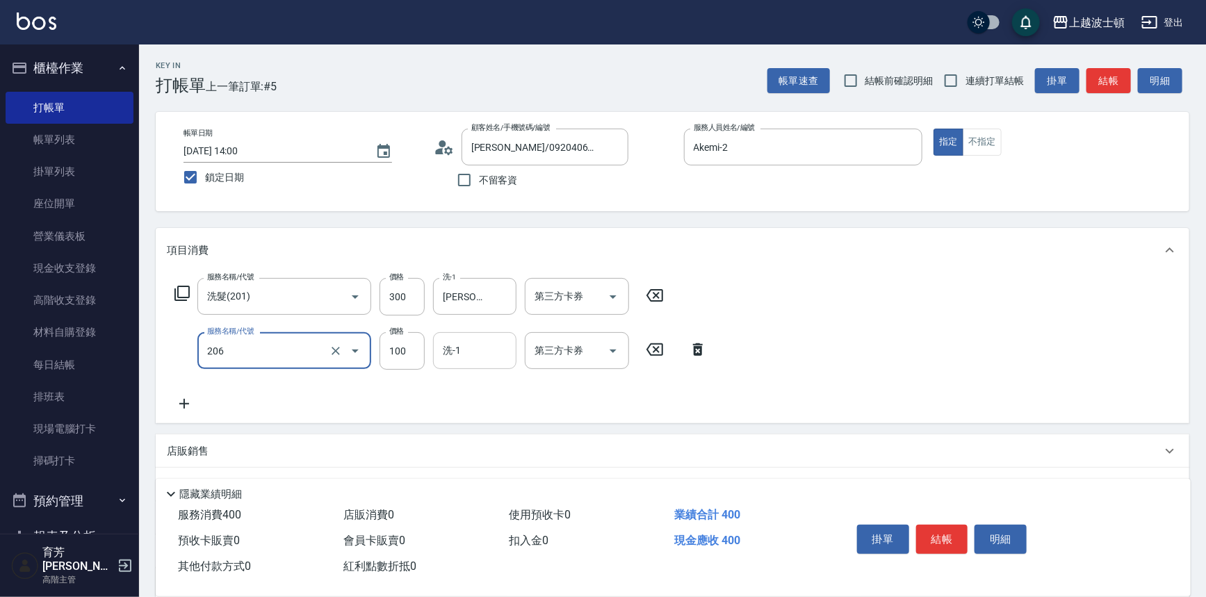
type input "洗髮加錢升等(206)"
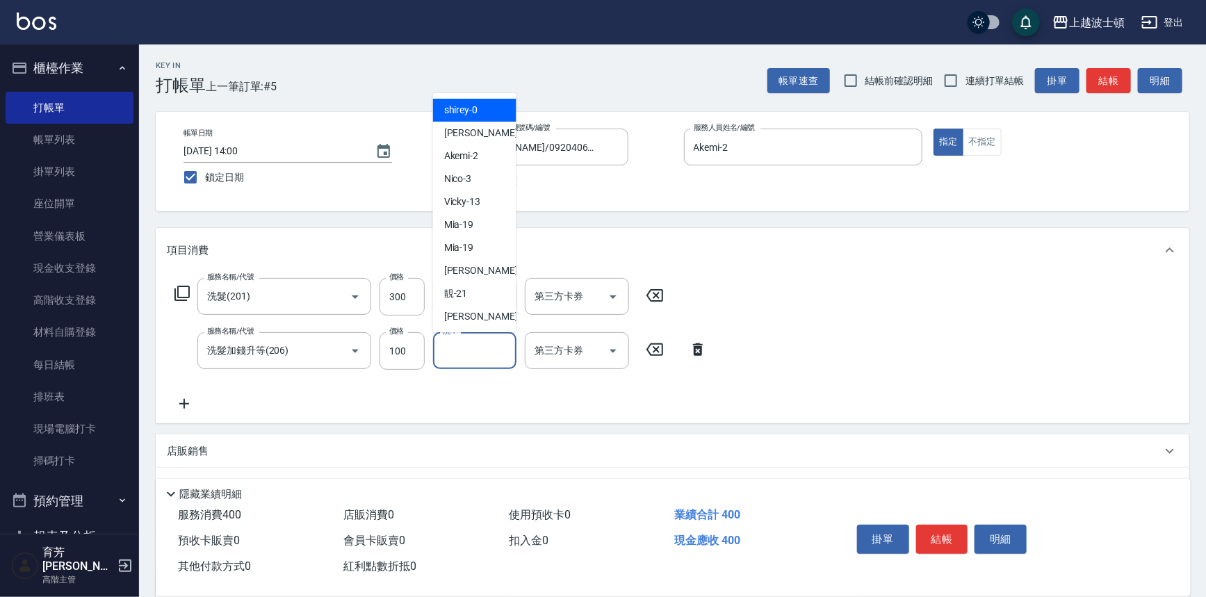
click at [472, 348] on input "洗-1" at bounding box center [474, 350] width 71 height 24
click at [489, 156] on div "Akemi -2" at bounding box center [474, 156] width 83 height 23
drag, startPoint x: 443, startPoint y: 352, endPoint x: 507, endPoint y: 359, distance: 64.4
click at [507, 359] on div "Akemi-2 洗-1" at bounding box center [474, 350] width 83 height 37
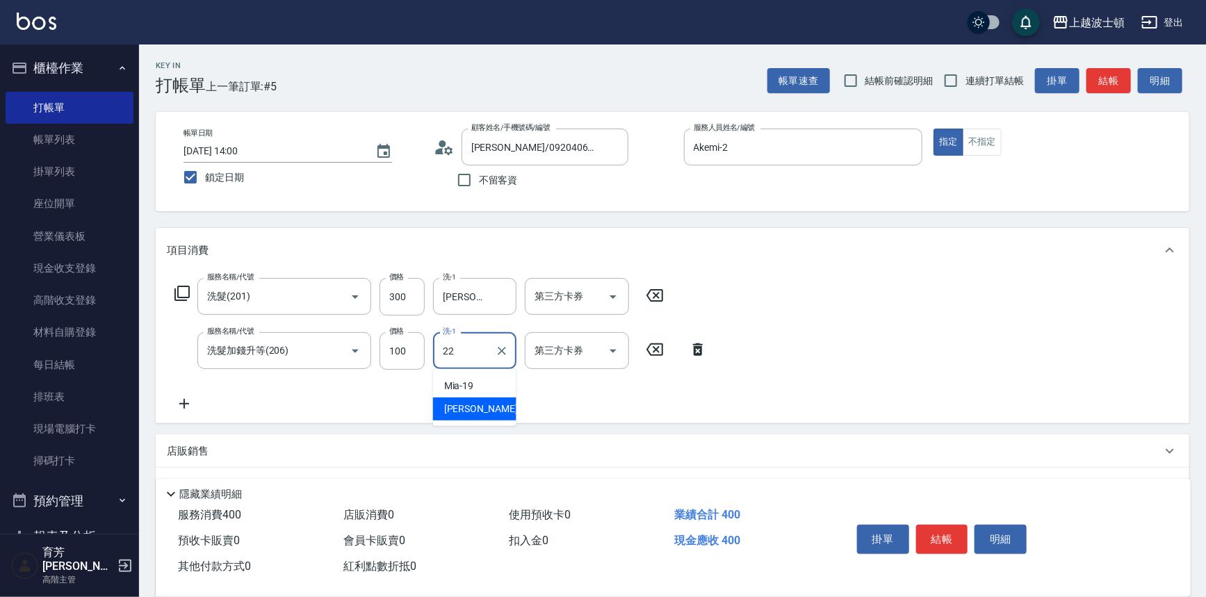
click at [512, 415] on div "雅如 -22" at bounding box center [474, 409] width 83 height 23
type input "[PERSON_NAME]-22"
click at [182, 405] on icon at bounding box center [184, 403] width 35 height 17
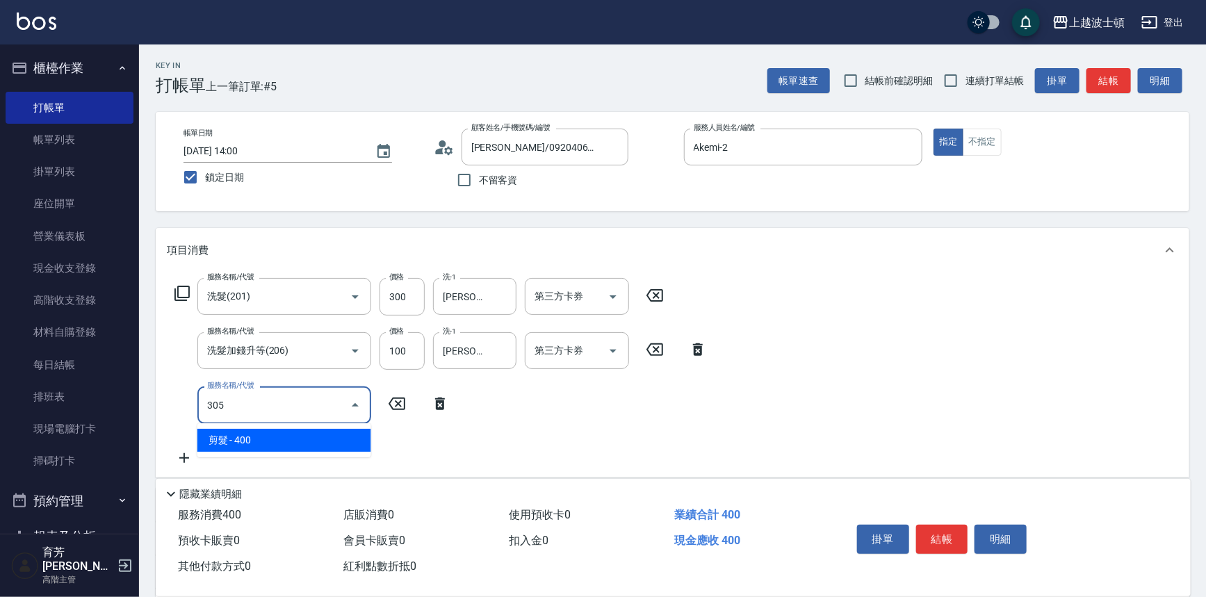
click at [261, 438] on span "剪髮 - 400" at bounding box center [284, 440] width 174 height 23
type input "剪髮(305)"
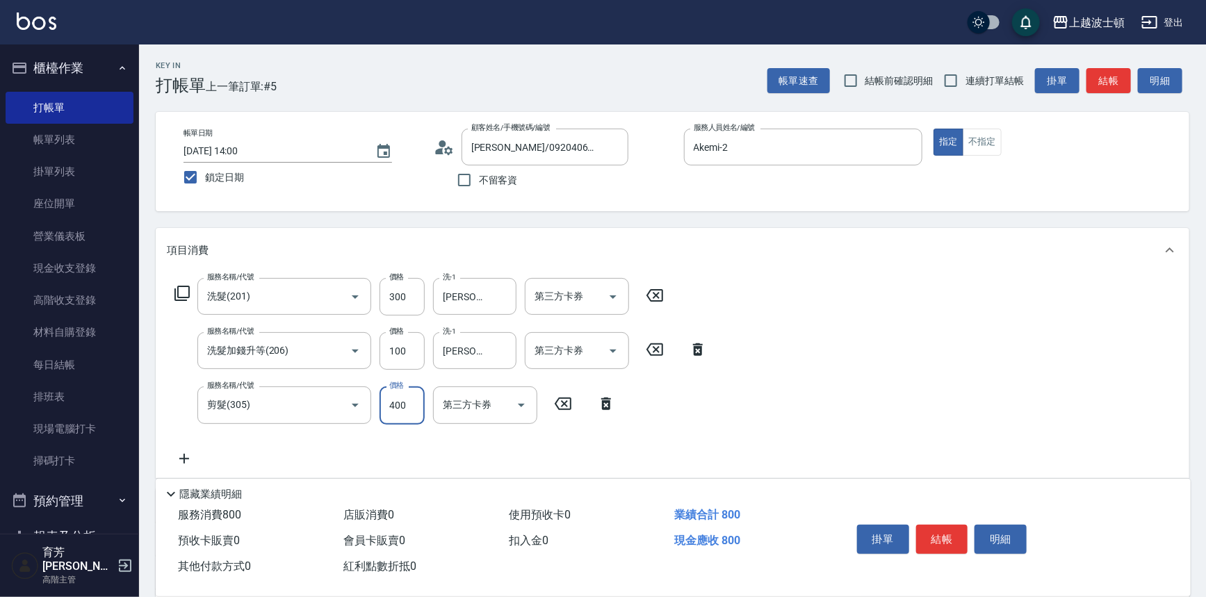
click at [411, 416] on input "400" at bounding box center [401, 405] width 45 height 38
type input "350"
click at [817, 375] on div "服務名稱/代號 洗髮(201) 服務名稱/代號 價格 300 價格 洗-1 雅如-22 洗-1 第三方卡券 第三方卡券 服務名稱/代號 洗髮加錢升等(206)…" at bounding box center [672, 374] width 1033 height 205
click at [937, 528] on button "結帳" at bounding box center [942, 539] width 52 height 29
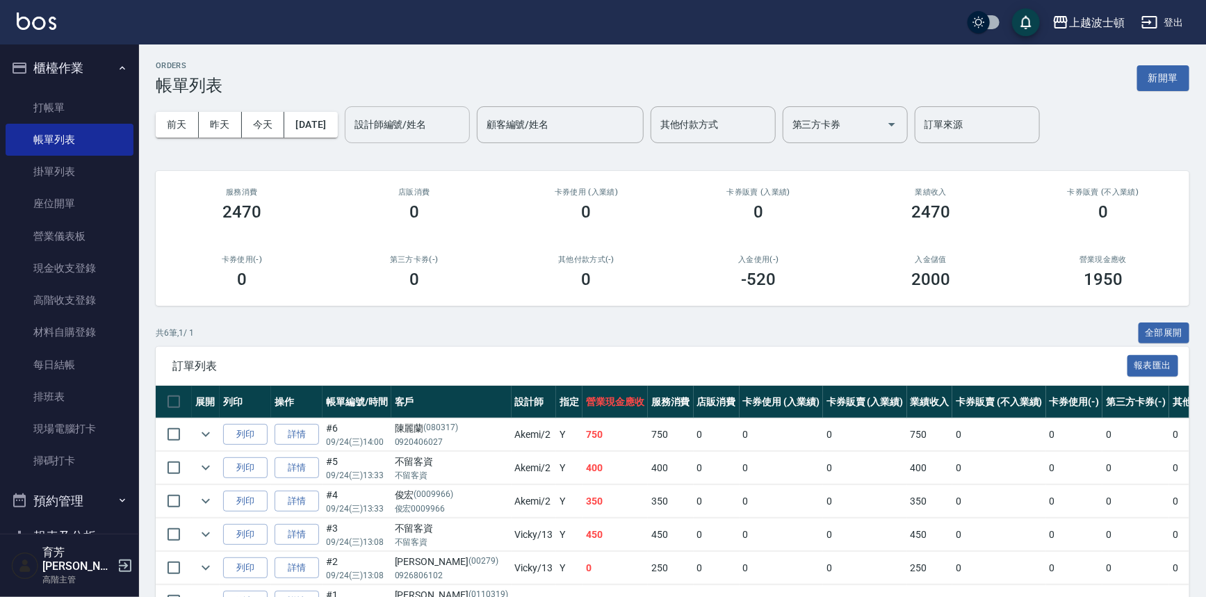
click at [411, 137] on div "設計師編號/姓名" at bounding box center [407, 124] width 125 height 37
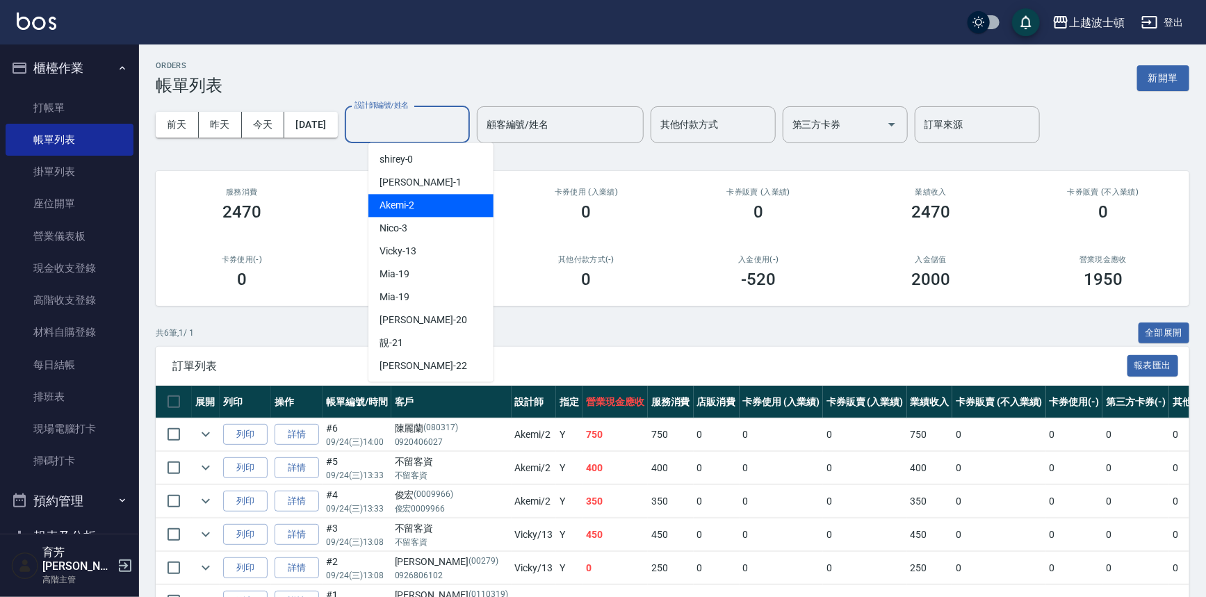
click at [439, 200] on div "Akemi -2" at bounding box center [430, 205] width 125 height 23
type input "Akemi-2"
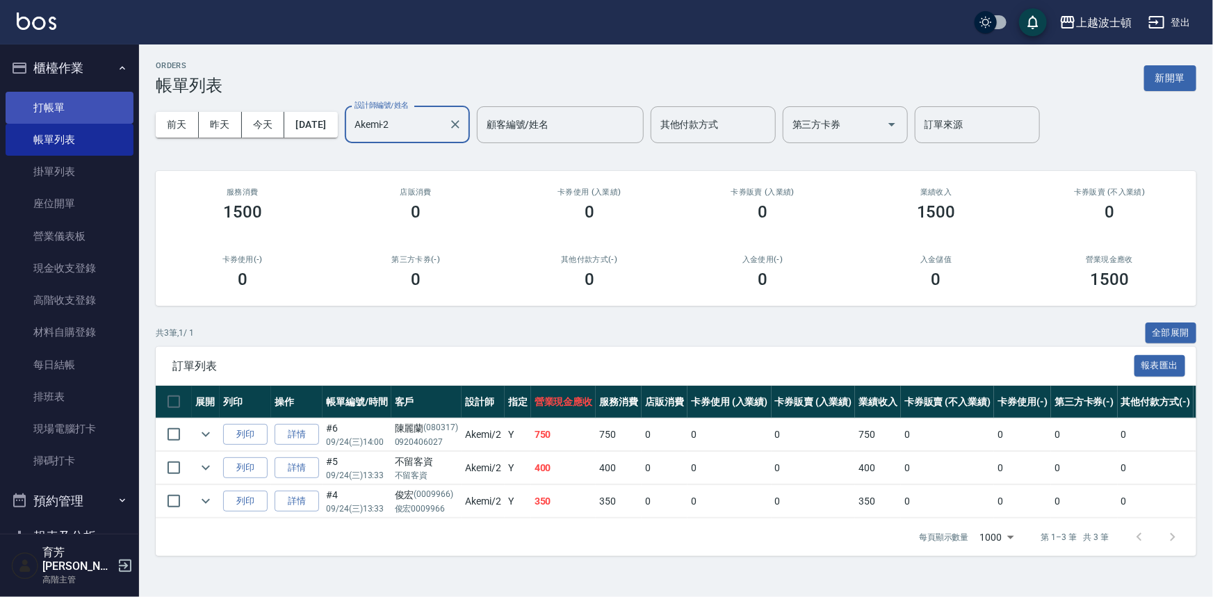
click at [79, 98] on link "打帳單" at bounding box center [70, 108] width 128 height 32
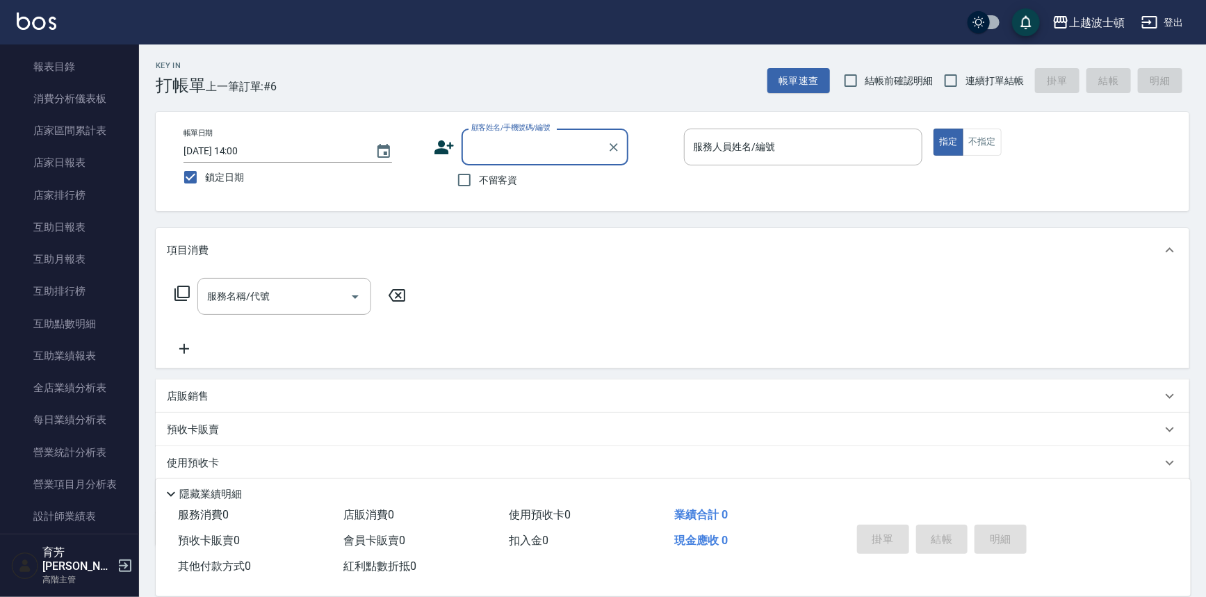
scroll to position [556, 0]
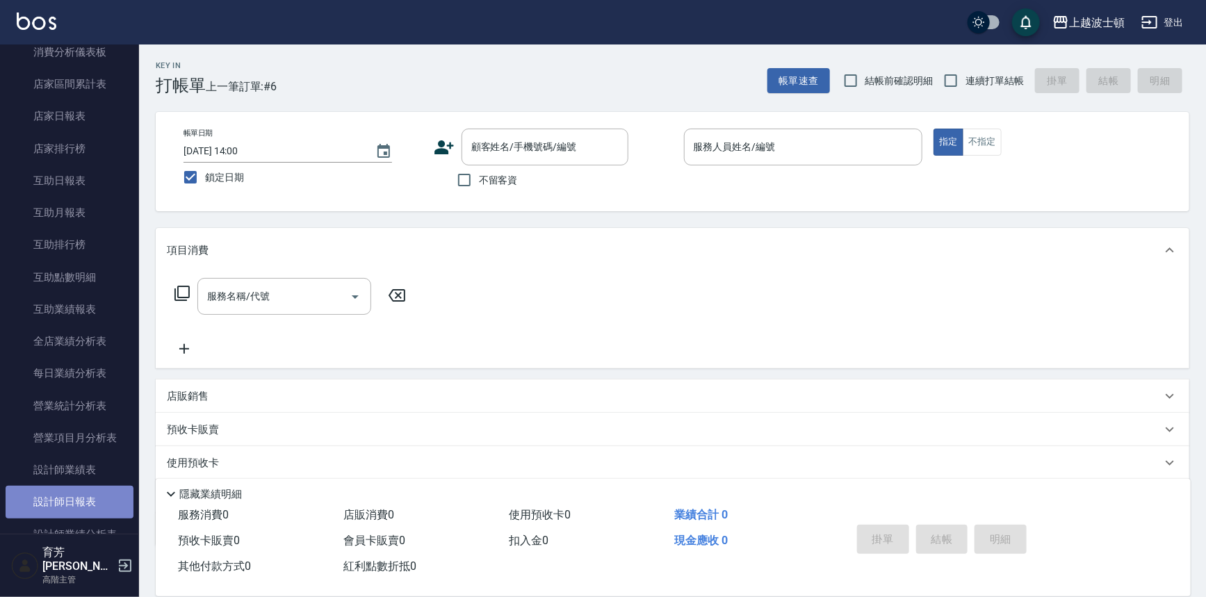
click at [69, 504] on link "設計師日報表" at bounding box center [70, 502] width 128 height 32
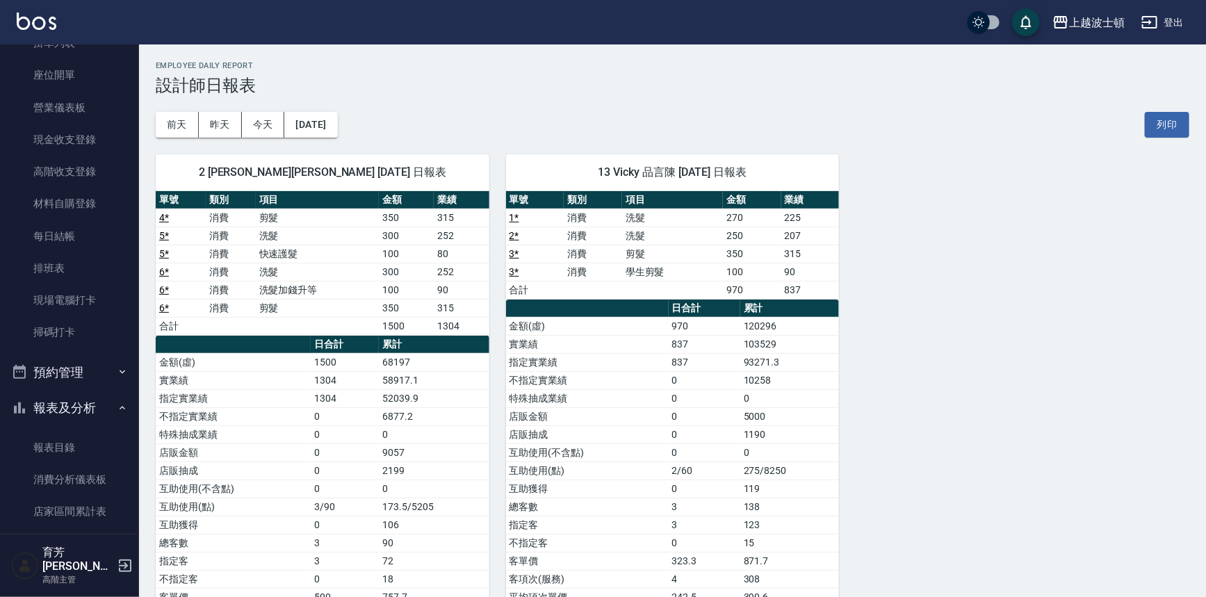
scroll to position [124, 0]
click at [148, 119] on div "上越波士頓 [DATE] 設計師日報表 列印時間： [DATE][PHONE_NUMBER]:01 Employee Daily Report 設計師日報表 …" at bounding box center [672, 360] width 1067 height 632
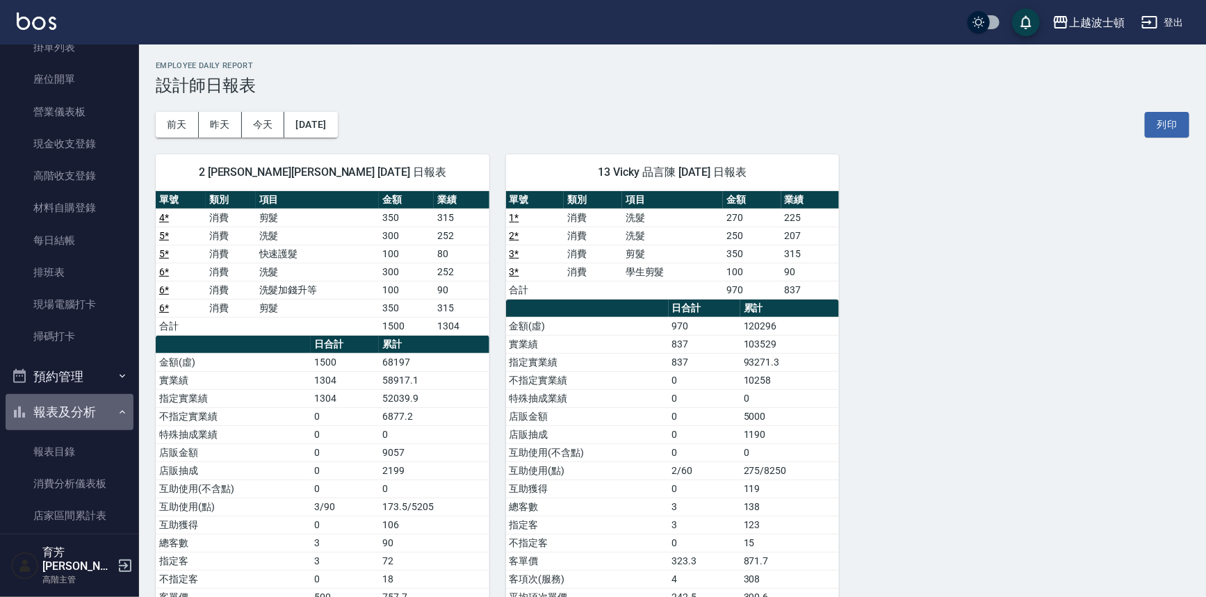
click at [83, 401] on button "報表及分析" at bounding box center [70, 412] width 128 height 36
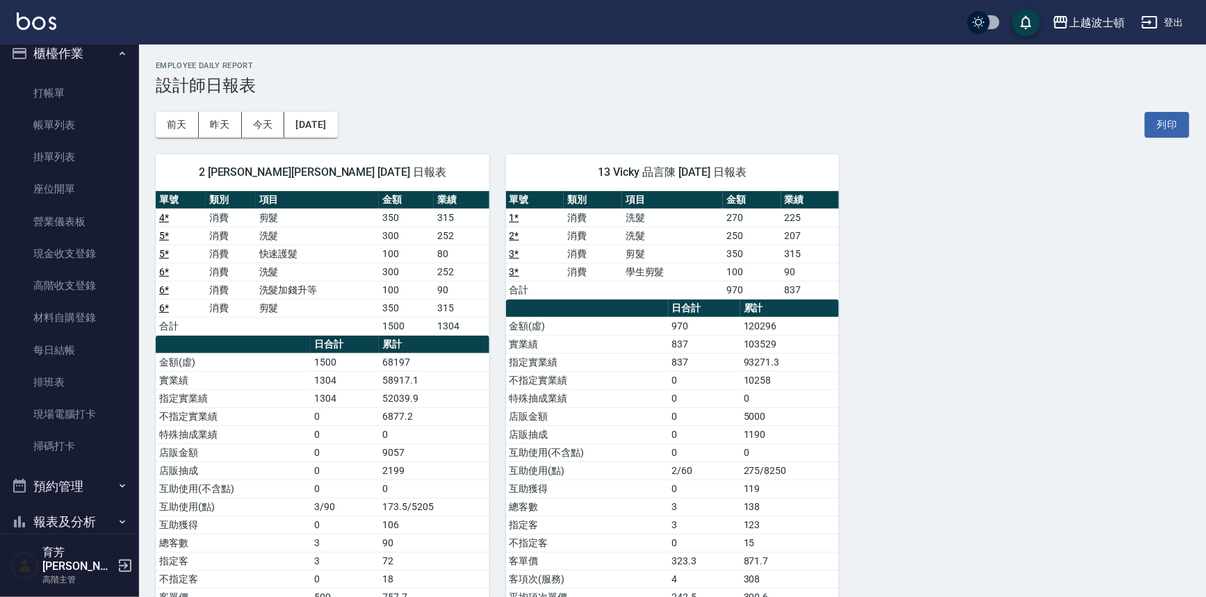
scroll to position [0, 0]
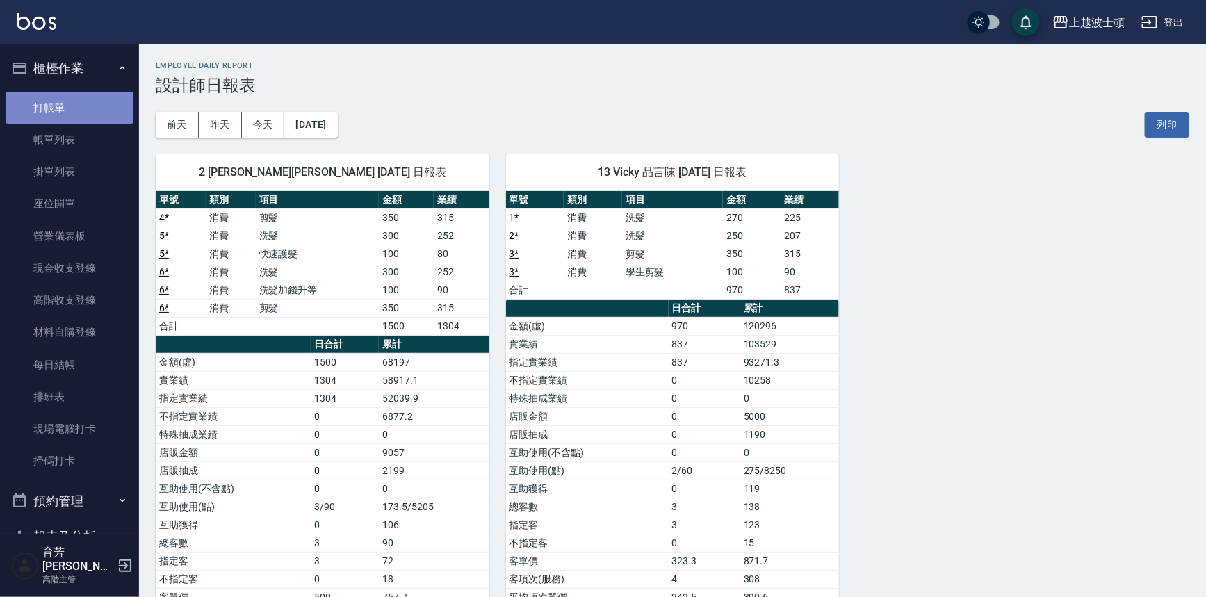
click at [85, 97] on link "打帳單" at bounding box center [70, 108] width 128 height 32
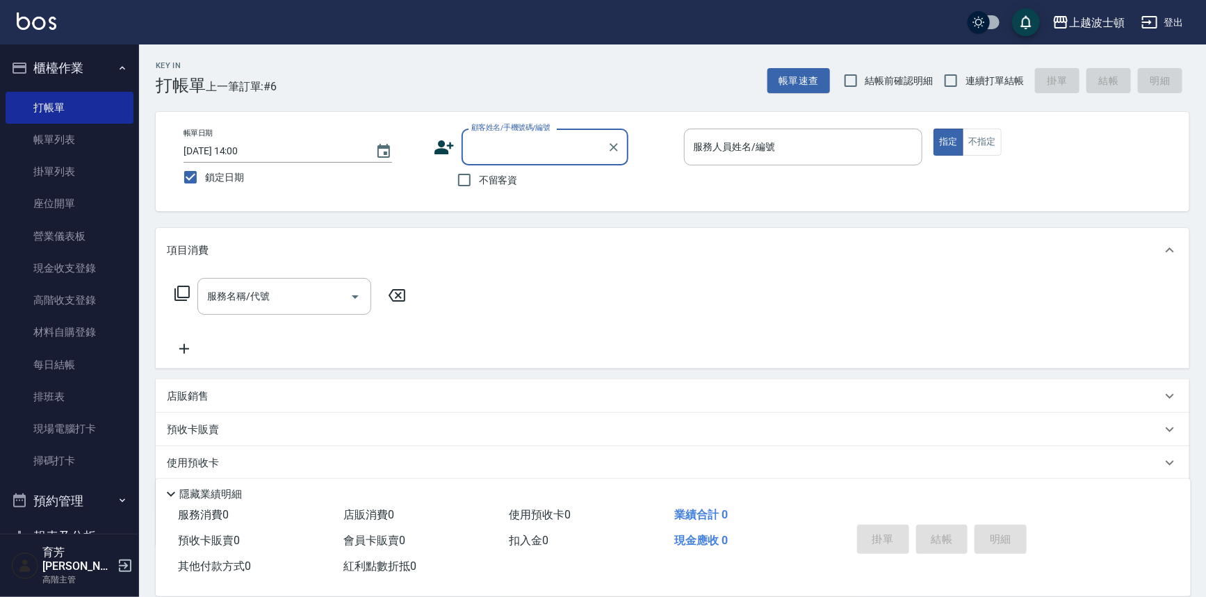
click at [507, 181] on span "不留客資" at bounding box center [498, 180] width 39 height 15
click at [479, 181] on input "不留客資" at bounding box center [464, 179] width 29 height 29
checkbox input "true"
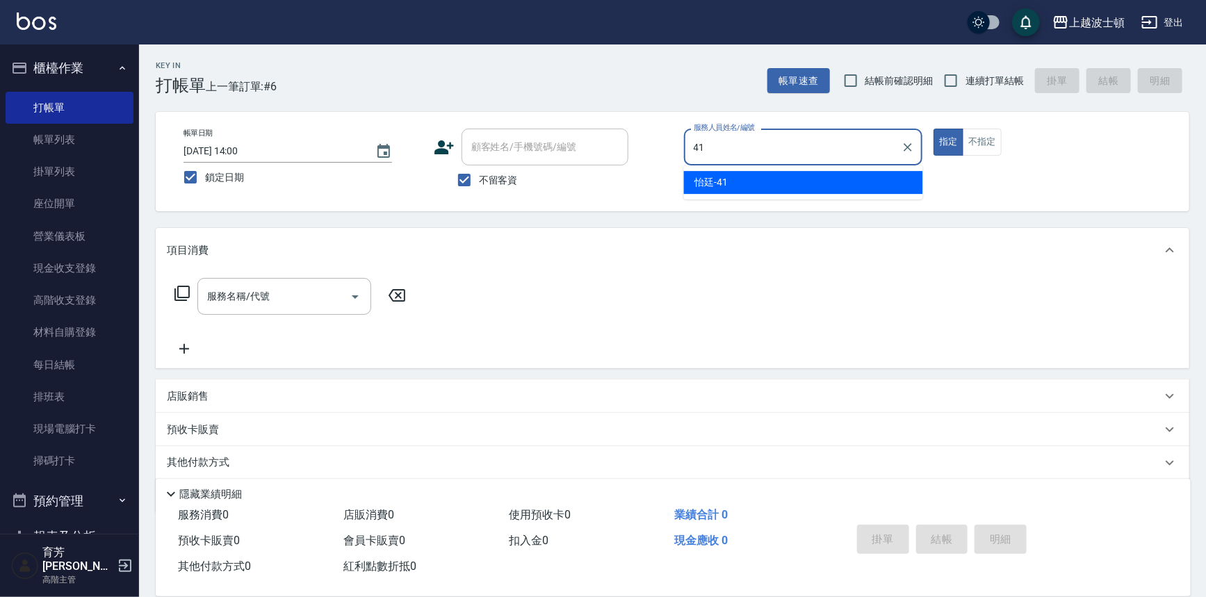
type input "怡廷-41"
type button "true"
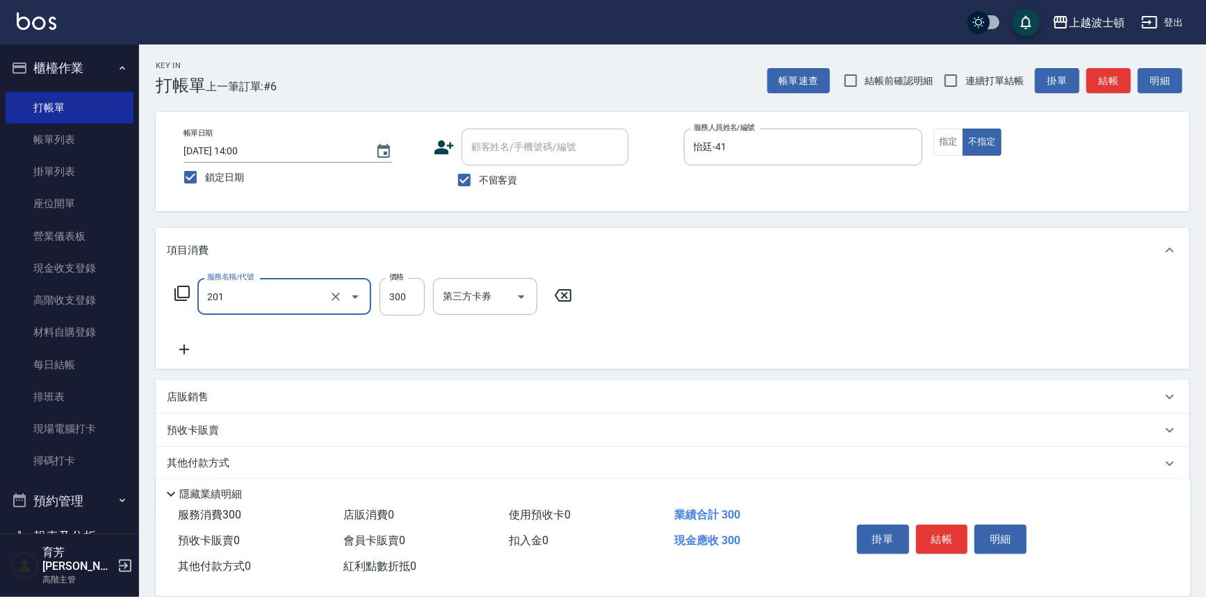
type input "洗髮(201)"
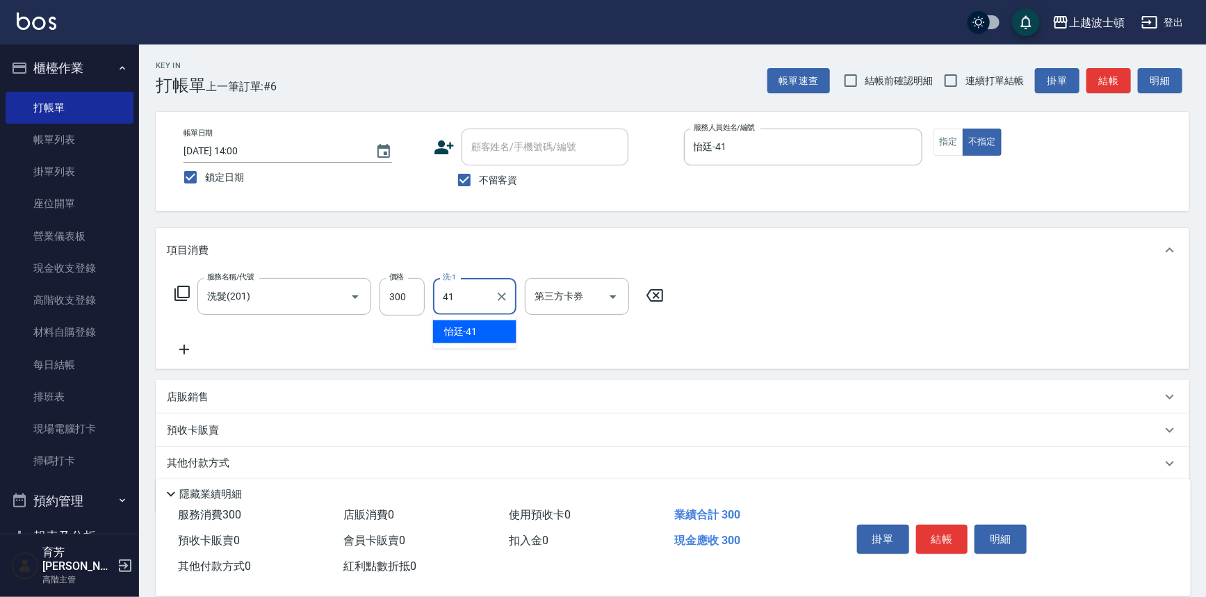
type input "怡廷-41"
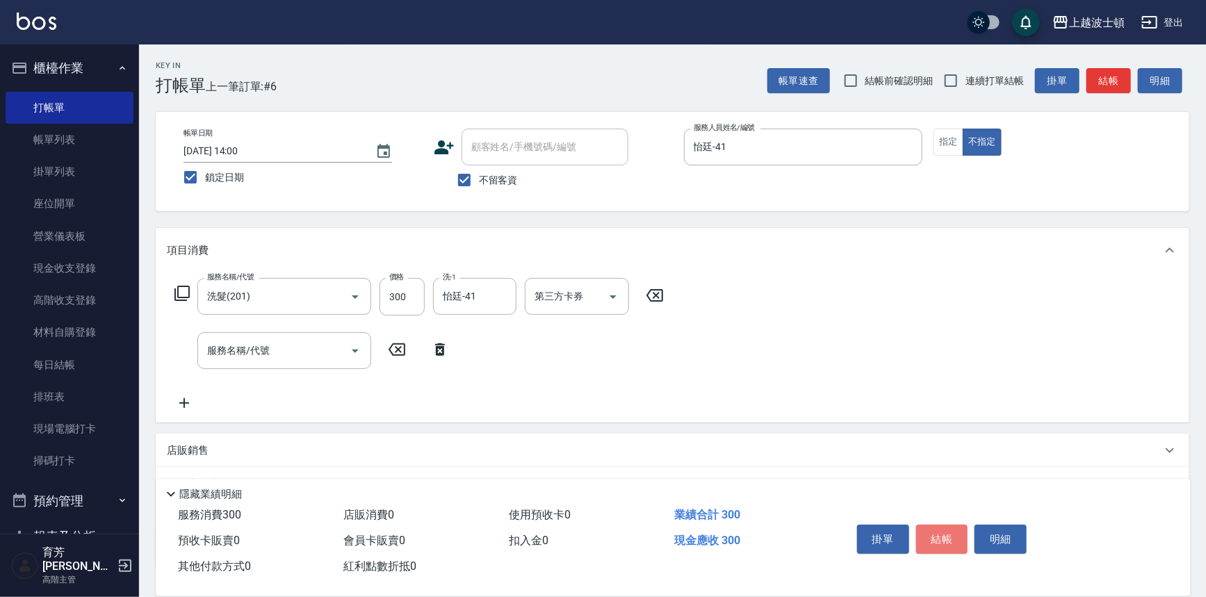
drag, startPoint x: 951, startPoint y: 527, endPoint x: 947, endPoint y: 519, distance: 9.0
click at [950, 528] on button "結帳" at bounding box center [942, 539] width 52 height 29
